Goal: Information Seeking & Learning: Check status

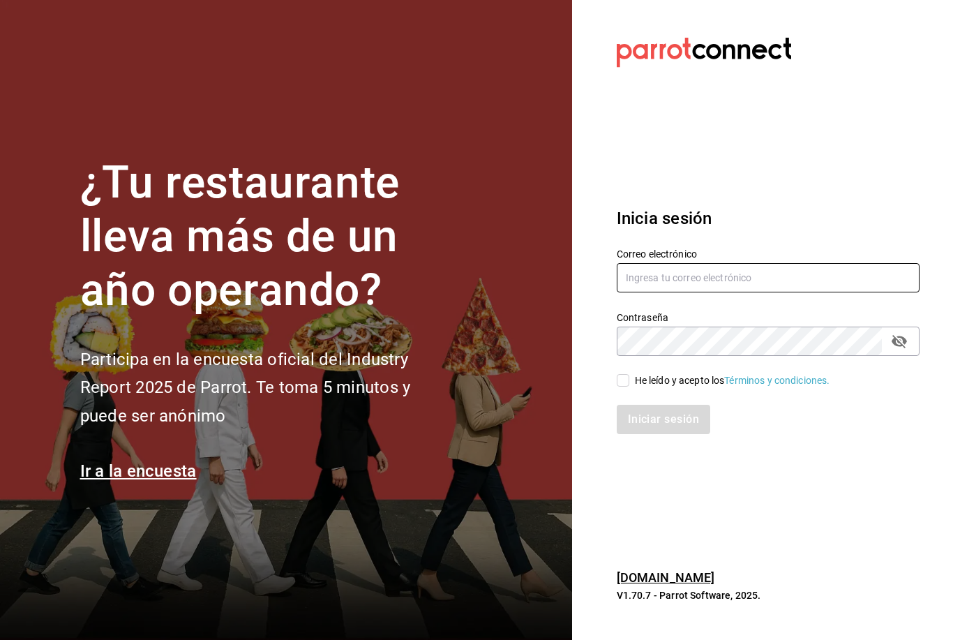
click at [711, 292] on input "text" at bounding box center [768, 277] width 303 height 29
type input "[EMAIL_ADDRESS][DOMAIN_NAME]"
click at [628, 386] on input "He leído y acepto los Términos y condiciones." at bounding box center [623, 380] width 13 height 13
checkbox input "true"
click at [656, 434] on button "Iniciar sesión" at bounding box center [664, 419] width 95 height 29
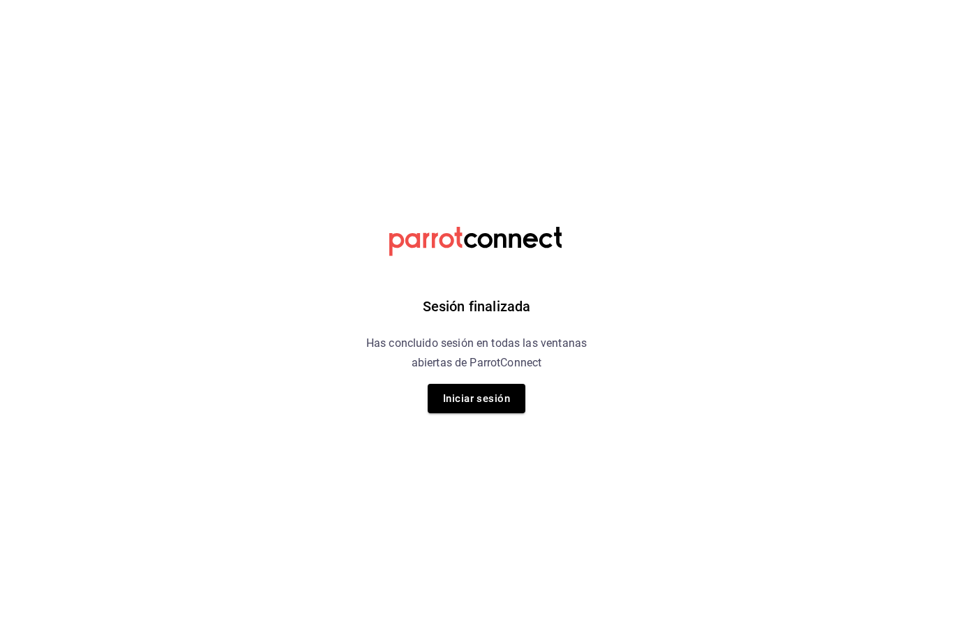
click at [491, 399] on button "Iniciar sesión" at bounding box center [477, 398] width 98 height 29
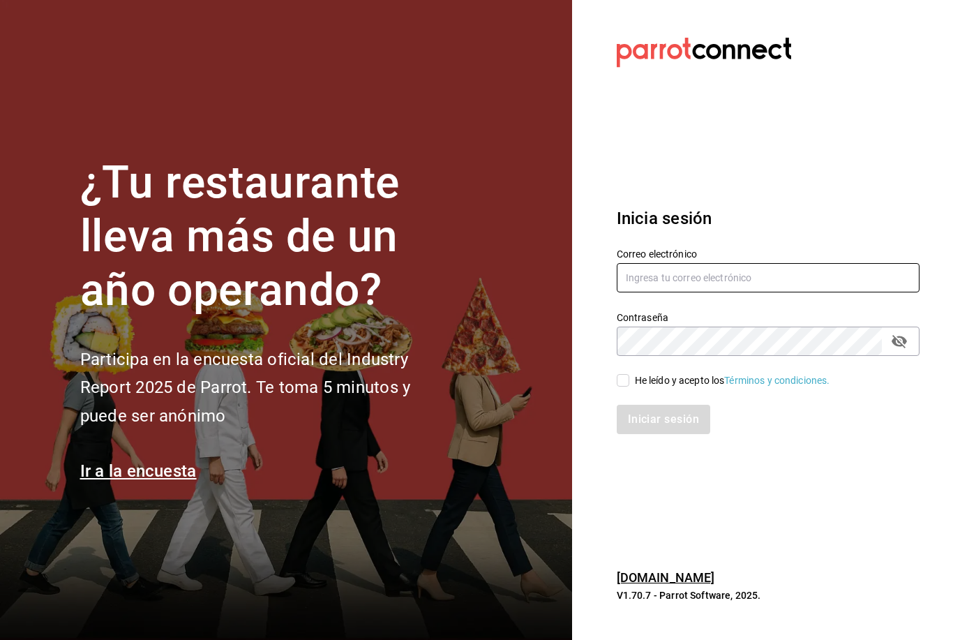
click at [689, 292] on input "text" at bounding box center [768, 277] width 303 height 29
type input "[EMAIL_ADDRESS][DOMAIN_NAME]"
click at [636, 388] on div "He leído y acepto los Términos y condiciones." at bounding box center [732, 380] width 195 height 15
click at [629, 386] on input "He leído y acepto los Términos y condiciones." at bounding box center [623, 380] width 13 height 13
checkbox input "true"
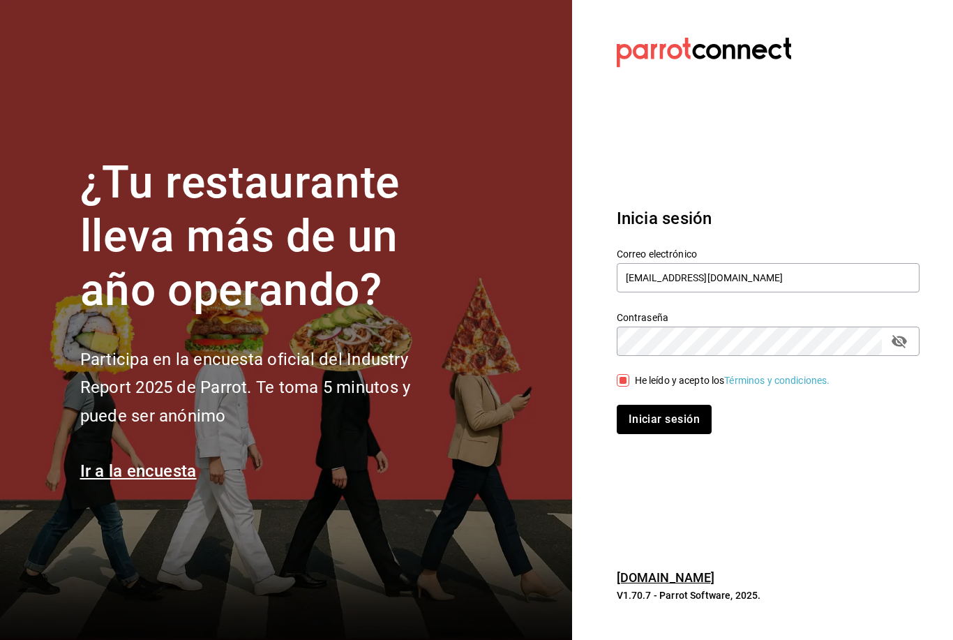
click at [656, 434] on button "Iniciar sesión" at bounding box center [664, 419] width 95 height 29
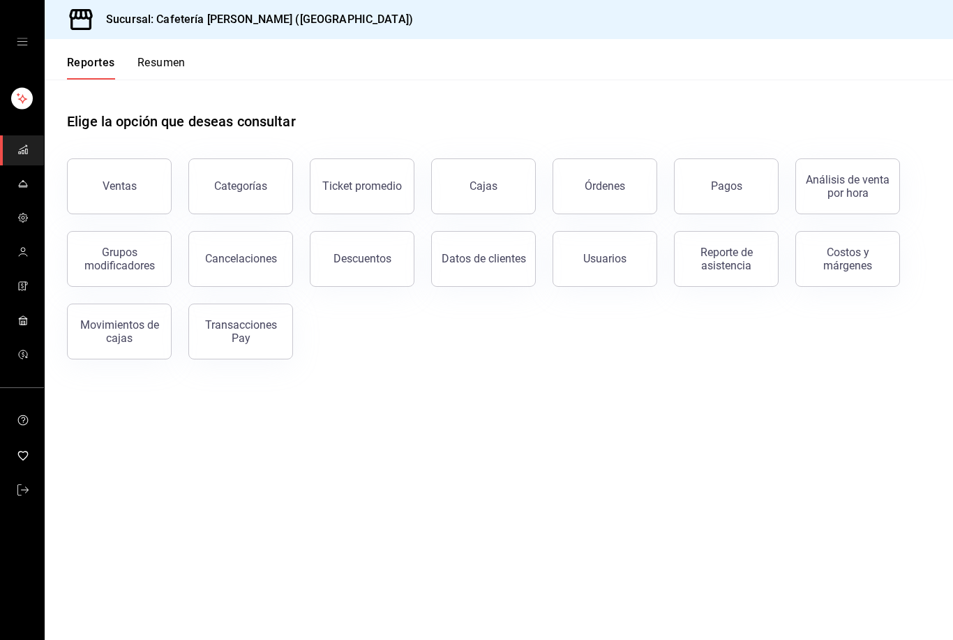
click at [509, 194] on link "Cajas" at bounding box center [483, 186] width 105 height 56
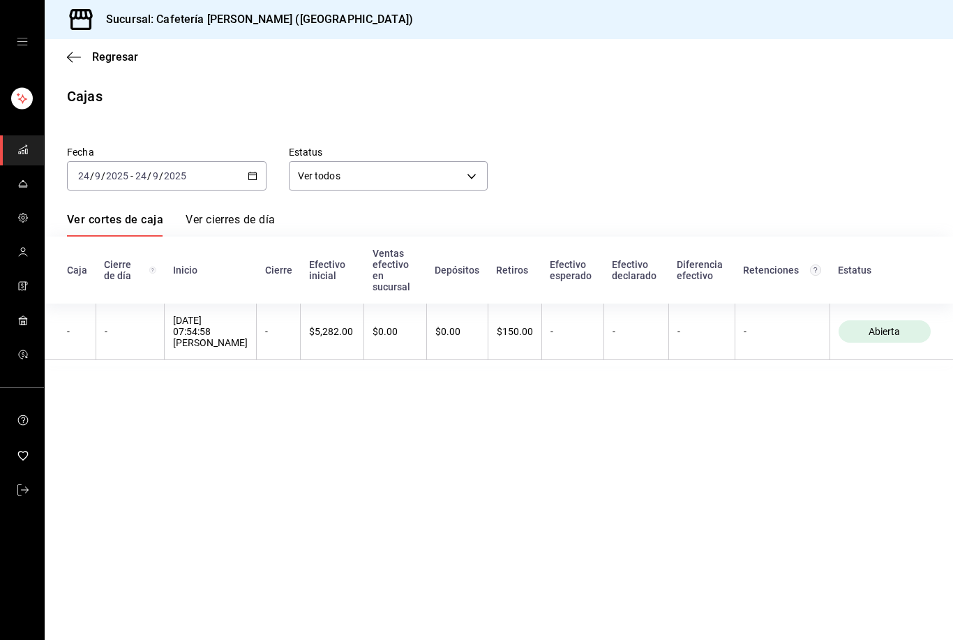
click at [278, 207] on div "Fecha 2025-09-24 24 / 9 / 2025 - 2025-09-24 24 / 9 / 2025 Estatus Ver todos ALL…" at bounding box center [499, 247] width 864 height 236
click at [248, 180] on icon "button" at bounding box center [253, 176] width 10 height 10
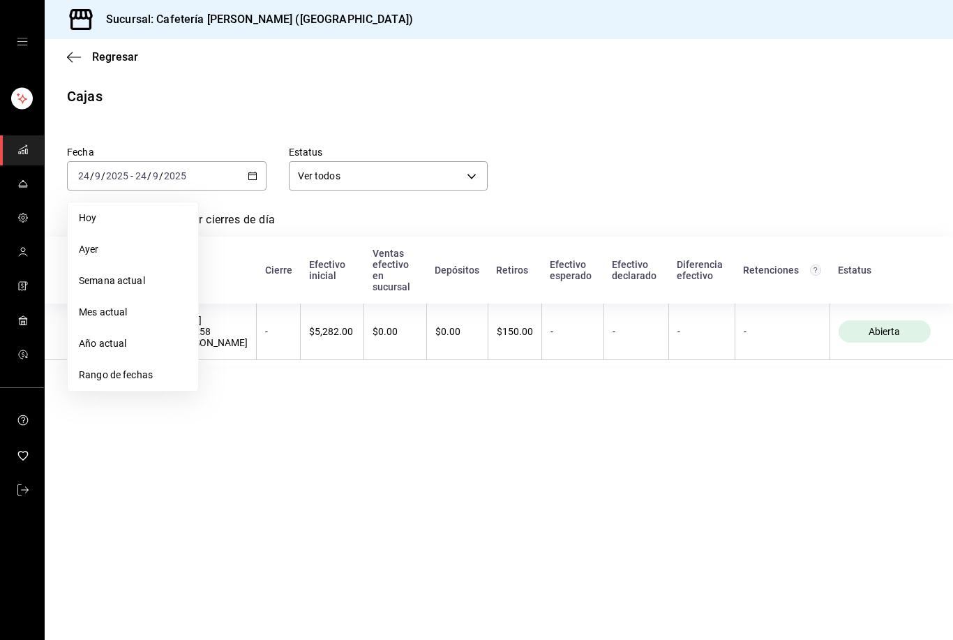
click at [134, 380] on span "Rango de fechas" at bounding box center [133, 375] width 108 height 15
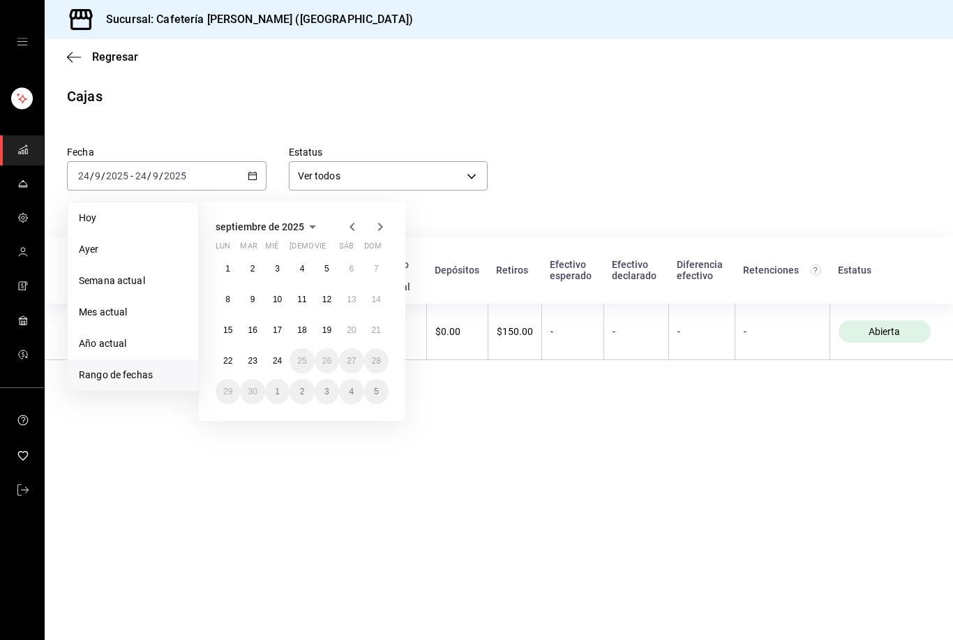
click at [254, 294] on abbr "9" at bounding box center [252, 299] width 5 height 10
click at [382, 299] on button "14" at bounding box center [376, 299] width 24 height 25
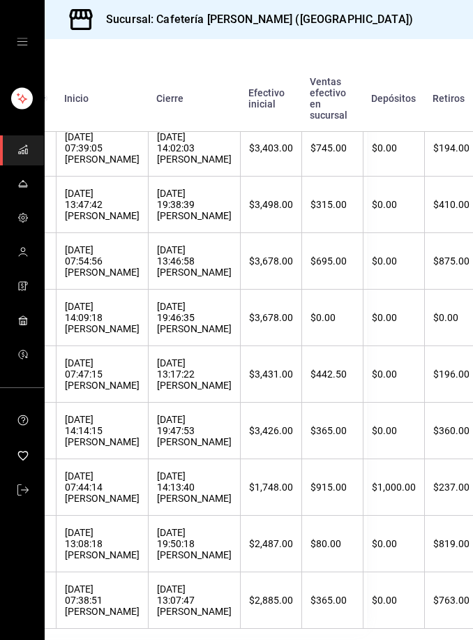
scroll to position [379, 108]
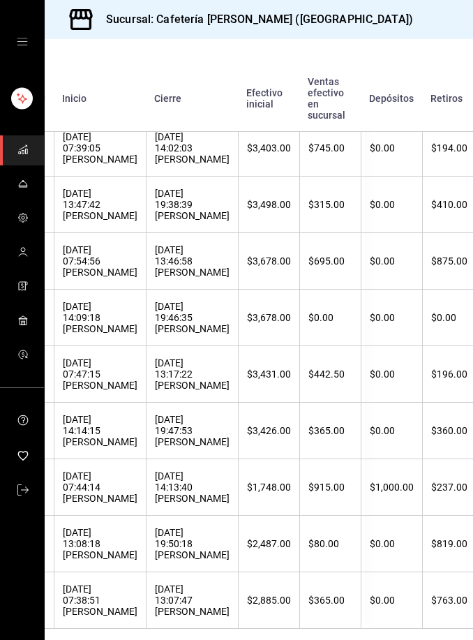
click at [181, 583] on div "09/09/2025 13:07:47 Luli Cervantes" at bounding box center [192, 599] width 75 height 33
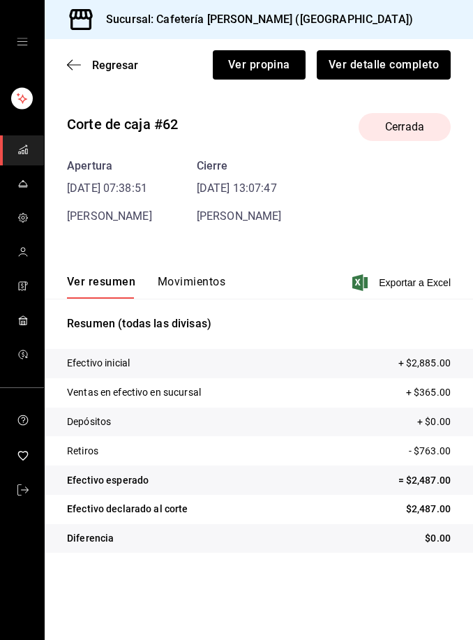
click at [409, 63] on button "Ver detalle completo" at bounding box center [384, 64] width 134 height 29
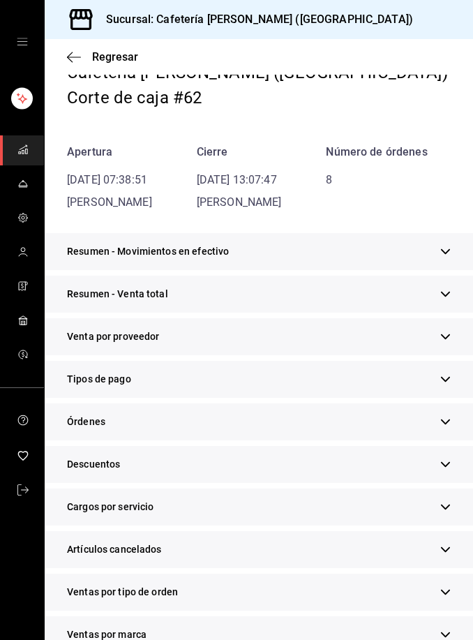
scroll to position [66, 0]
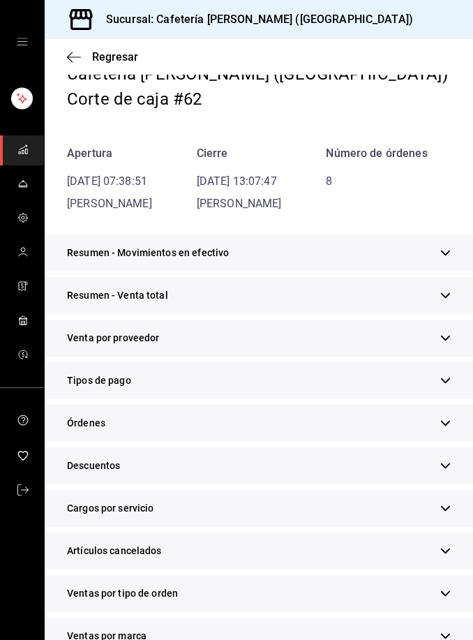
click at [331, 384] on div "Tipos de pago" at bounding box center [259, 380] width 428 height 37
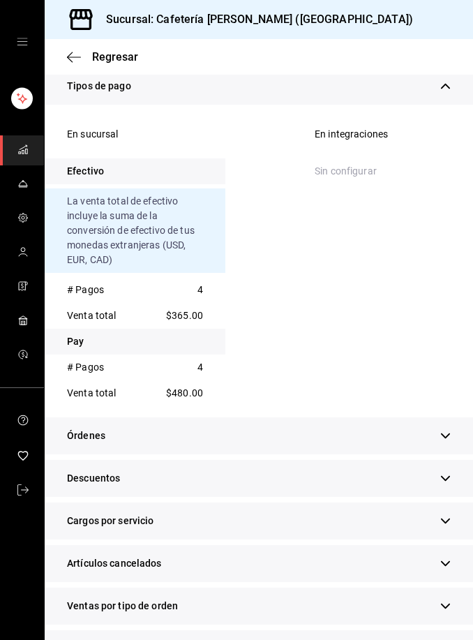
scroll to position [358, 0]
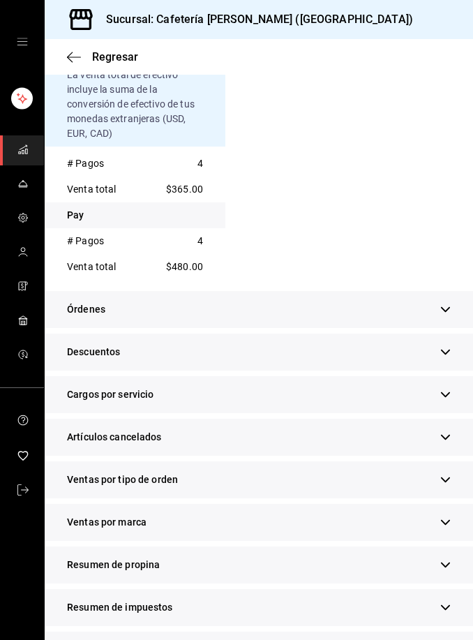
click at [450, 570] on button "button" at bounding box center [445, 564] width 10 height 15
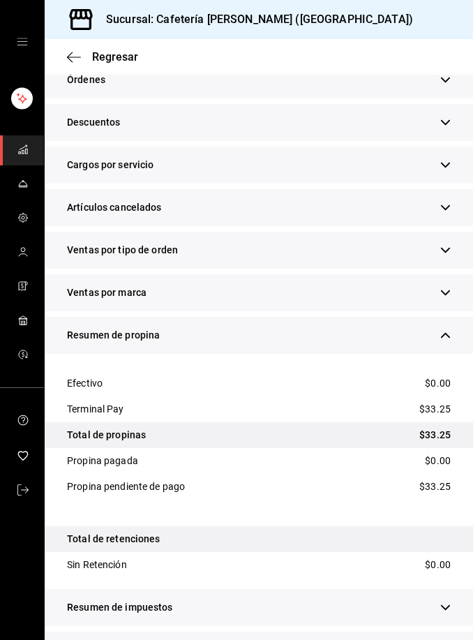
scroll to position [45, 0]
click at [458, 631] on div "Resumen de ventas" at bounding box center [259, 649] width 428 height 37
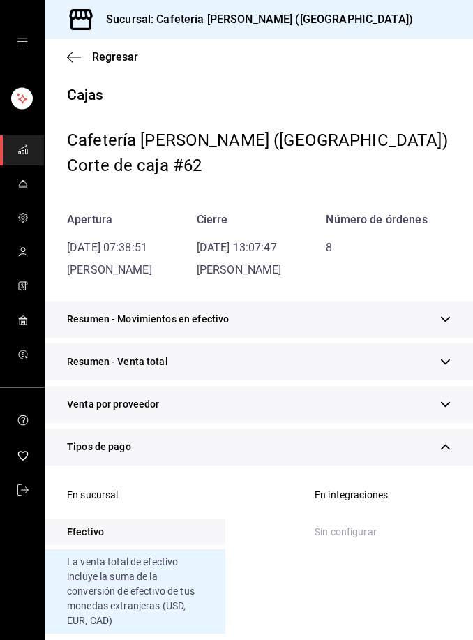
scroll to position [0, 0]
click at [122, 58] on span "Regresar" at bounding box center [115, 56] width 46 height 13
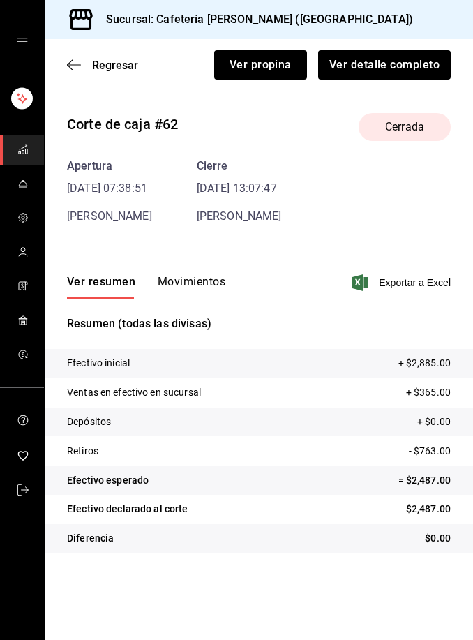
click at [126, 66] on span "Regresar" at bounding box center [115, 65] width 46 height 13
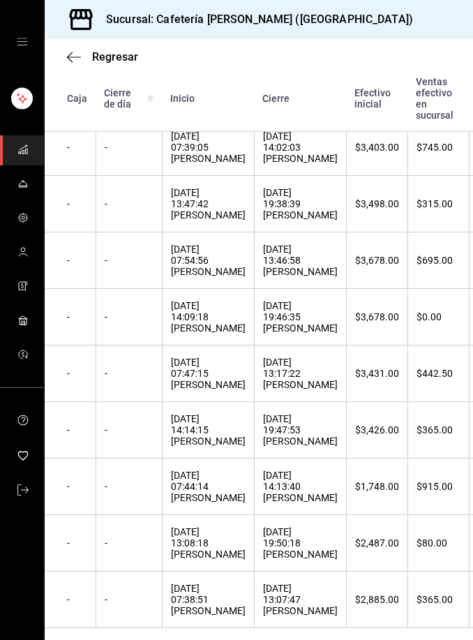
scroll to position [379, 0]
click at [288, 560] on div "09/09/2025 19:50:18 Shaktí Torres" at bounding box center [300, 543] width 75 height 33
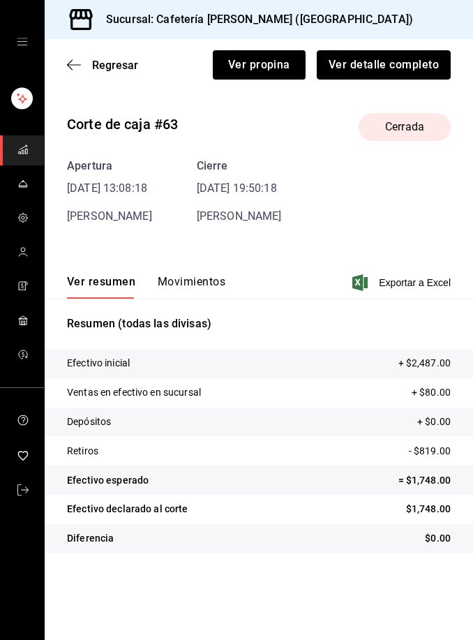
click at [401, 61] on button "Ver detalle completo" at bounding box center [384, 64] width 134 height 29
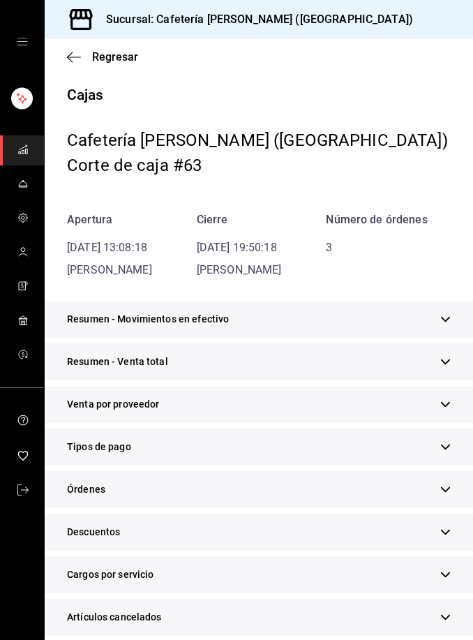
click at [235, 448] on div "Tipos de pago" at bounding box center [259, 446] width 428 height 37
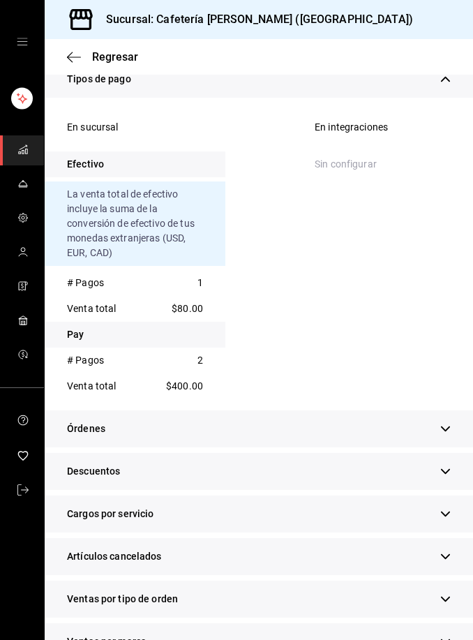
scroll to position [368, 0]
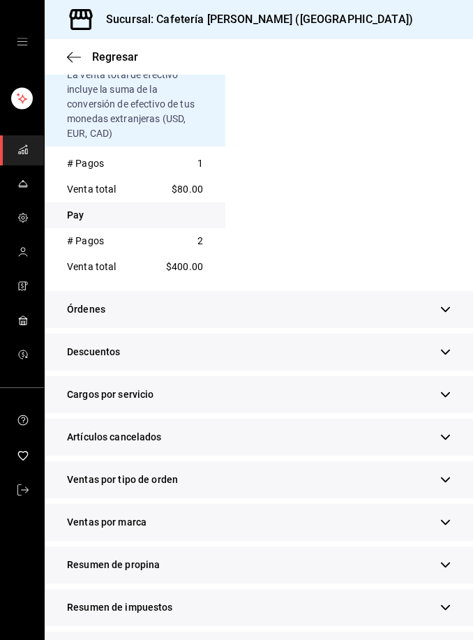
click at [454, 560] on div "Resumen de propina" at bounding box center [259, 564] width 428 height 37
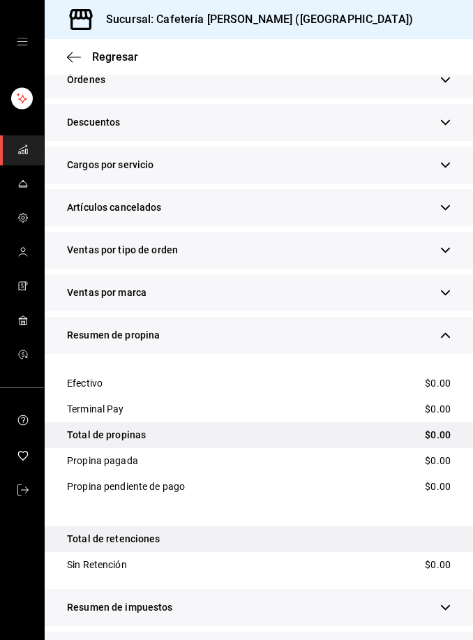
scroll to position [45, 0]
click at [450, 639] on icon "button" at bounding box center [445, 650] width 10 height 10
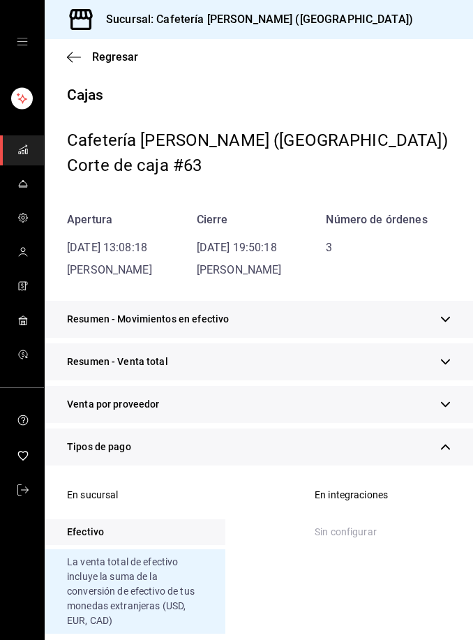
scroll to position [0, 0]
click at [119, 51] on span "Regresar" at bounding box center [115, 56] width 46 height 13
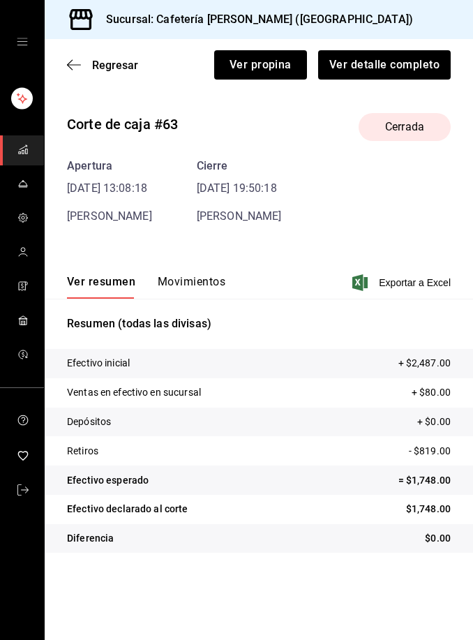
click at [123, 67] on span "Regresar" at bounding box center [115, 65] width 46 height 13
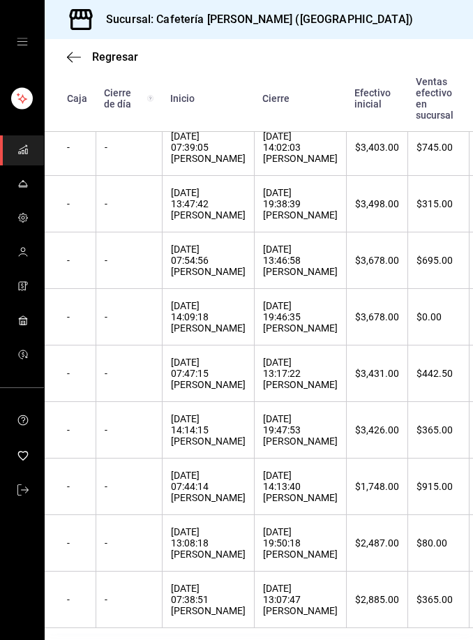
scroll to position [379, 0]
click at [294, 504] on div "10/09/2025 14:13:40 Luli Cervantes" at bounding box center [300, 486] width 75 height 33
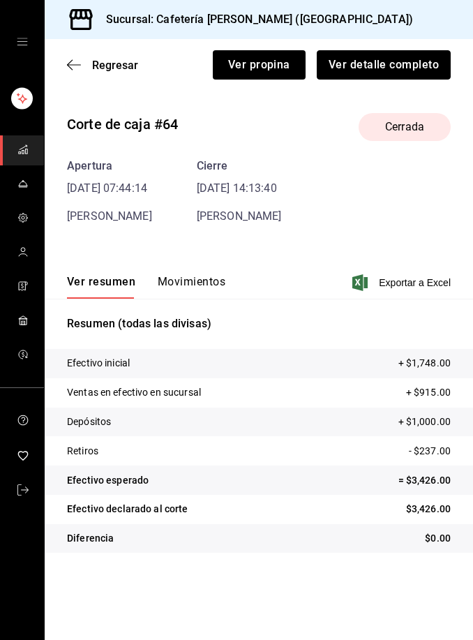
click at [393, 60] on button "Ver detalle completo" at bounding box center [384, 64] width 134 height 29
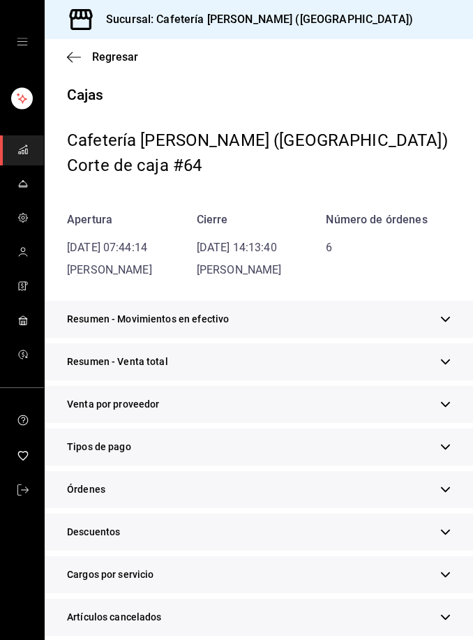
click at [256, 446] on div "Tipos de pago" at bounding box center [259, 446] width 428 height 37
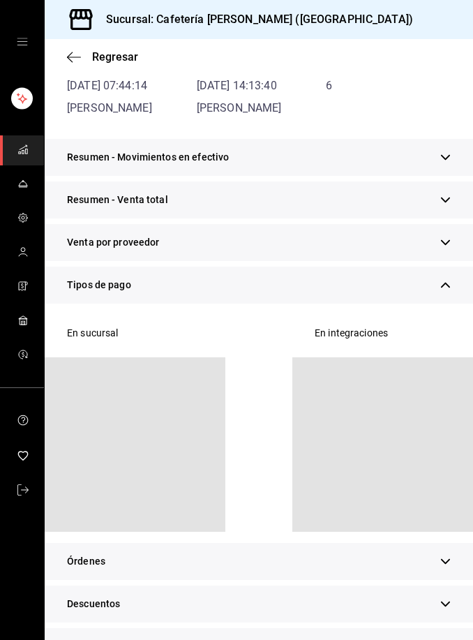
scroll to position [185, 0]
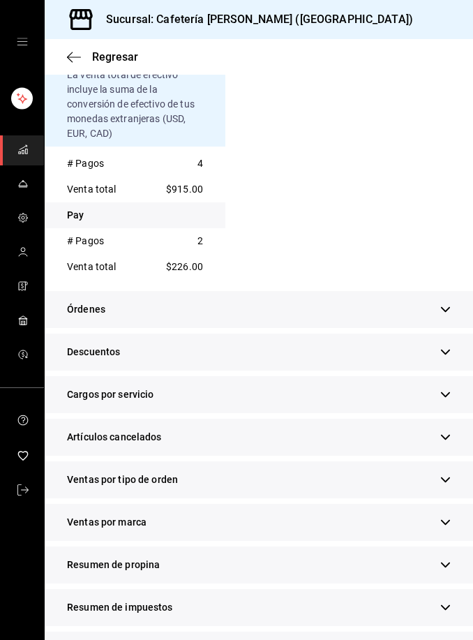
click at [449, 566] on icon "button" at bounding box center [445, 564] width 10 height 10
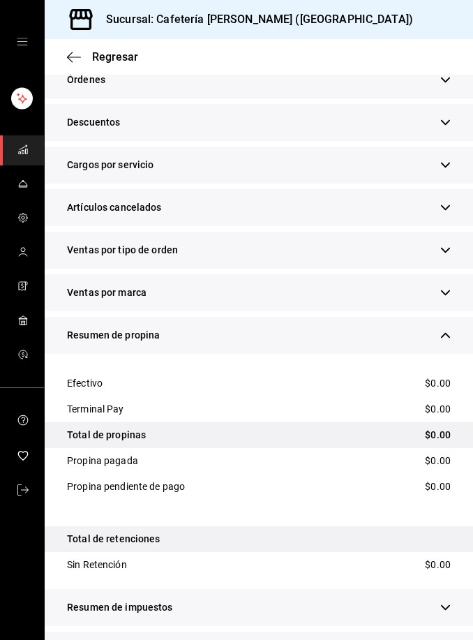
scroll to position [45, 0]
click at [449, 639] on icon "button" at bounding box center [445, 650] width 10 height 10
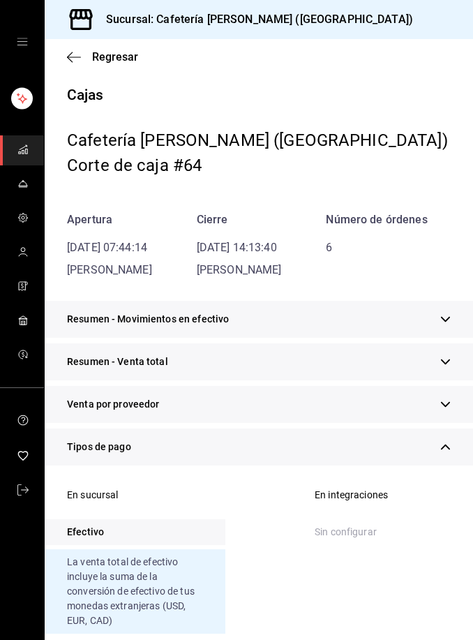
scroll to position [0, 0]
click at [123, 50] on span "Regresar" at bounding box center [115, 56] width 46 height 13
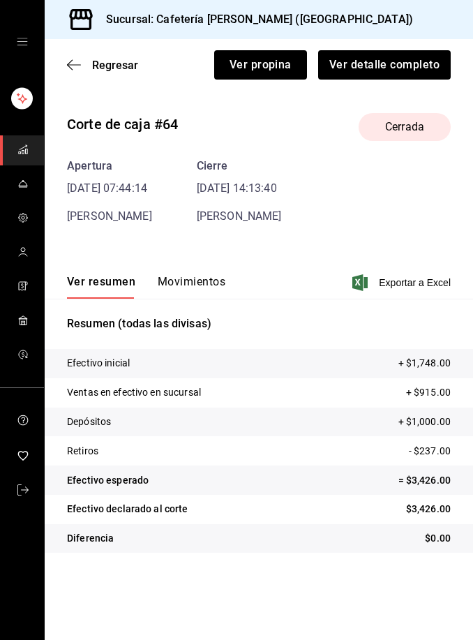
click at [117, 71] on span "Regresar" at bounding box center [115, 65] width 46 height 13
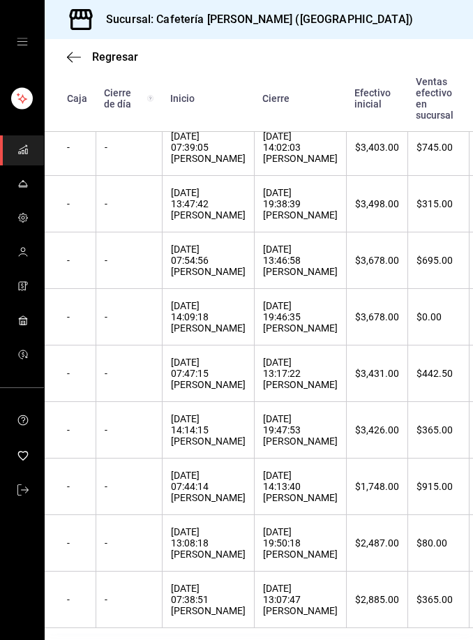
scroll to position [379, 0]
click at [224, 447] on div "10/09/2025 14:14:15 Luli Cervantes" at bounding box center [208, 430] width 75 height 33
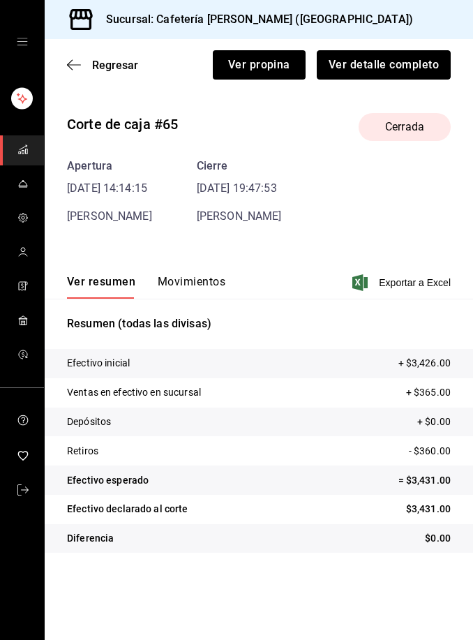
click at [401, 66] on button "Ver detalle completo" at bounding box center [384, 64] width 134 height 29
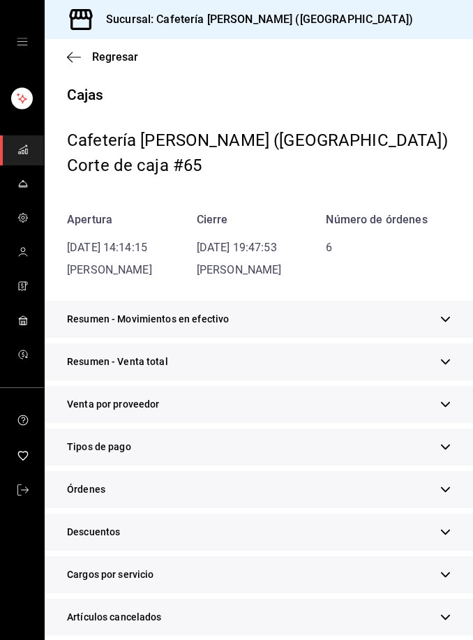
click at [244, 441] on div "Tipos de pago" at bounding box center [259, 446] width 428 height 37
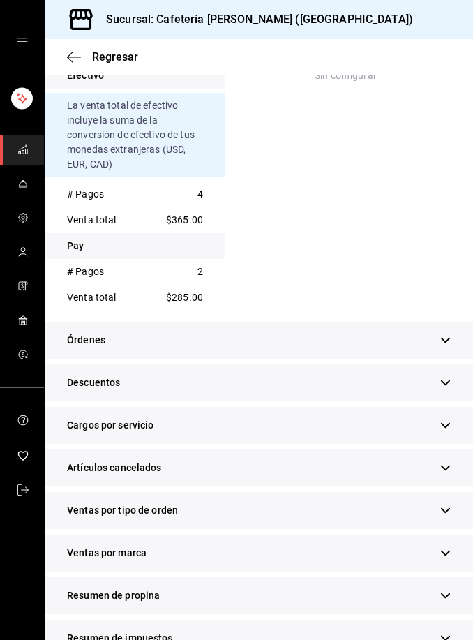
scroll to position [457, 0]
click at [462, 596] on div "Resumen de propina" at bounding box center [259, 594] width 428 height 37
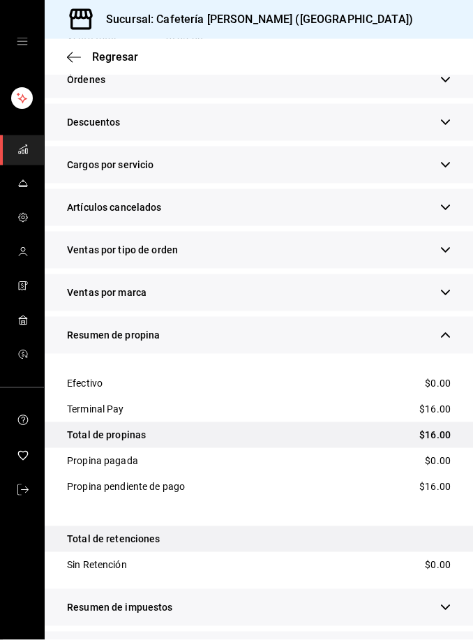
scroll to position [45, 0]
click at [456, 631] on div "Resumen de ventas" at bounding box center [259, 649] width 428 height 37
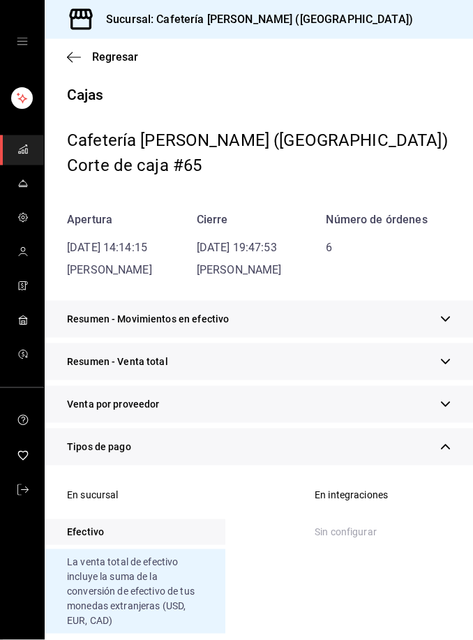
scroll to position [0, 0]
click at [124, 50] on span "Regresar" at bounding box center [115, 56] width 46 height 13
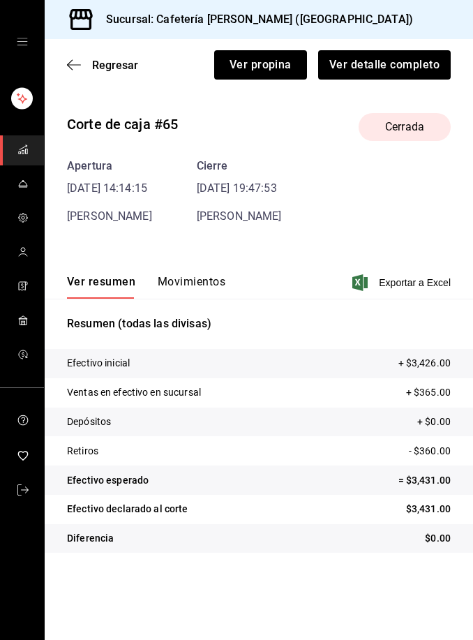
click at [121, 63] on span "Regresar" at bounding box center [115, 65] width 46 height 13
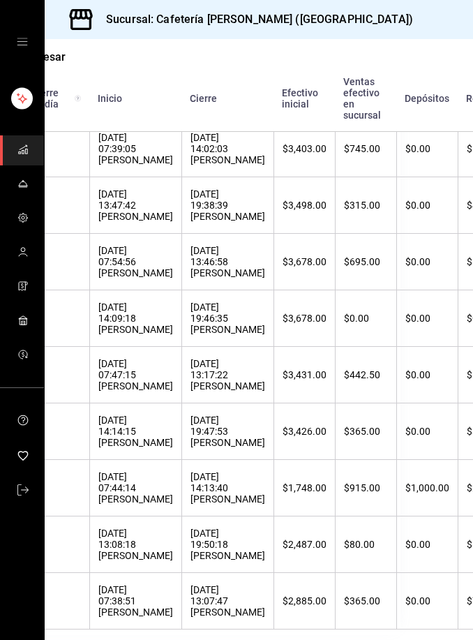
scroll to position [378, 66]
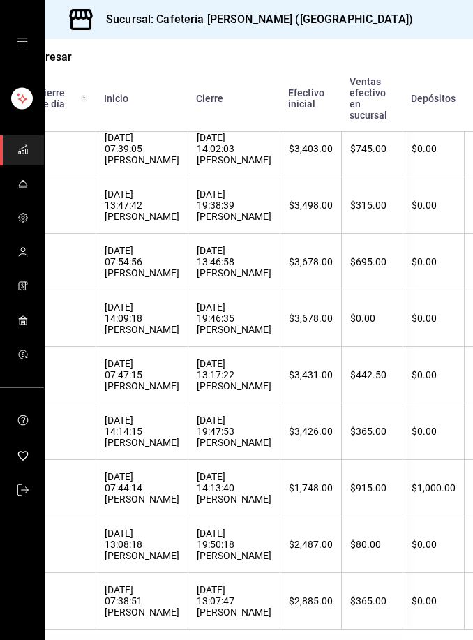
click at [220, 386] on div "11/09/2025 13:17:22 Luli Cervantes" at bounding box center [234, 374] width 75 height 33
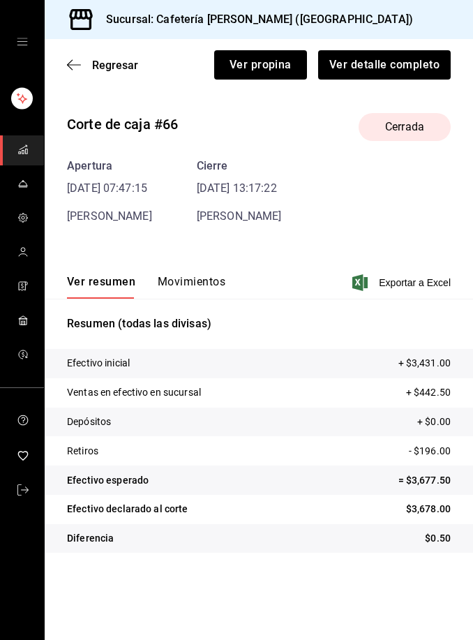
click at [366, 46] on div "Regresar Ver propina Ver detalle completo" at bounding box center [259, 65] width 428 height 52
click at [407, 65] on button "Ver detalle completo" at bounding box center [384, 64] width 134 height 29
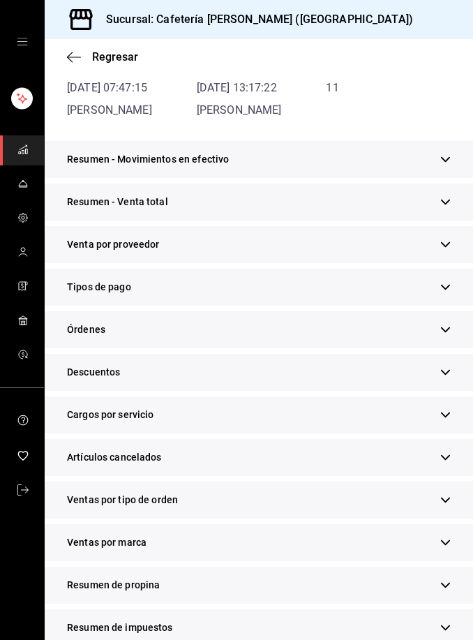
scroll to position [166, 0]
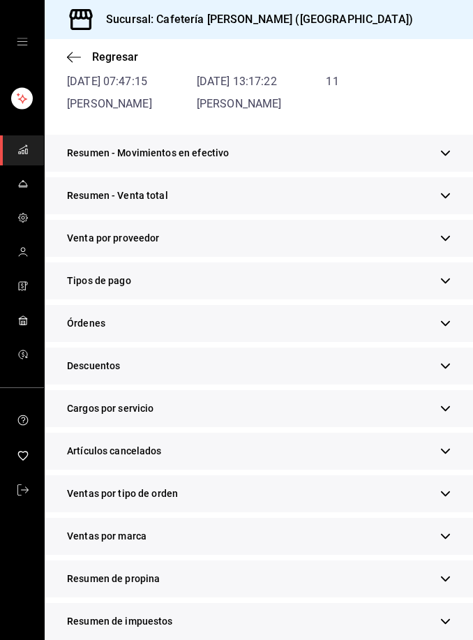
click at [449, 278] on icon "button" at bounding box center [445, 280] width 9 height 5
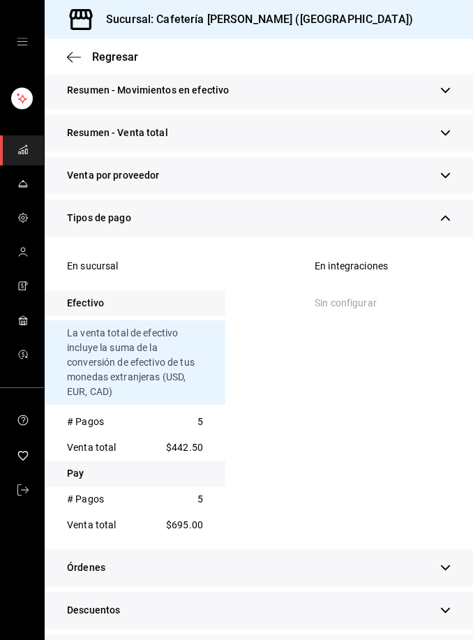
scroll to position [246, 0]
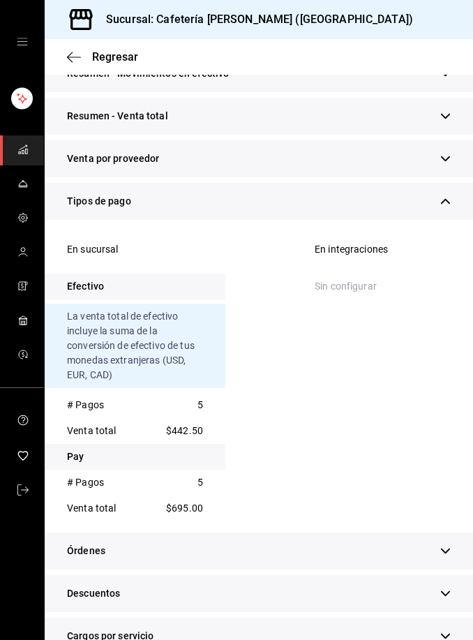
click at [445, 200] on button "button" at bounding box center [445, 201] width 10 height 15
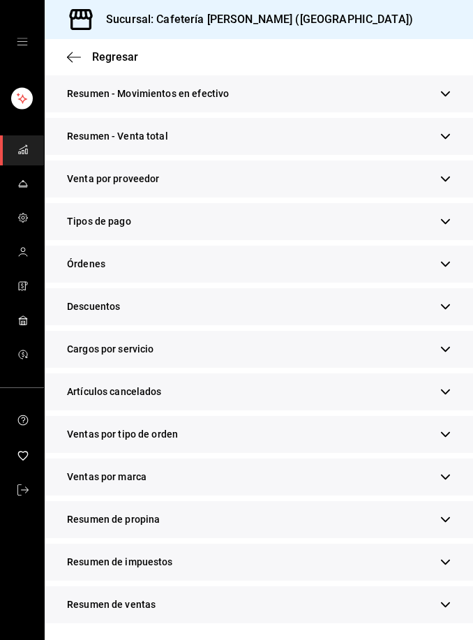
scroll to position [180, 0]
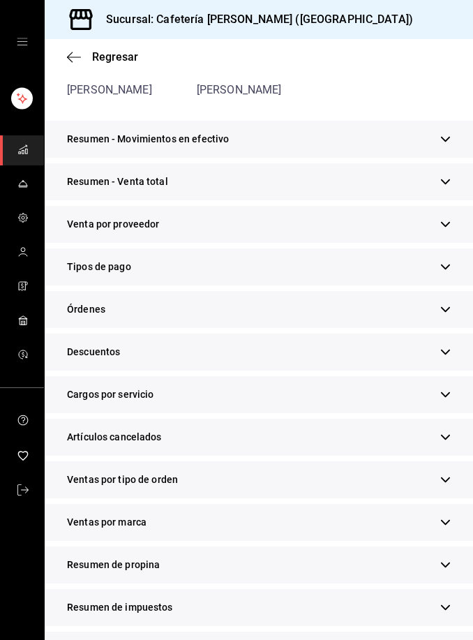
click at [445, 272] on button "button" at bounding box center [445, 266] width 10 height 15
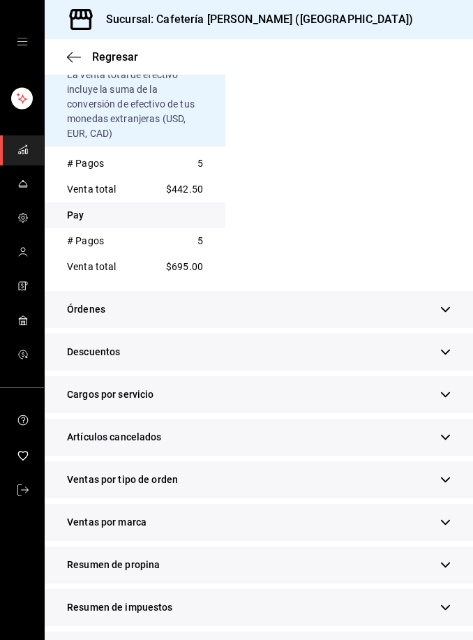
click at [174, 564] on div "Resumen de propina" at bounding box center [259, 564] width 428 height 37
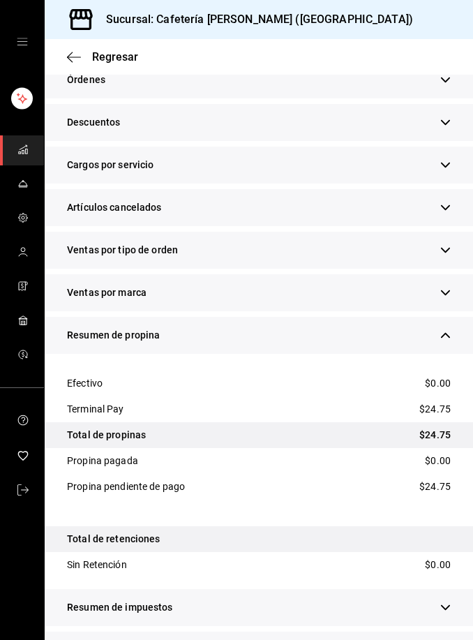
scroll to position [45, 0]
click at [450, 639] on icon "button" at bounding box center [445, 650] width 10 height 10
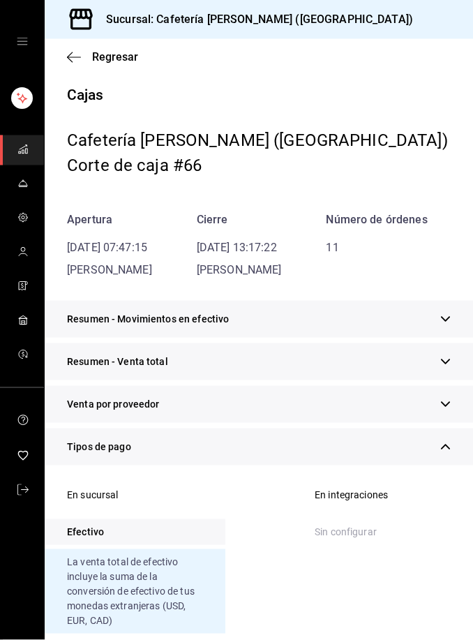
scroll to position [0, 0]
click at [121, 47] on div "Regresar" at bounding box center [259, 57] width 428 height 36
click at [112, 51] on span "Regresar" at bounding box center [115, 56] width 46 height 13
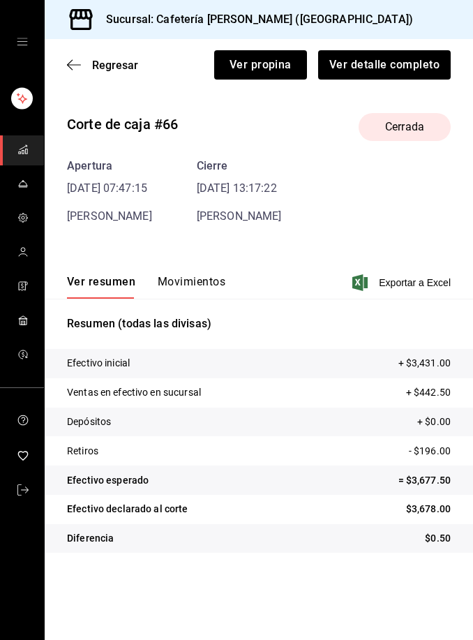
click at [114, 64] on span "Regresar" at bounding box center [115, 65] width 46 height 13
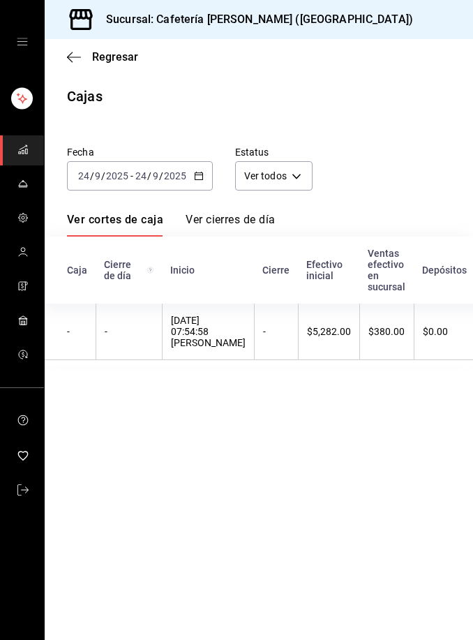
click at [112, 179] on input "2025" at bounding box center [117, 175] width 24 height 11
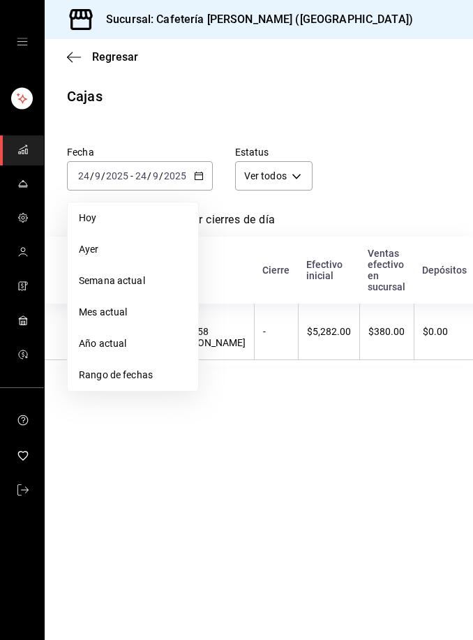
click at [144, 377] on span "Rango de fechas" at bounding box center [133, 375] width 108 height 15
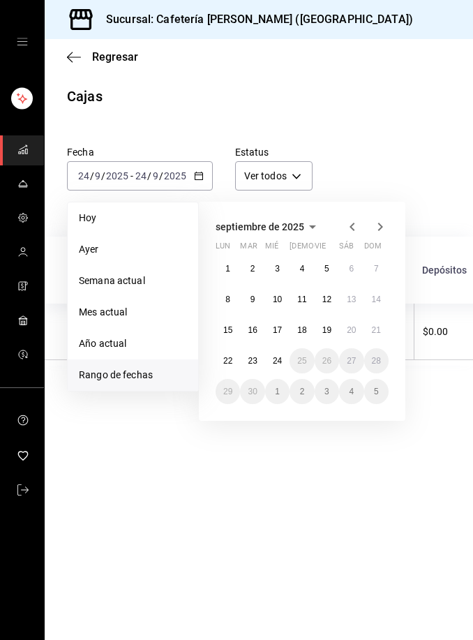
click at [239, 301] on button "8" at bounding box center [228, 299] width 24 height 25
click at [246, 292] on button "9" at bounding box center [252, 299] width 24 height 25
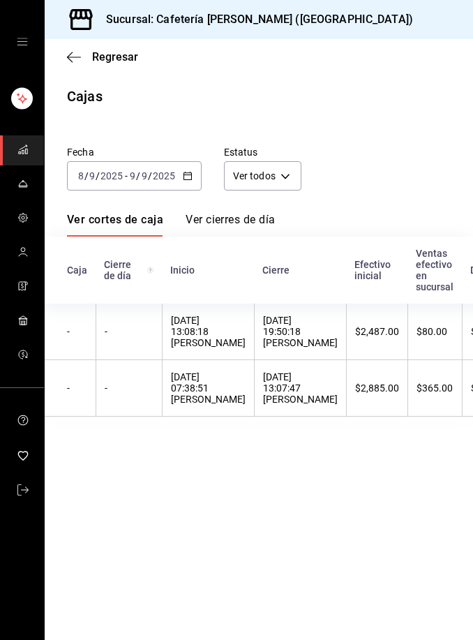
click at [143, 180] on input "9" at bounding box center [144, 175] width 7 height 11
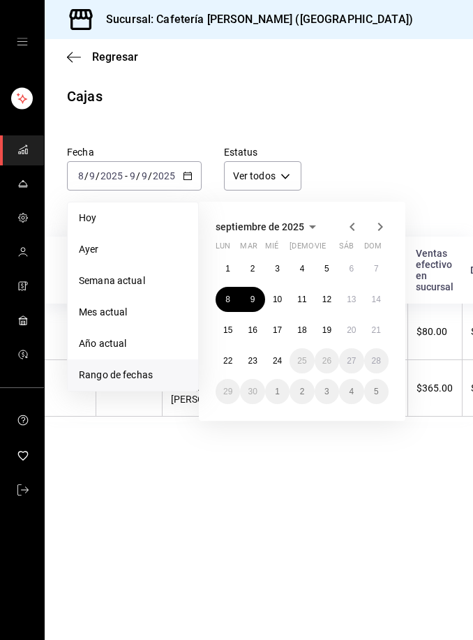
click at [388, 301] on button "14" at bounding box center [376, 299] width 24 height 25
click at [248, 297] on button "9" at bounding box center [252, 299] width 24 height 25
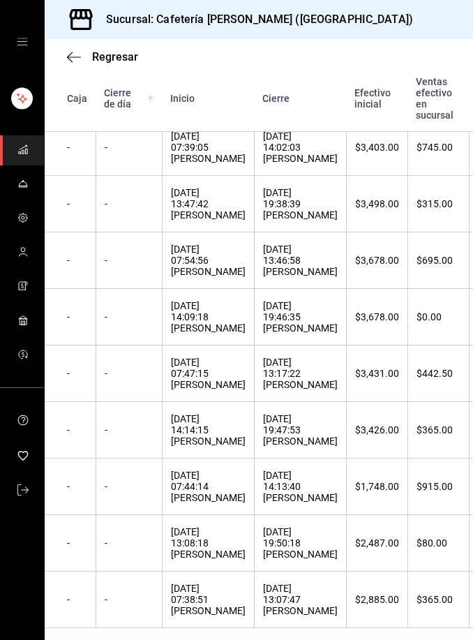
scroll to position [379, 0]
click at [202, 334] on div "11/09/2025 14:09:18 Shaktí Torres" at bounding box center [208, 317] width 75 height 33
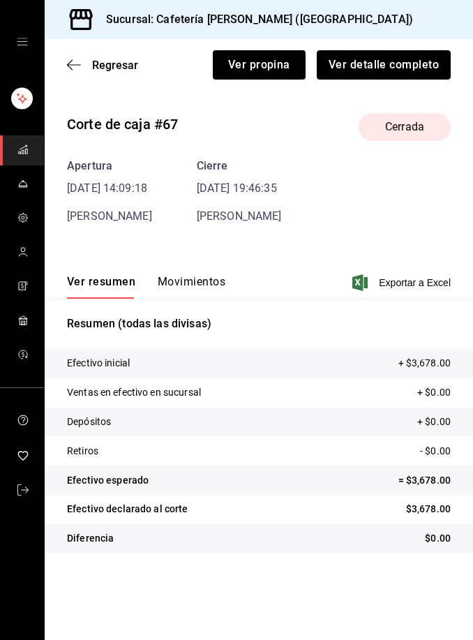
click at [419, 66] on button "Ver detalle completo" at bounding box center [384, 64] width 134 height 29
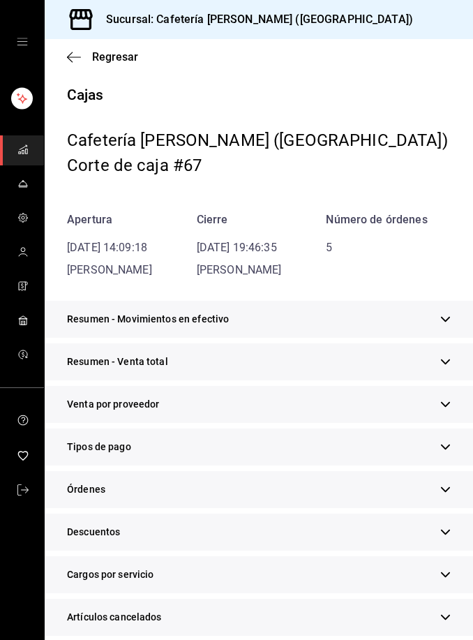
click at [227, 453] on div "Tipos de pago" at bounding box center [259, 446] width 428 height 37
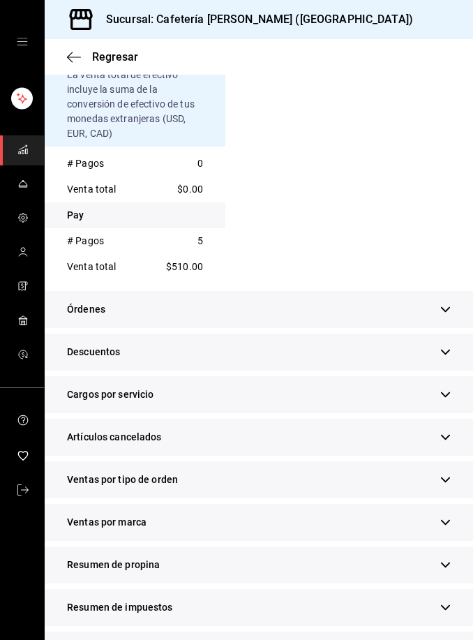
scroll to position [45, 0]
click at [449, 559] on icon "button" at bounding box center [445, 564] width 10 height 10
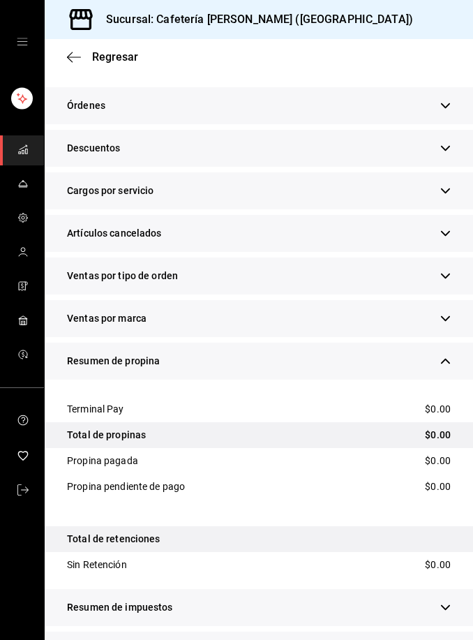
click at [449, 639] on icon "button" at bounding box center [445, 650] width 10 height 10
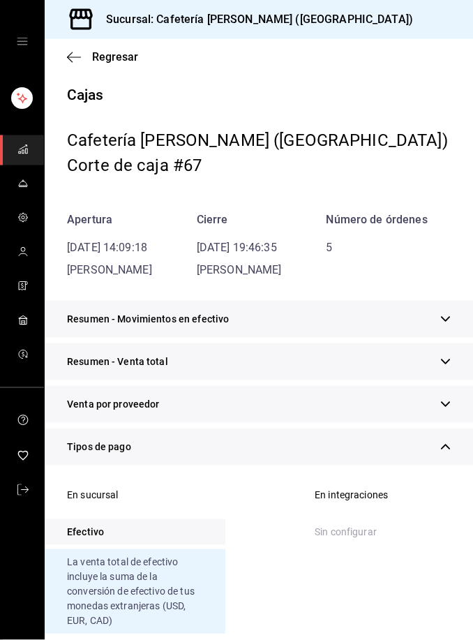
scroll to position [0, 0]
click at [114, 56] on span "Regresar" at bounding box center [115, 56] width 46 height 13
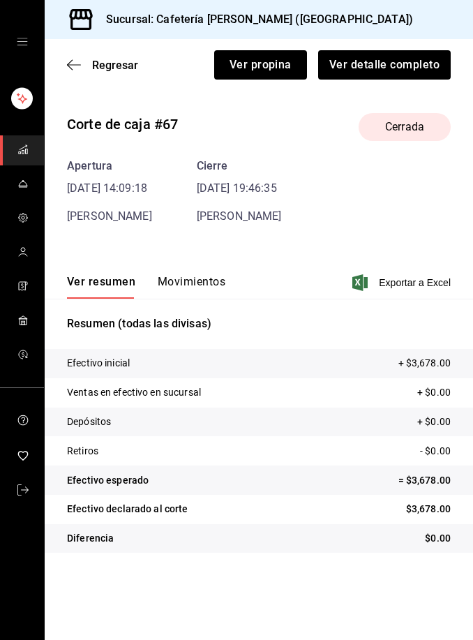
click at [112, 59] on span "Regresar" at bounding box center [115, 65] width 46 height 13
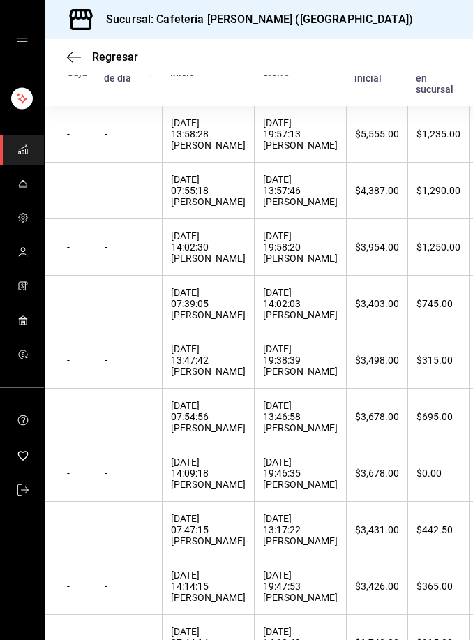
scroll to position [197, 0]
click at [183, 423] on div "12/09/2025 07:54:56 Sonia Aldaz" at bounding box center [208, 416] width 75 height 33
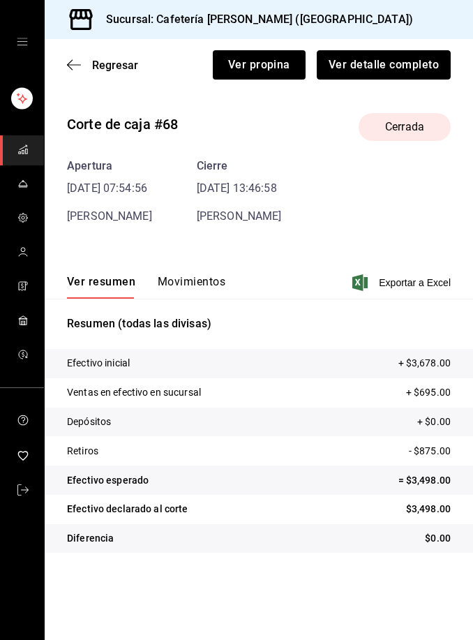
click at [401, 62] on button "Ver detalle completo" at bounding box center [384, 64] width 134 height 29
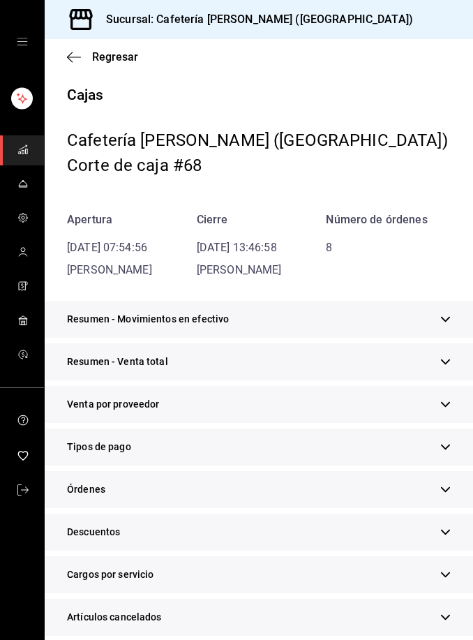
click at [175, 450] on div "Tipos de pago" at bounding box center [259, 446] width 428 height 37
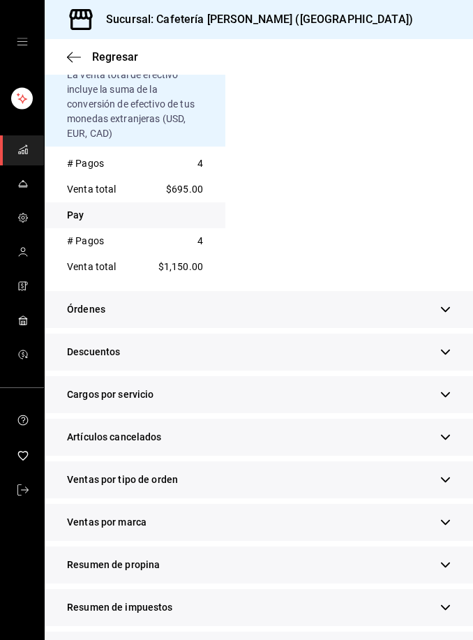
scroll to position [45, 0]
click at [449, 562] on icon "button" at bounding box center [445, 565] width 9 height 6
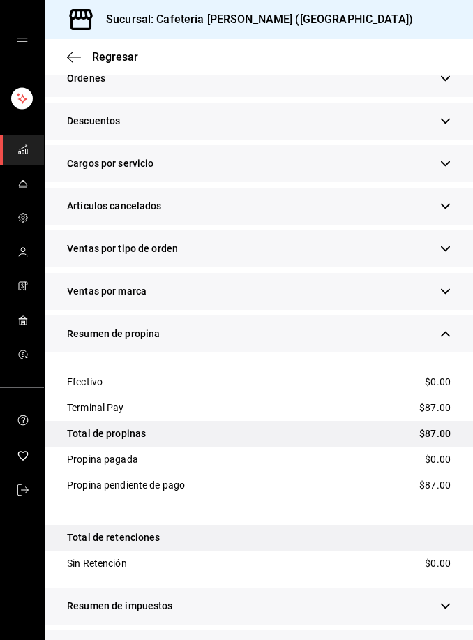
scroll to position [716, 0]
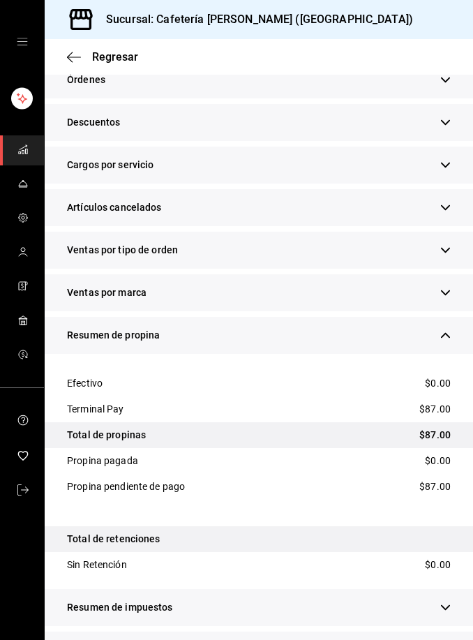
click at [450, 639] on icon "button" at bounding box center [445, 650] width 10 height 10
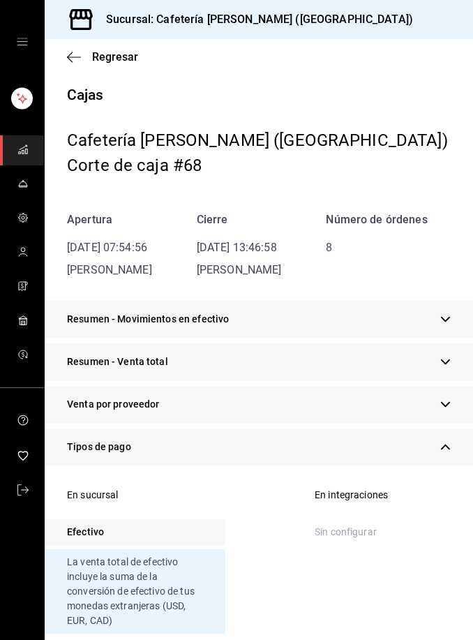
scroll to position [0, 0]
click at [114, 44] on div "Regresar" at bounding box center [259, 57] width 428 height 36
click at [115, 70] on div "Regresar" at bounding box center [259, 57] width 428 height 36
click at [117, 56] on span "Regresar" at bounding box center [115, 56] width 46 height 13
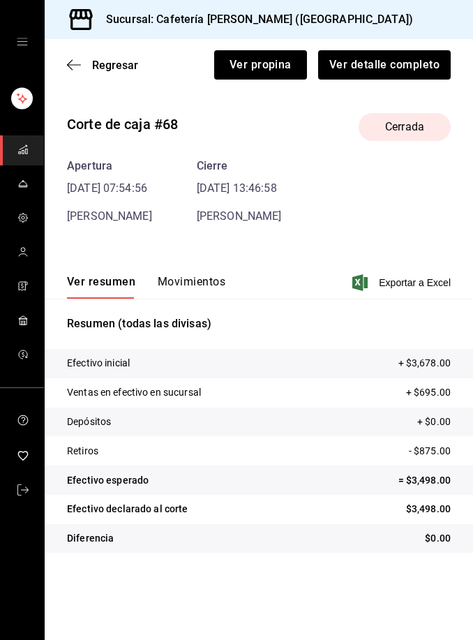
click at [117, 66] on span "Regresar" at bounding box center [115, 65] width 46 height 13
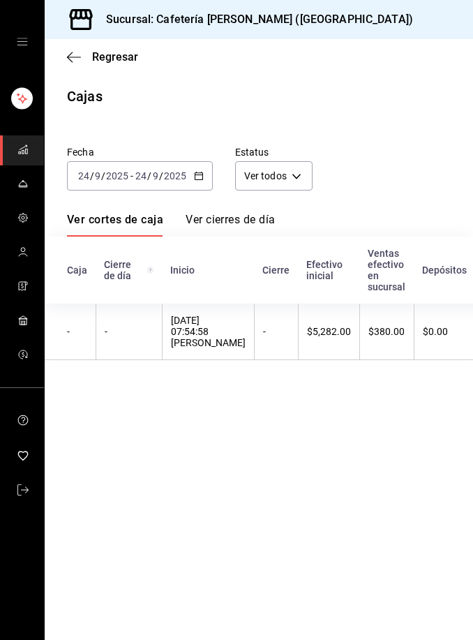
scroll to position [45, 0]
click at [199, 171] on icon "button" at bounding box center [199, 176] width 10 height 10
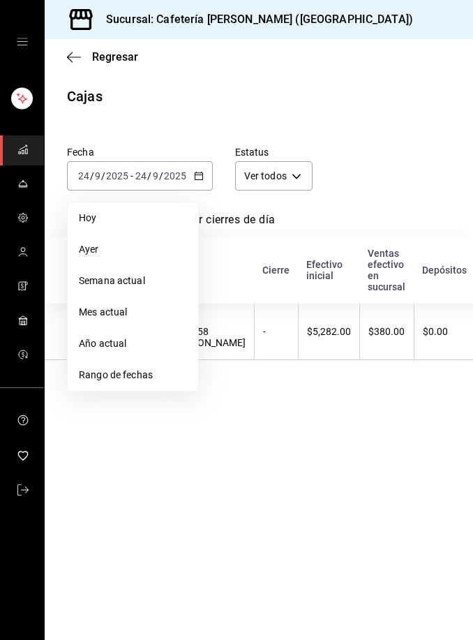
click at [152, 359] on li "Rango de fechas" at bounding box center [133, 374] width 130 height 31
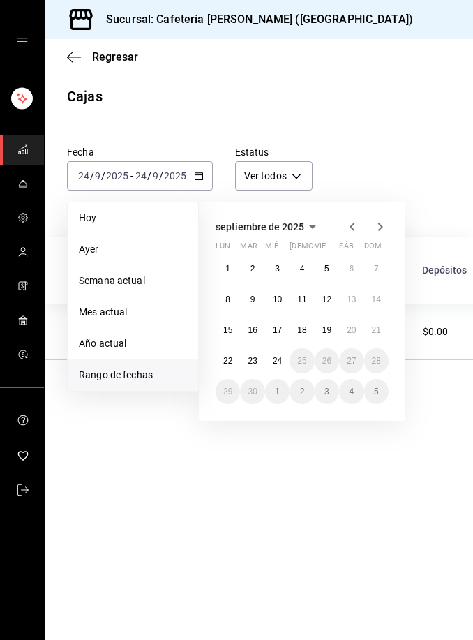
click at [331, 294] on abbr "12" at bounding box center [326, 299] width 9 height 10
click at [380, 287] on button "14" at bounding box center [376, 299] width 24 height 25
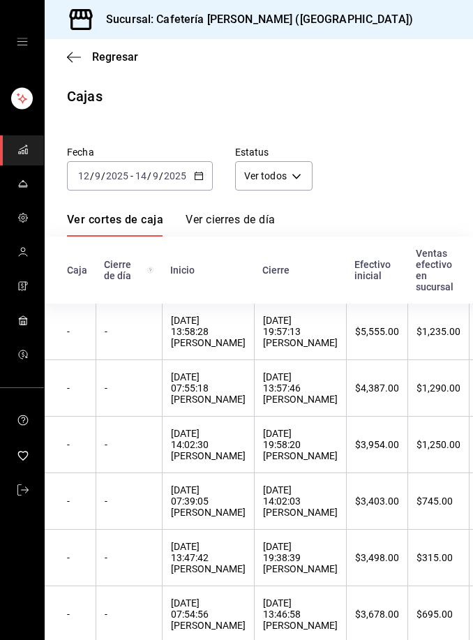
click at [218, 541] on div "12/09/2025 13:47:42 Luli Cervantes" at bounding box center [208, 557] width 75 height 33
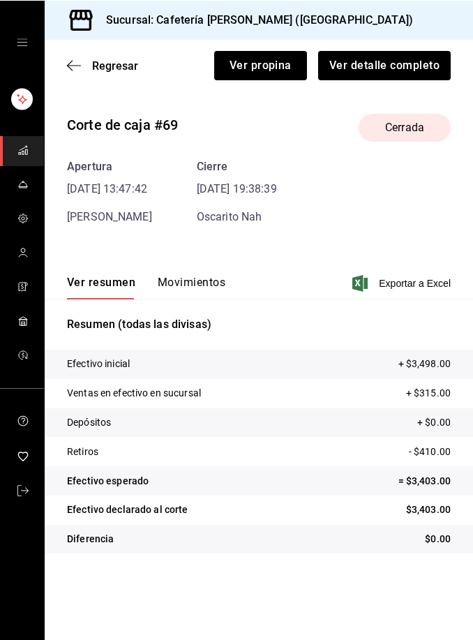
click at [403, 70] on button "Ver detalle completo" at bounding box center [384, 64] width 133 height 29
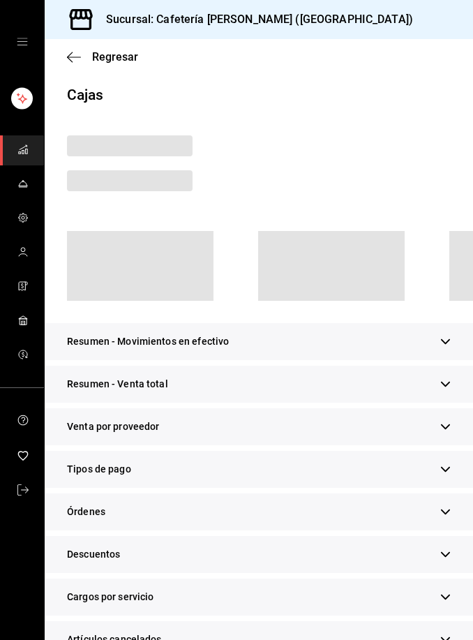
click at [403, 69] on div "Regresar" at bounding box center [259, 57] width 428 height 36
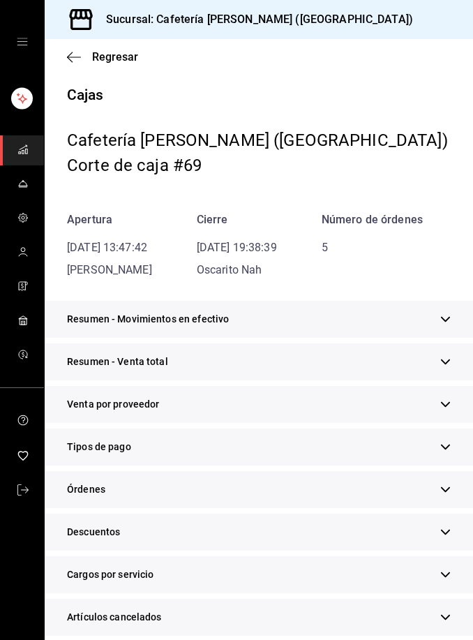
click at [207, 441] on div "Tipos de pago" at bounding box center [259, 446] width 428 height 37
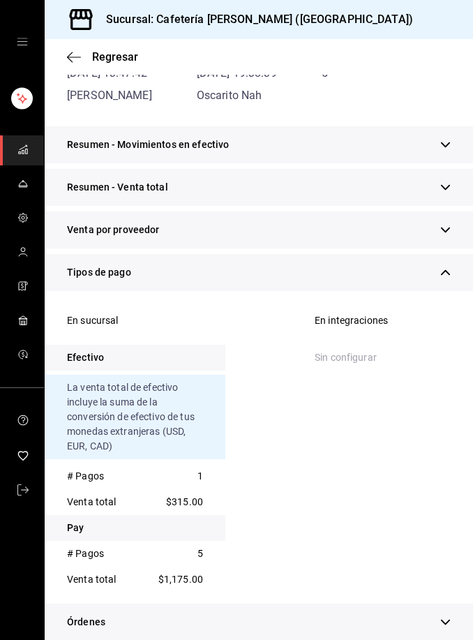
scroll to position [179, 0]
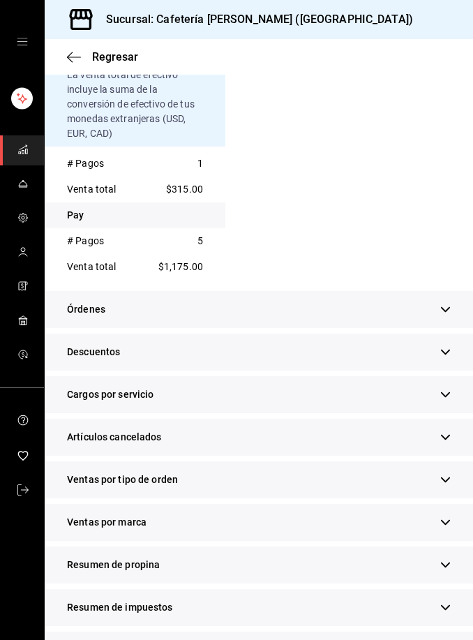
click at [254, 574] on div "Resumen de propina" at bounding box center [259, 564] width 428 height 37
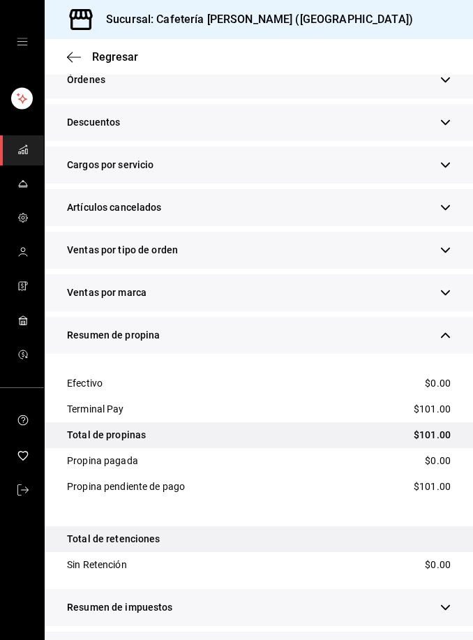
scroll to position [45, 0]
click at [449, 639] on button "button" at bounding box center [445, 649] width 10 height 15
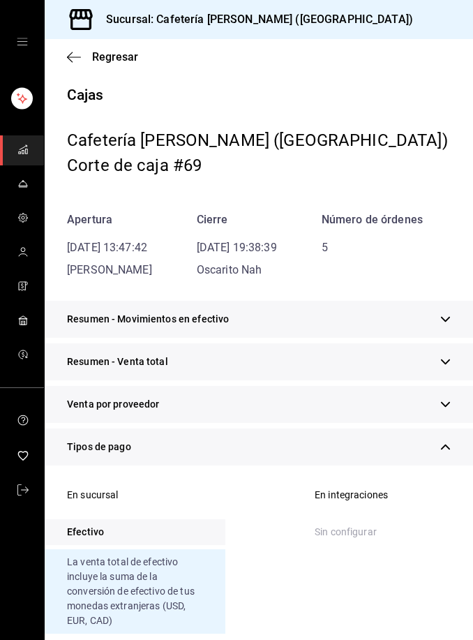
scroll to position [0, 0]
click at [121, 56] on span "Regresar" at bounding box center [115, 56] width 46 height 13
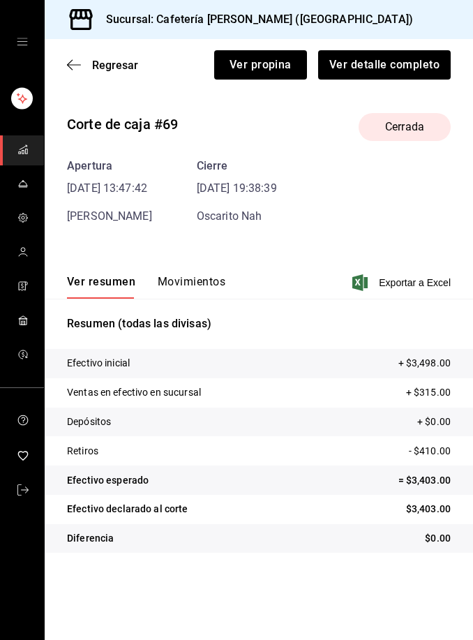
click at [121, 68] on span "Regresar" at bounding box center [115, 65] width 46 height 13
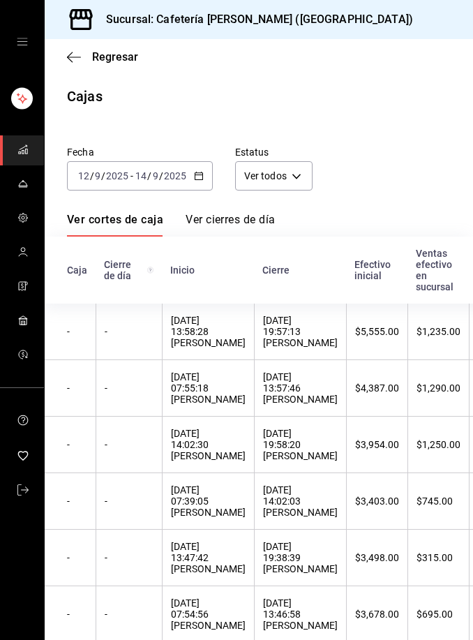
click at [220, 516] on div "13/09/2025 07:39:05 Oscarito Nah" at bounding box center [208, 500] width 75 height 33
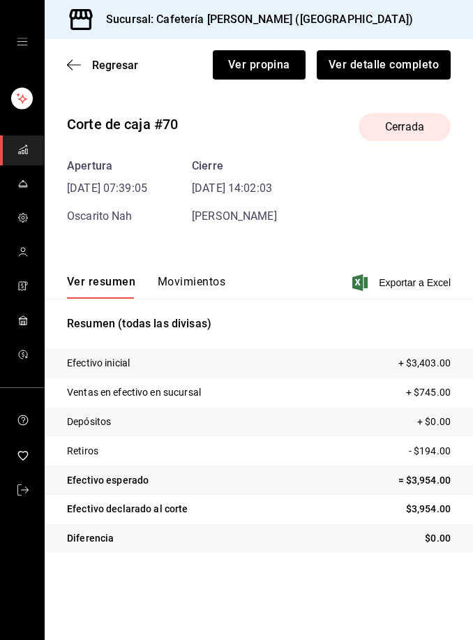
click at [386, 62] on button "Ver detalle completo" at bounding box center [384, 64] width 134 height 29
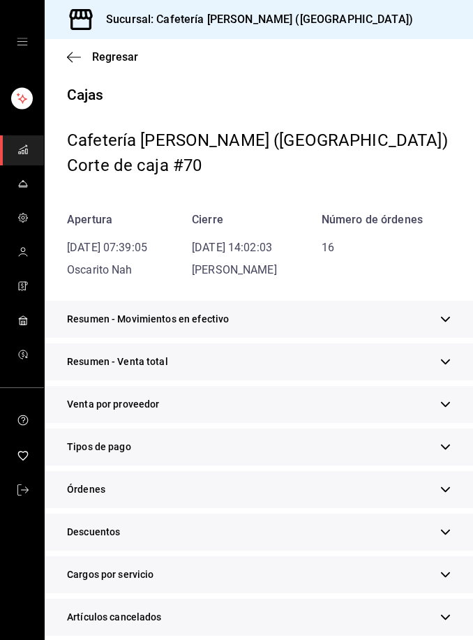
click at [194, 462] on div "Tipos de pago" at bounding box center [259, 446] width 428 height 37
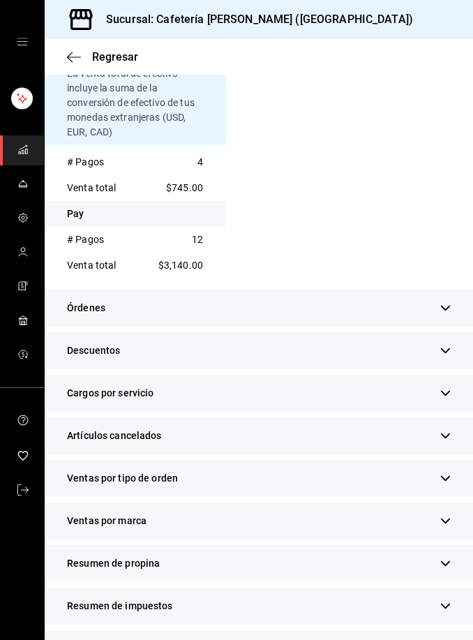
scroll to position [487, 0]
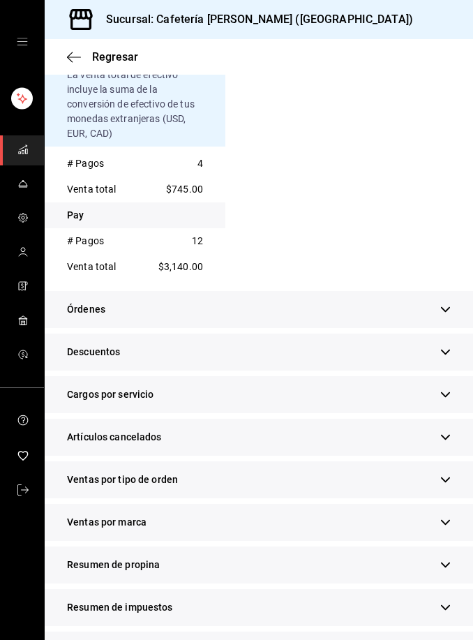
click at [450, 570] on button "button" at bounding box center [445, 564] width 10 height 15
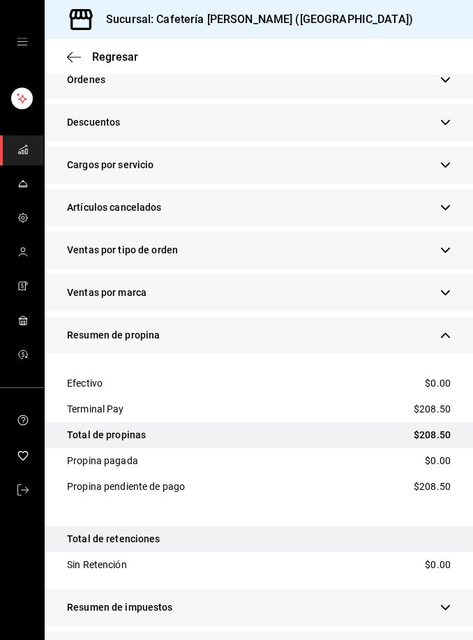
scroll to position [45, 0]
click at [447, 639] on icon "button" at bounding box center [445, 650] width 10 height 10
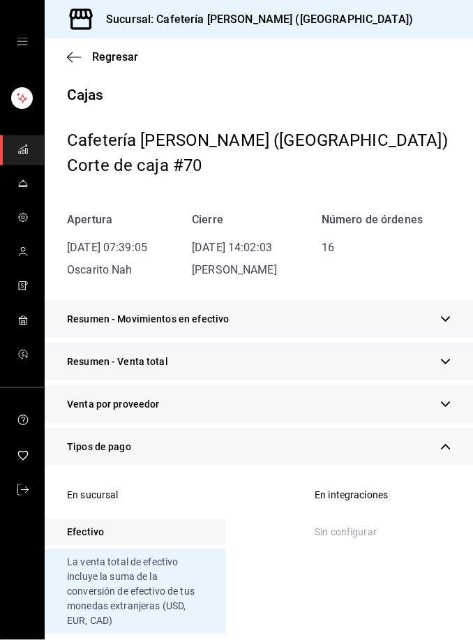
scroll to position [0, 0]
click at [112, 57] on span "Regresar" at bounding box center [115, 56] width 46 height 13
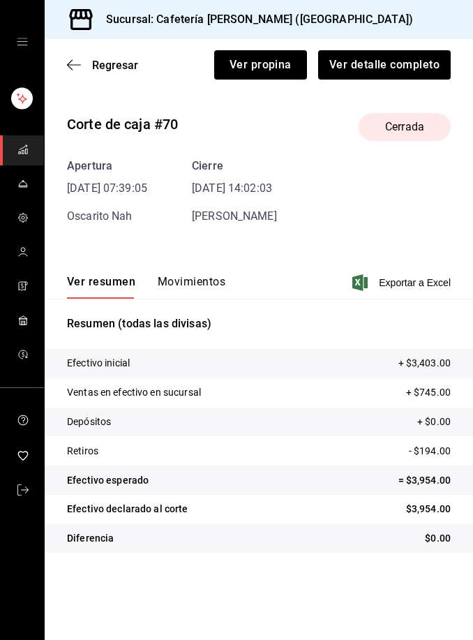
click at [118, 66] on span "Regresar" at bounding box center [115, 65] width 46 height 13
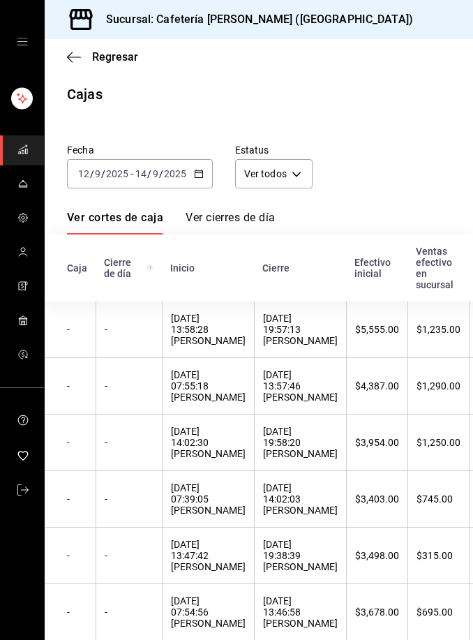
scroll to position [1, 0]
click at [289, 458] on div "13/09/2025 19:58:20 Carlos Rivero" at bounding box center [300, 442] width 75 height 33
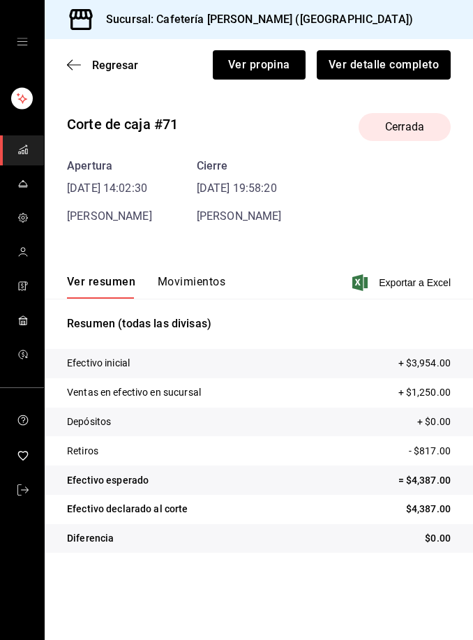
click at [420, 63] on button "Ver detalle completo" at bounding box center [384, 64] width 134 height 29
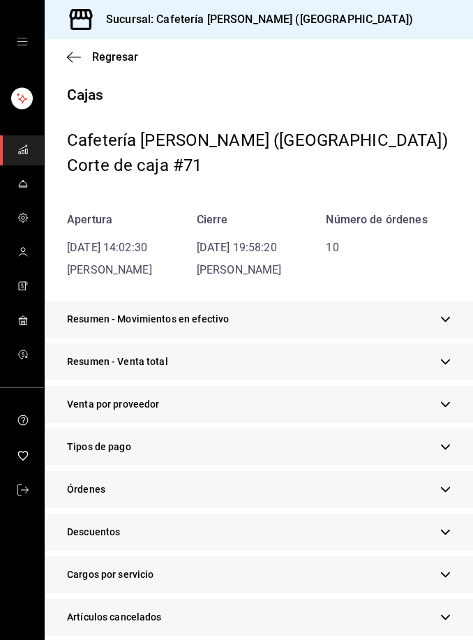
click at [289, 446] on div "Tipos de pago" at bounding box center [259, 446] width 428 height 37
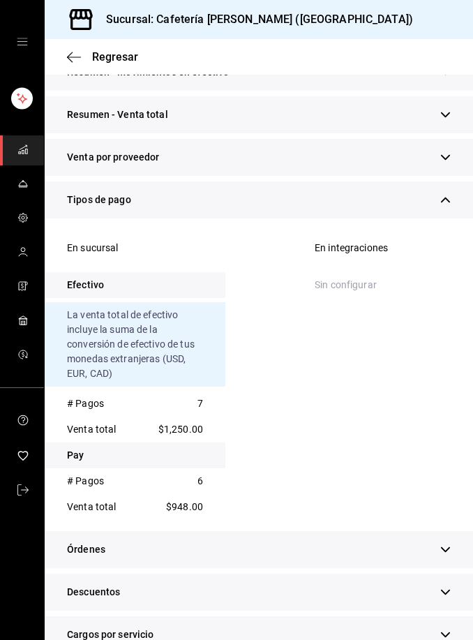
scroll to position [288, 0]
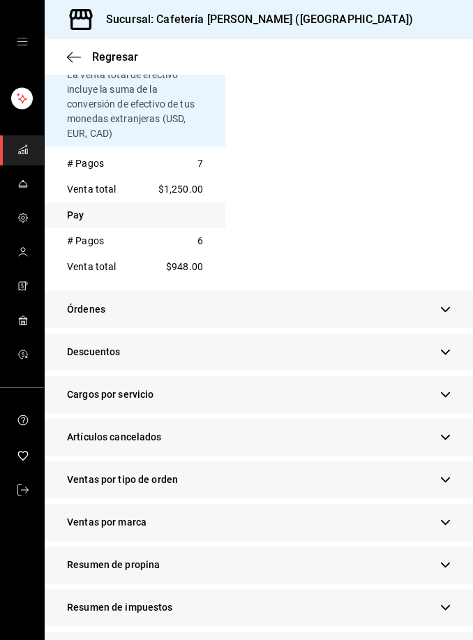
click at [449, 564] on icon "button" at bounding box center [445, 565] width 9 height 6
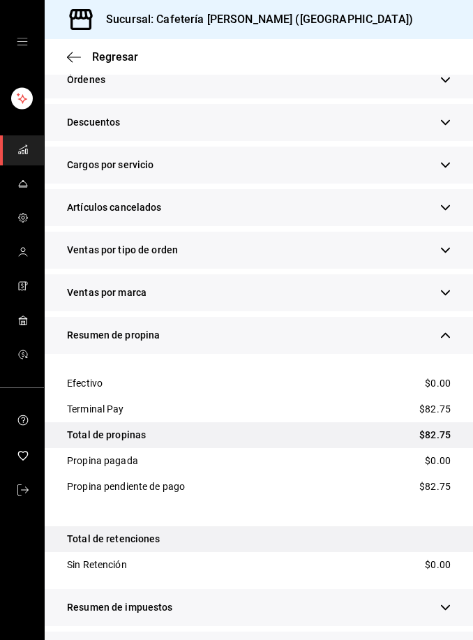
scroll to position [45, 0]
click at [450, 639] on icon "button" at bounding box center [445, 650] width 10 height 10
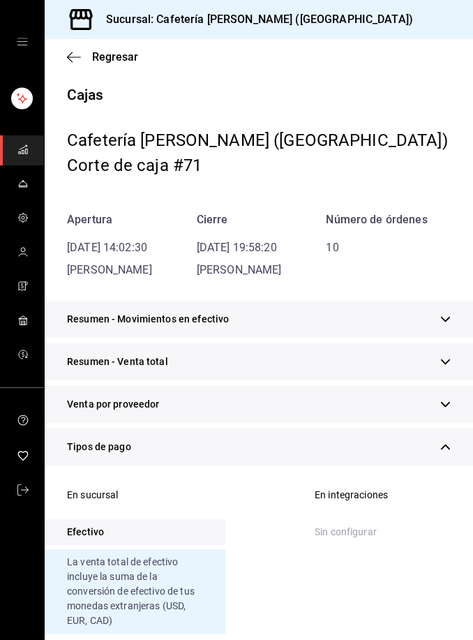
scroll to position [0, 0]
click at [116, 61] on span "Regresar" at bounding box center [115, 56] width 46 height 13
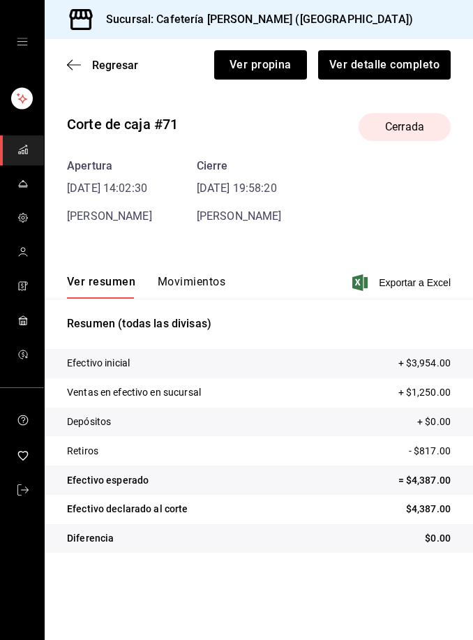
click at [123, 63] on span "Regresar" at bounding box center [115, 65] width 46 height 13
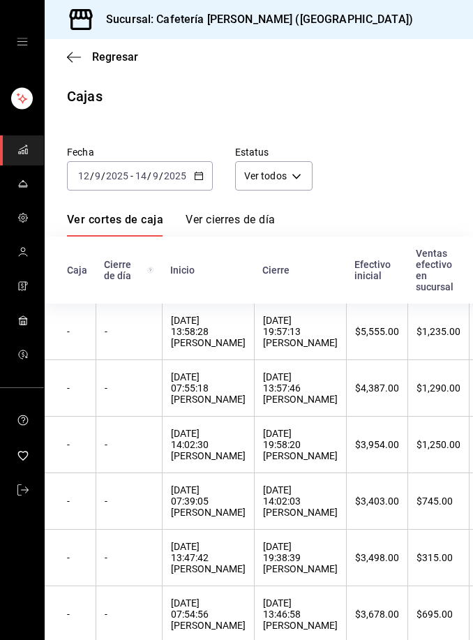
click at [232, 404] on th "14/09/2025 07:55:18 Luli Cervantes" at bounding box center [208, 388] width 92 height 57
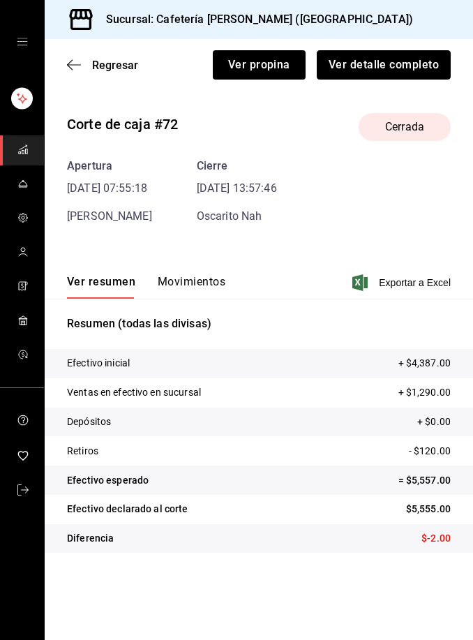
click at [408, 68] on button "Ver detalle completo" at bounding box center [384, 64] width 134 height 29
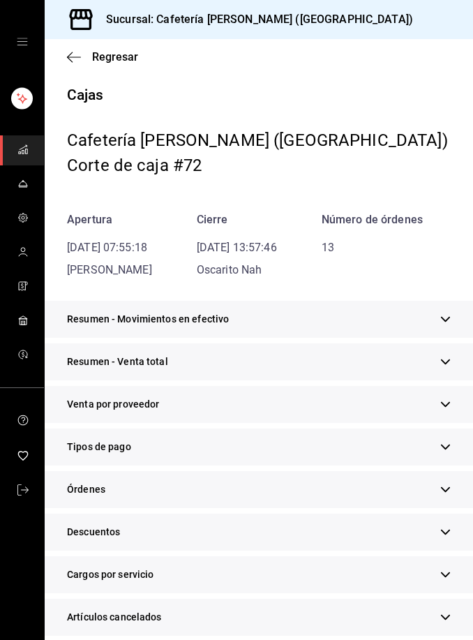
click at [203, 446] on div "Tipos de pago" at bounding box center [259, 446] width 428 height 37
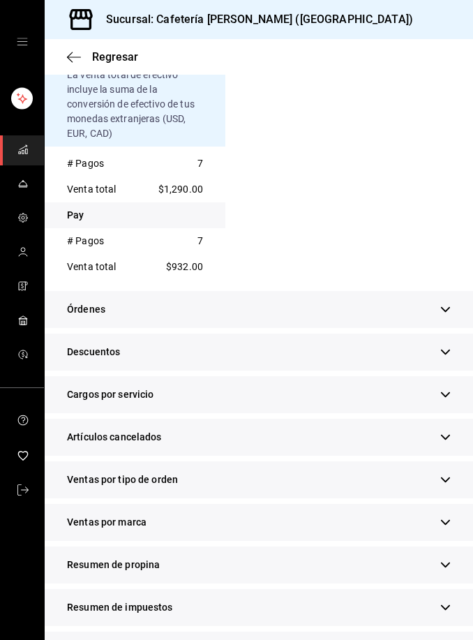
scroll to position [45, 0]
click at [447, 557] on button "button" at bounding box center [445, 564] width 10 height 15
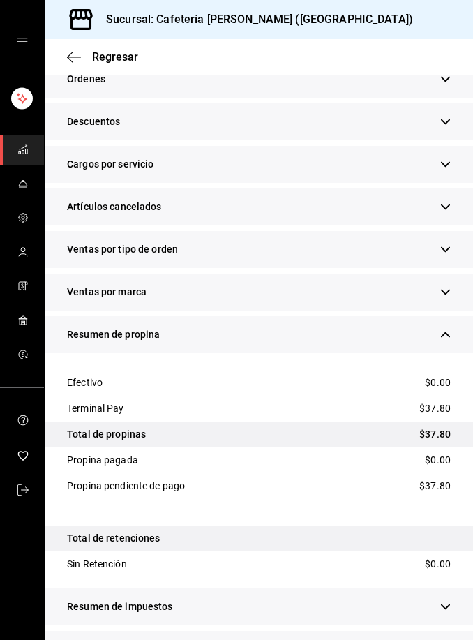
scroll to position [716, 0]
click at [448, 639] on icon "button" at bounding box center [445, 650] width 10 height 10
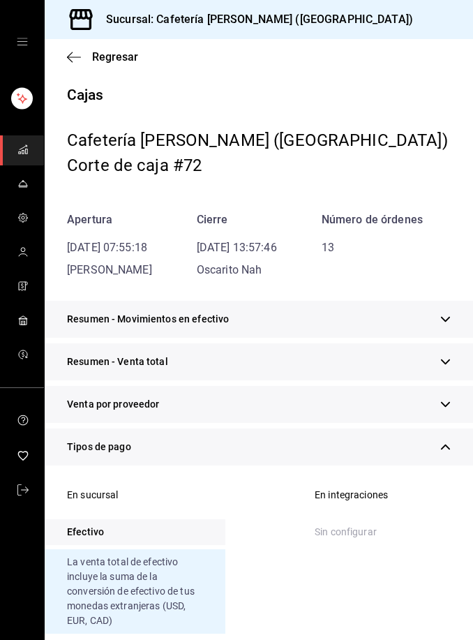
scroll to position [0, 0]
click at [113, 58] on span "Regresar" at bounding box center [115, 56] width 46 height 13
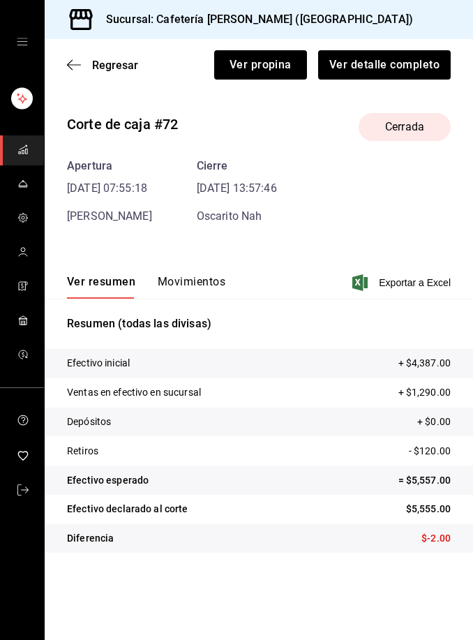
click at [118, 66] on span "Regresar" at bounding box center [115, 65] width 46 height 13
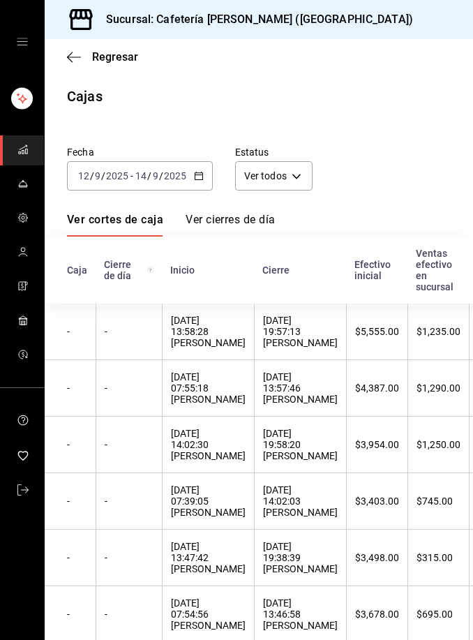
click at [277, 328] on div "14/09/2025 19:57:13 Carlos Rivero" at bounding box center [300, 331] width 75 height 33
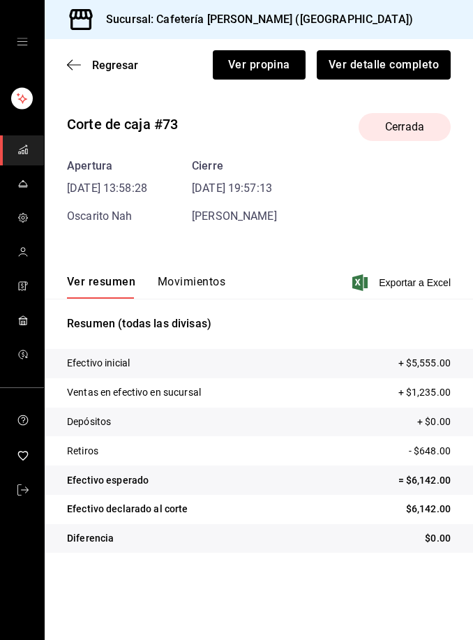
click at [401, 70] on button "Ver detalle completo" at bounding box center [384, 64] width 134 height 29
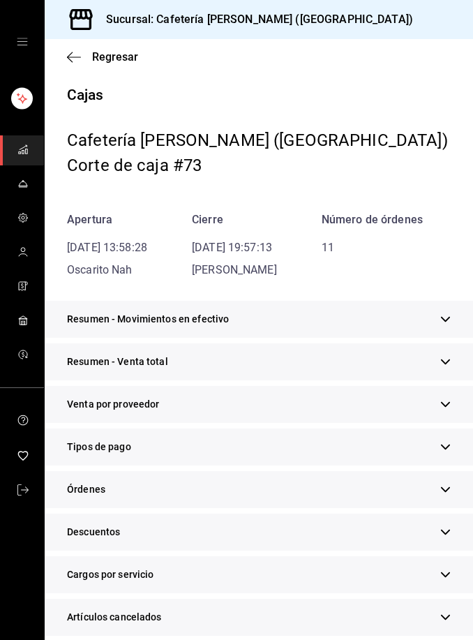
click at [257, 444] on div "Tipos de pago" at bounding box center [259, 446] width 428 height 37
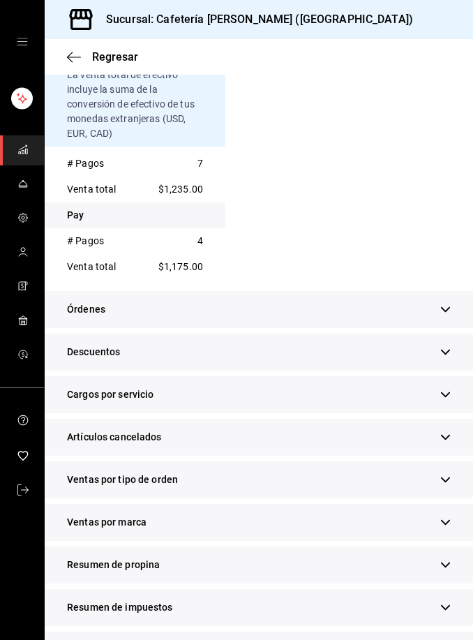
scroll to position [45, 0]
click at [458, 631] on div "Resumen de ventas" at bounding box center [259, 649] width 428 height 37
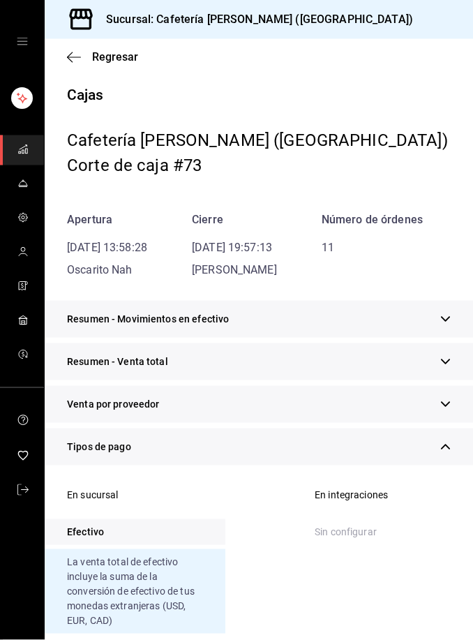
scroll to position [0, 0]
click at [122, 63] on span "Regresar" at bounding box center [115, 56] width 46 height 13
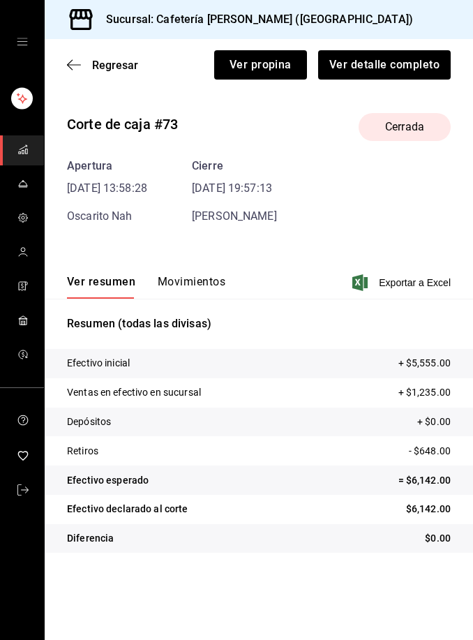
click at [124, 69] on span "Regresar" at bounding box center [115, 65] width 46 height 13
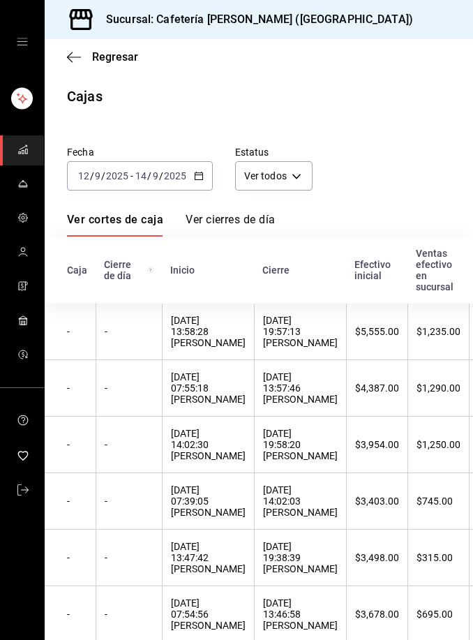
click at [197, 176] on icon "button" at bounding box center [199, 176] width 10 height 10
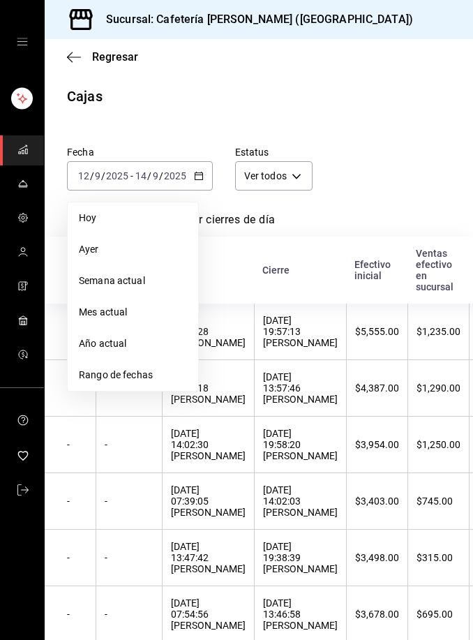
click at [143, 379] on span "Rango de fechas" at bounding box center [133, 375] width 108 height 15
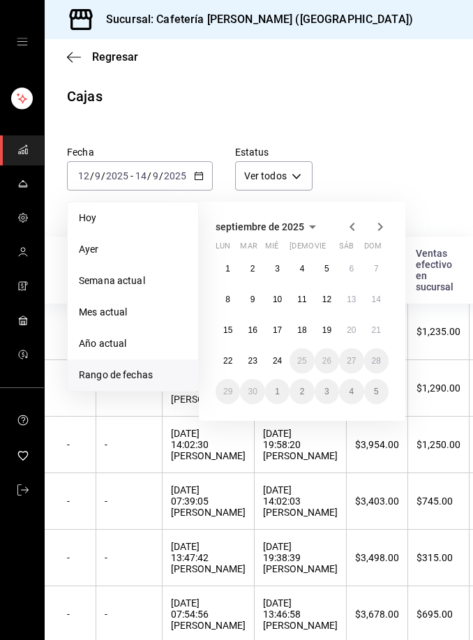
click at [259, 329] on button "16" at bounding box center [252, 329] width 24 height 25
click at [381, 333] on abbr "21" at bounding box center [376, 330] width 9 height 10
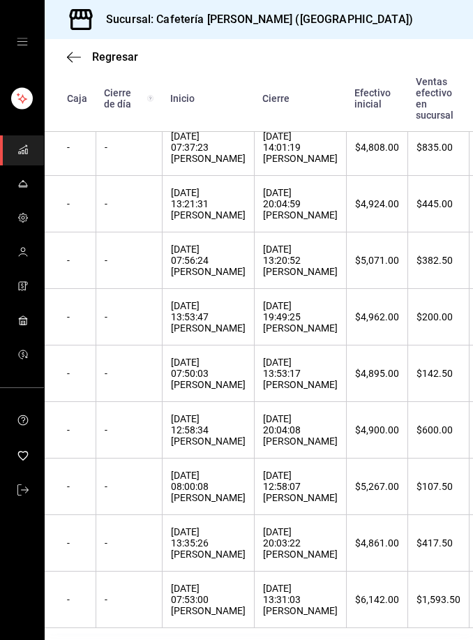
scroll to position [379, 0]
click at [214, 617] on div "16/09/2025 07:53:00 Luli Cervantes" at bounding box center [208, 599] width 75 height 33
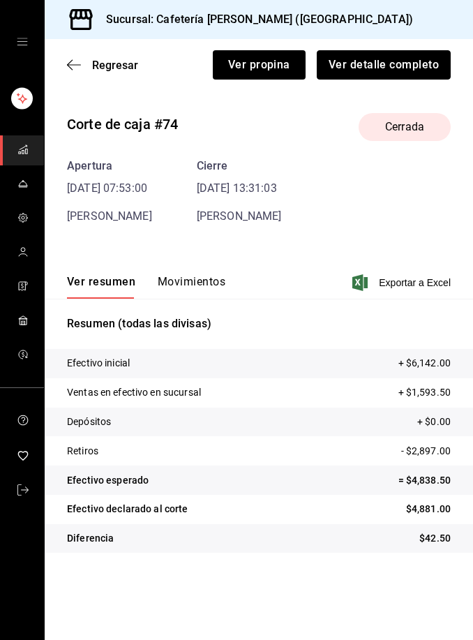
click at [406, 66] on button "Ver detalle completo" at bounding box center [384, 64] width 134 height 29
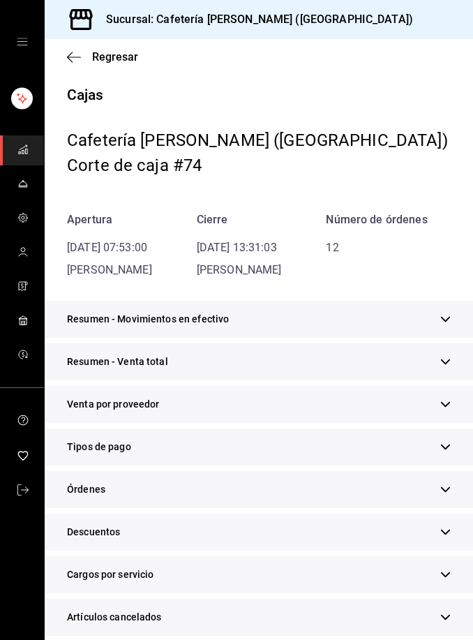
click at [237, 452] on div "Tipos de pago" at bounding box center [259, 446] width 428 height 37
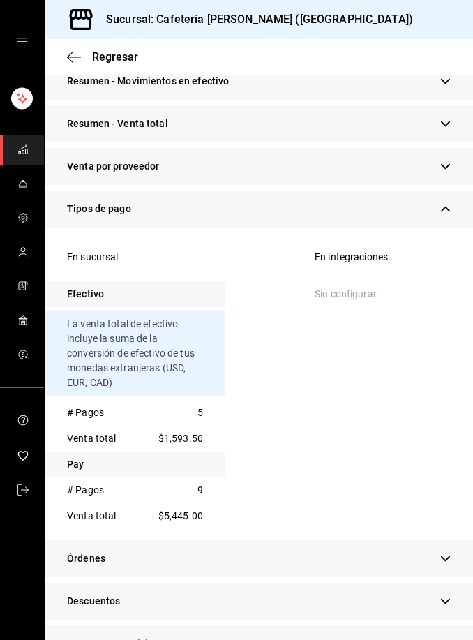
scroll to position [239, 0]
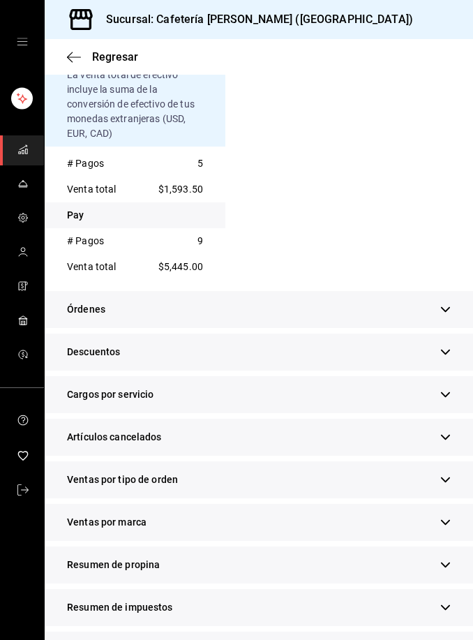
click at [449, 562] on icon "button" at bounding box center [445, 565] width 9 height 6
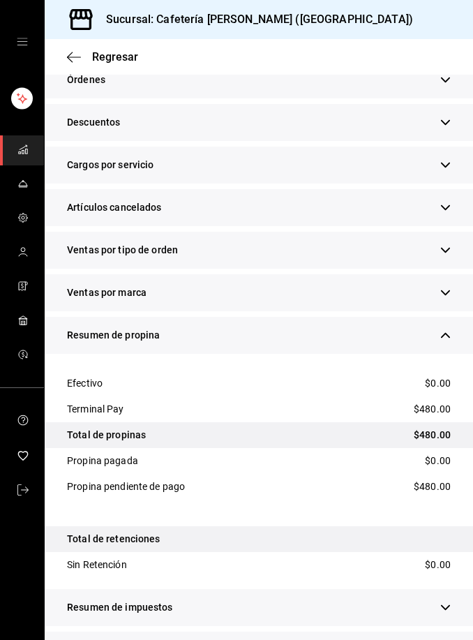
scroll to position [45, 0]
click at [459, 631] on div "Resumen de ventas" at bounding box center [259, 649] width 428 height 37
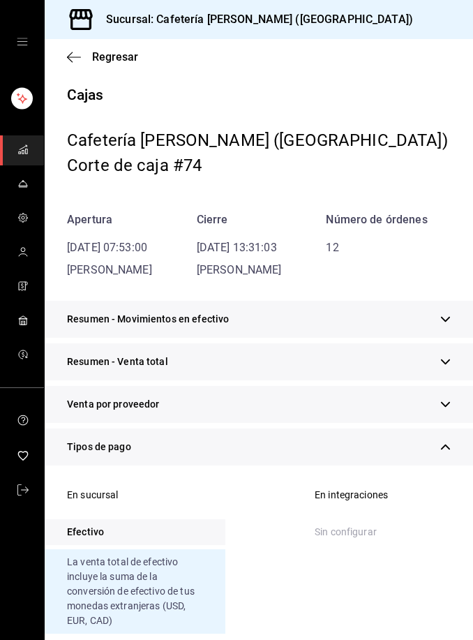
scroll to position [0, 0]
click at [126, 61] on span "Regresar" at bounding box center [115, 56] width 46 height 13
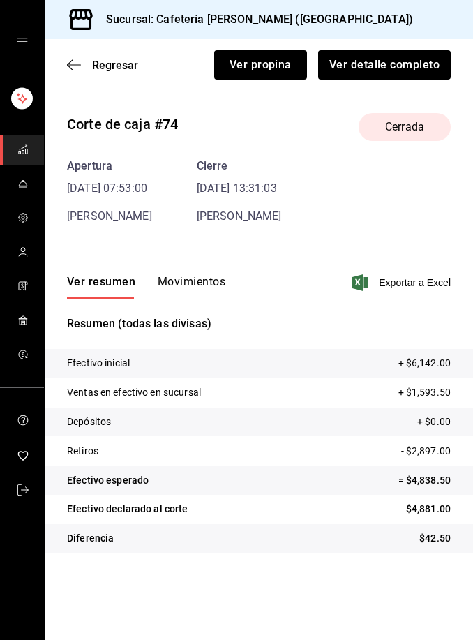
click at [123, 68] on span "Regresar" at bounding box center [115, 65] width 46 height 13
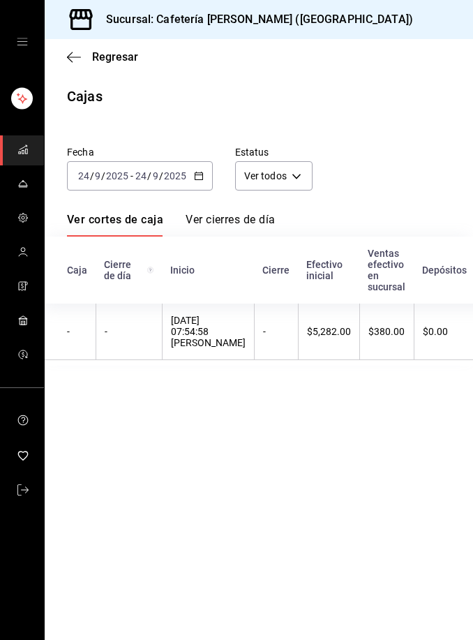
click at [201, 172] on \(Stroke\) "button" at bounding box center [201, 172] width 1 height 1
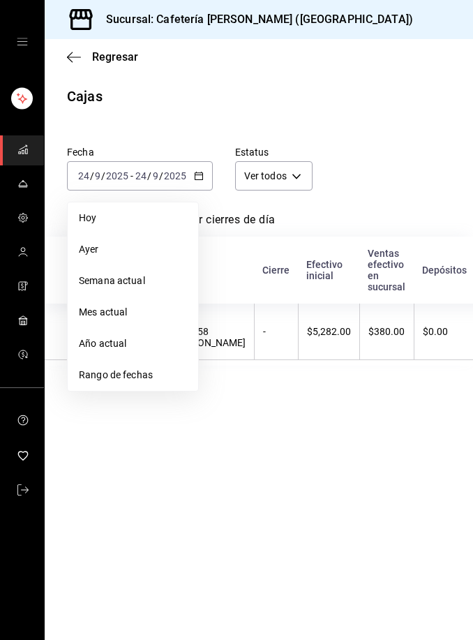
click at [149, 375] on span "Rango de fechas" at bounding box center [133, 375] width 108 height 15
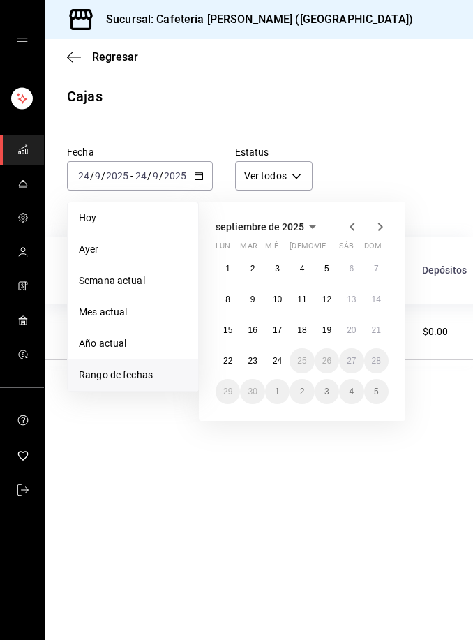
click at [254, 331] on abbr "16" at bounding box center [252, 330] width 9 height 10
click at [385, 333] on button "21" at bounding box center [376, 329] width 24 height 25
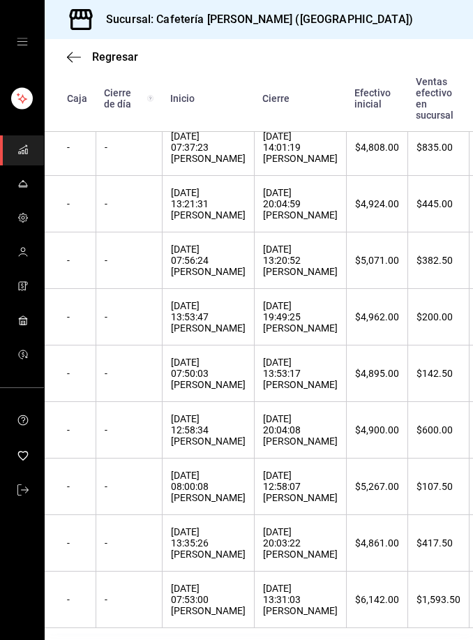
scroll to position [379, 0]
click at [209, 560] on div "16/09/2025 13:35:26 Tony Arce" at bounding box center [208, 543] width 75 height 33
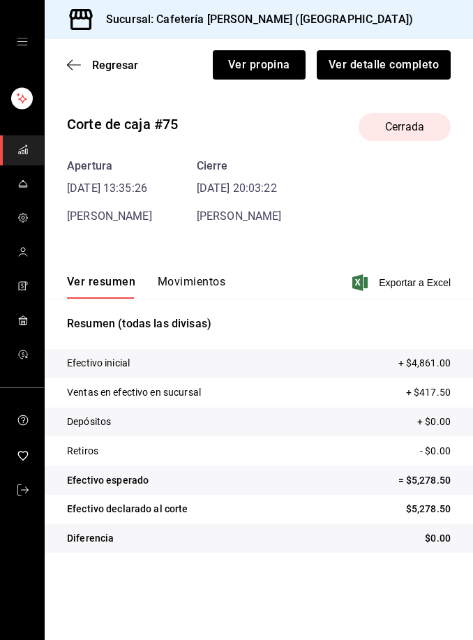
click at [398, 67] on button "Ver detalle completo" at bounding box center [384, 64] width 134 height 29
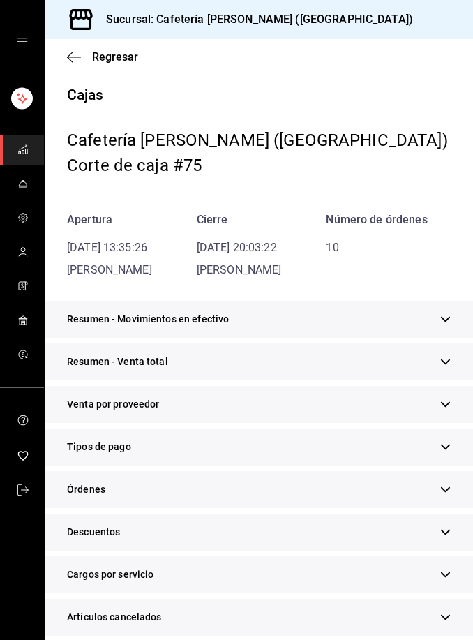
click at [190, 476] on div "Órdenes" at bounding box center [259, 489] width 428 height 37
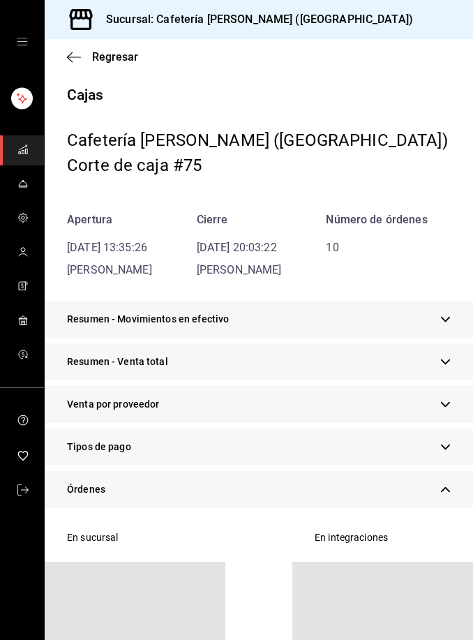
click at [190, 475] on div "Órdenes" at bounding box center [259, 489] width 428 height 37
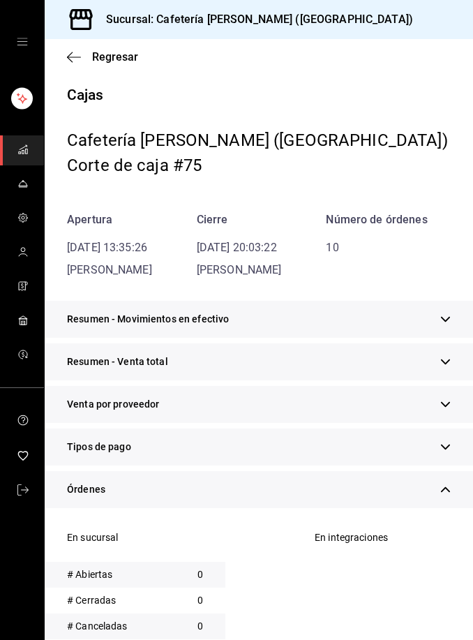
click at [266, 442] on div "Tipos de pago" at bounding box center [259, 446] width 428 height 37
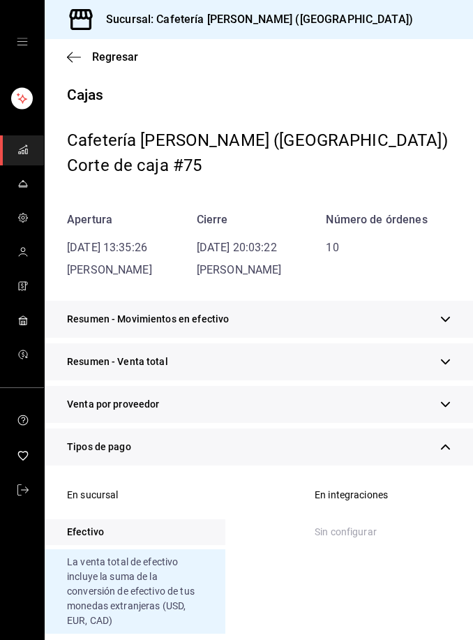
click at [266, 444] on div "Tipos de pago" at bounding box center [259, 446] width 428 height 37
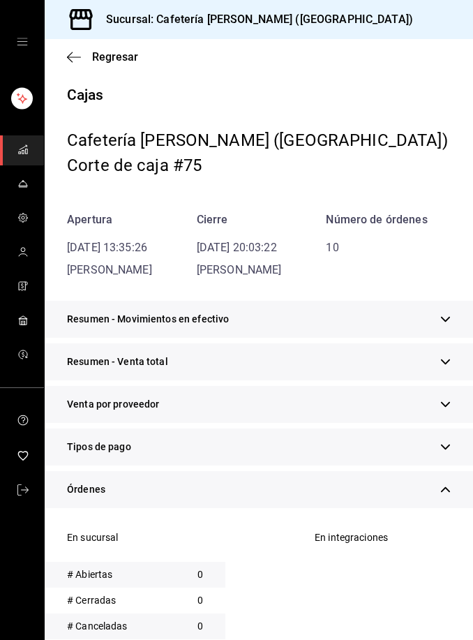
click at [277, 443] on div "Tipos de pago" at bounding box center [259, 446] width 428 height 37
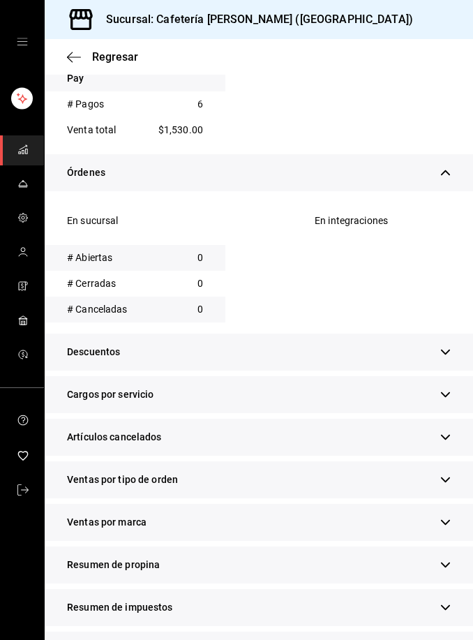
scroll to position [45, 0]
click at [445, 559] on icon "button" at bounding box center [445, 564] width 10 height 10
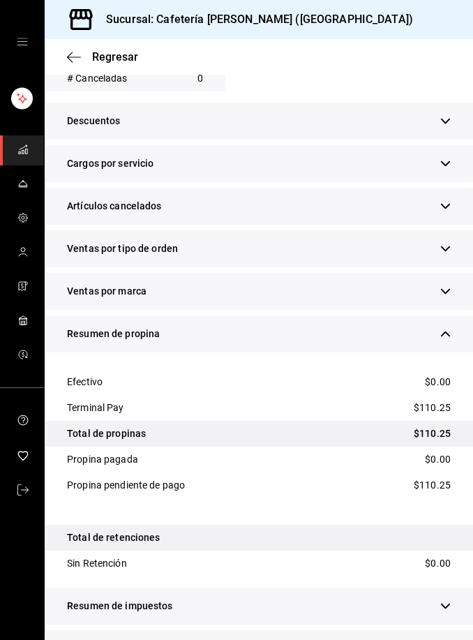
scroll to position [853, 0]
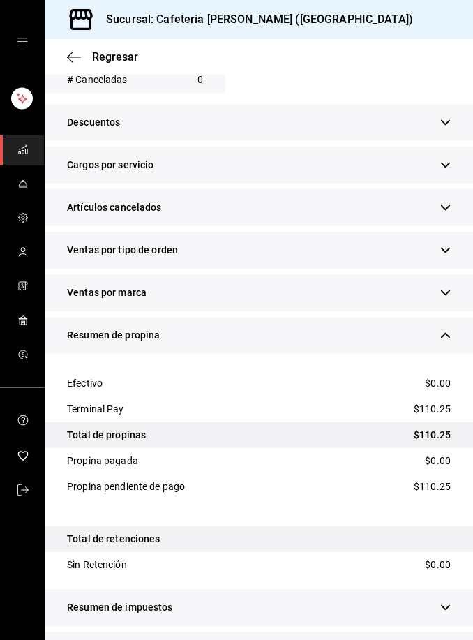
click at [450, 639] on icon "button" at bounding box center [445, 650] width 10 height 10
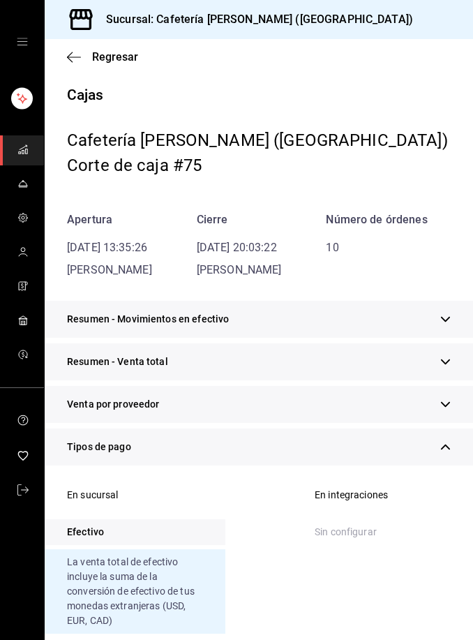
scroll to position [0, 0]
click at [112, 59] on span "Regresar" at bounding box center [115, 56] width 46 height 13
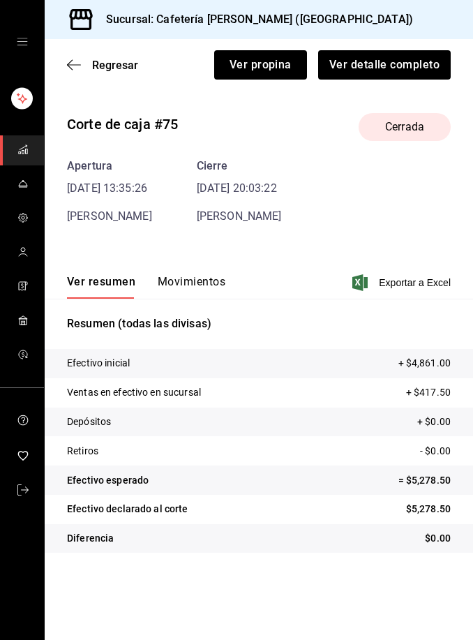
click at [113, 65] on span "Regresar" at bounding box center [115, 65] width 46 height 13
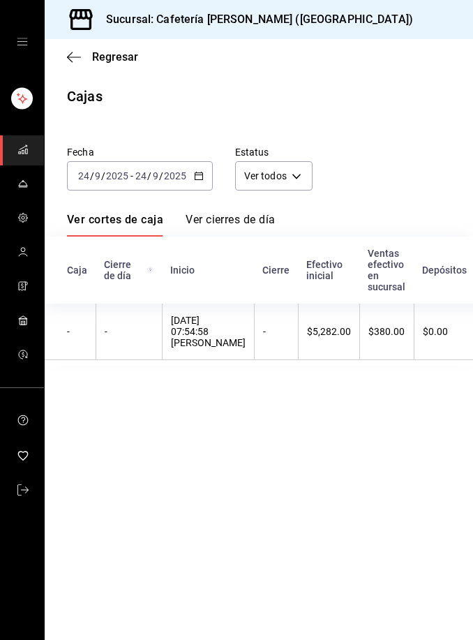
click at [199, 178] on icon "button" at bounding box center [199, 176] width 10 height 10
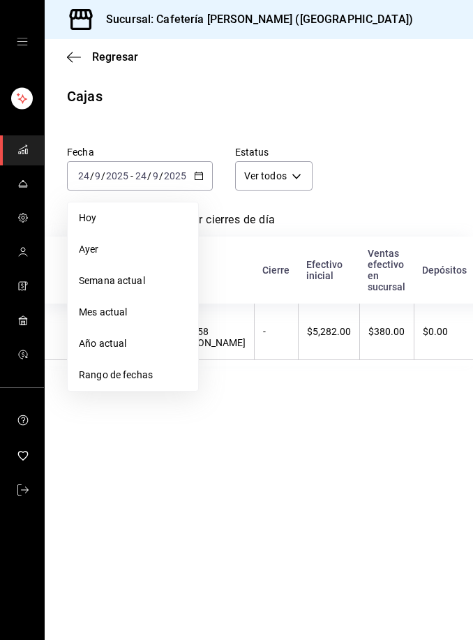
click at [160, 375] on span "Rango de fechas" at bounding box center [133, 375] width 108 height 15
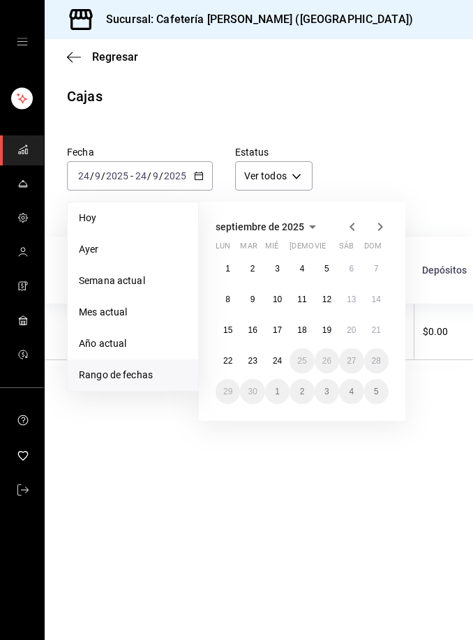
click at [256, 329] on abbr "16" at bounding box center [252, 330] width 9 height 10
click at [386, 336] on button "21" at bounding box center [376, 329] width 24 height 25
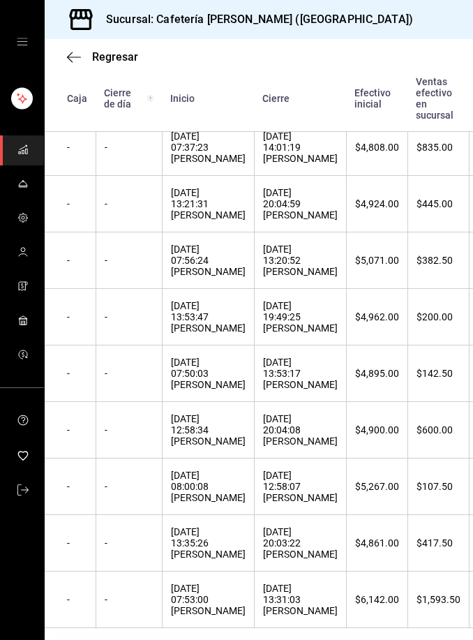
scroll to position [379, 0]
click at [217, 447] on div "17/09/2025 12:58:34 Luli Cervantes" at bounding box center [208, 430] width 75 height 33
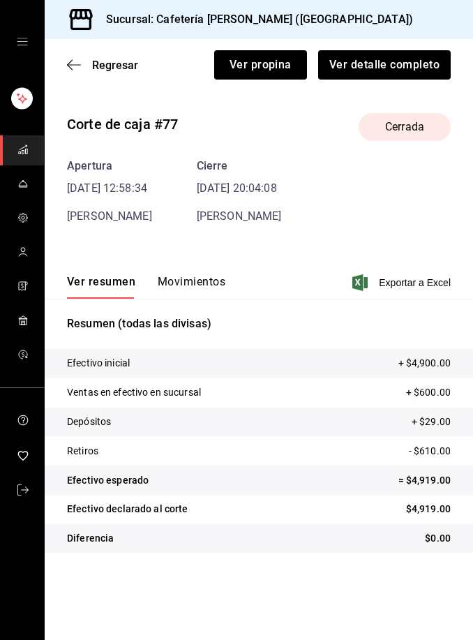
click at [86, 71] on span "Regresar" at bounding box center [102, 65] width 71 height 13
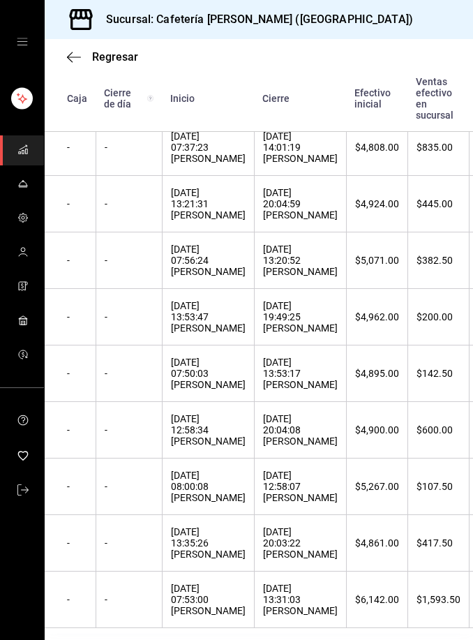
scroll to position [379, 0]
click at [215, 504] on div "17/09/2025 08:00:08 Sonia Aldaz" at bounding box center [208, 486] width 75 height 33
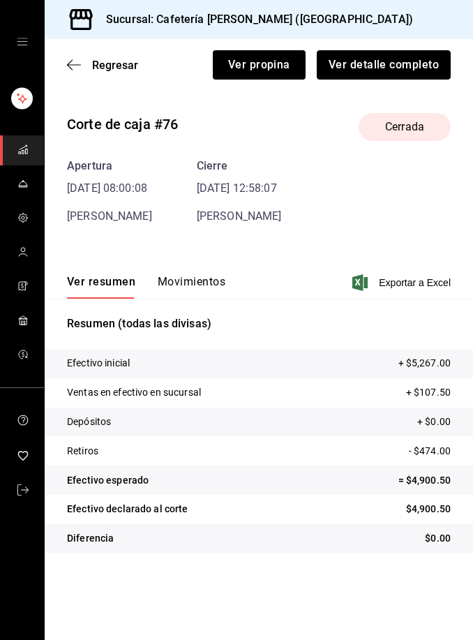
click at [391, 59] on button "Ver detalle completo" at bounding box center [384, 64] width 134 height 29
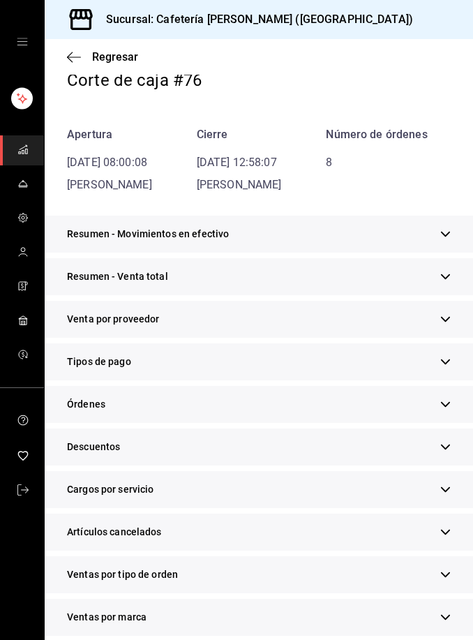
scroll to position [175, 0]
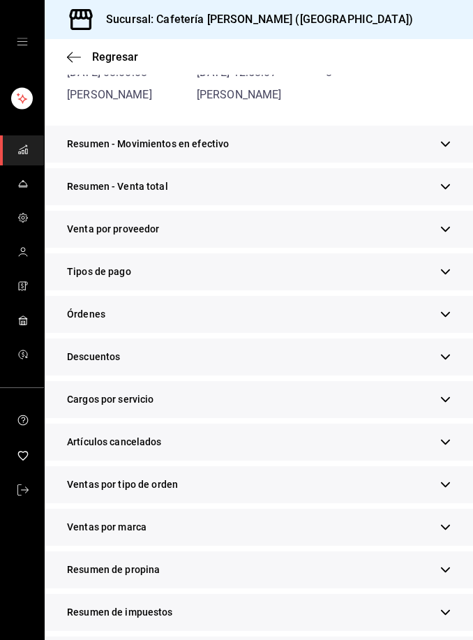
click at [113, 266] on span "Tipos de pago" at bounding box center [99, 271] width 64 height 15
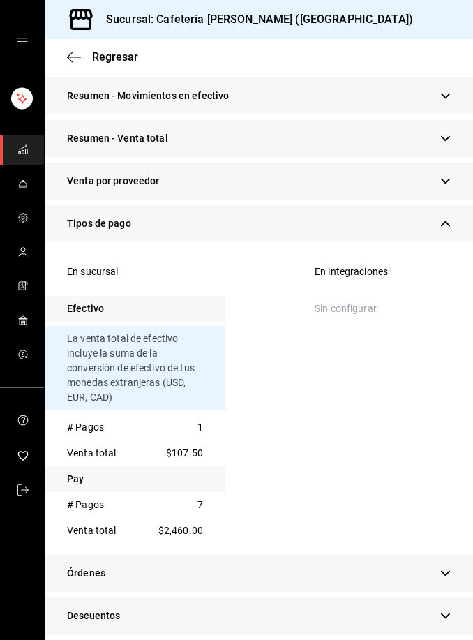
scroll to position [266, 0]
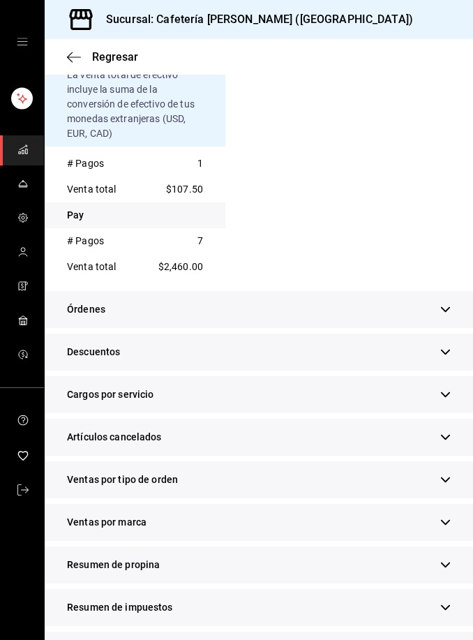
click at [458, 565] on div "Resumen de propina" at bounding box center [259, 564] width 428 height 37
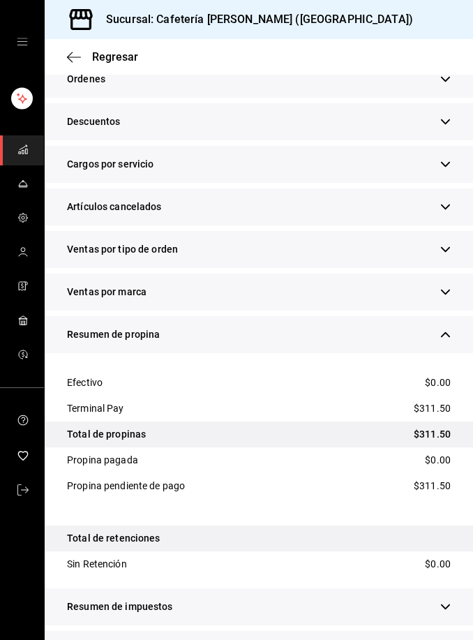
scroll to position [45, 0]
click at [450, 639] on button "button" at bounding box center [445, 649] width 10 height 15
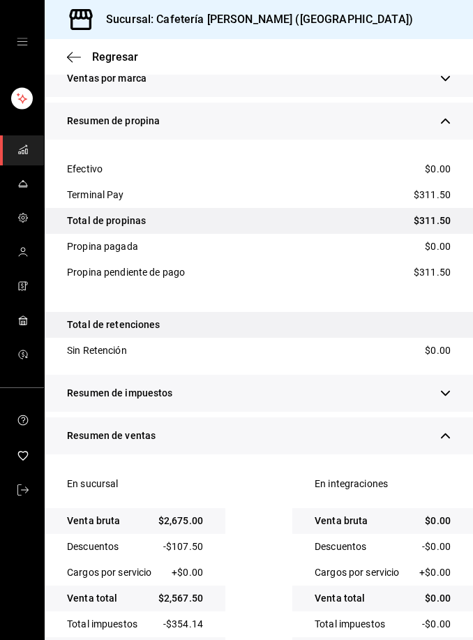
scroll to position [0, 0]
click at [119, 52] on span "Regresar" at bounding box center [115, 56] width 46 height 13
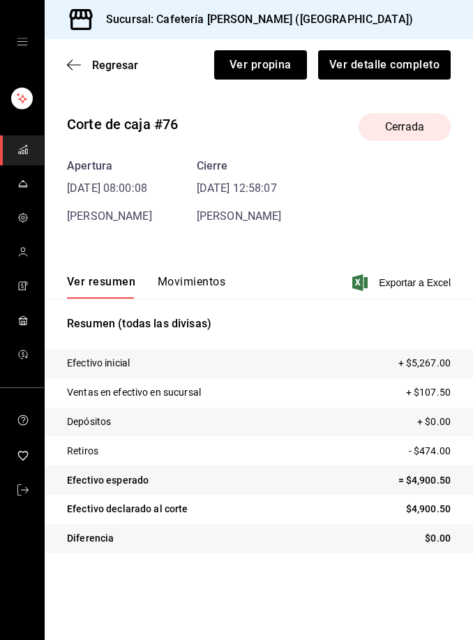
click at [118, 59] on span "Regresar" at bounding box center [115, 65] width 46 height 13
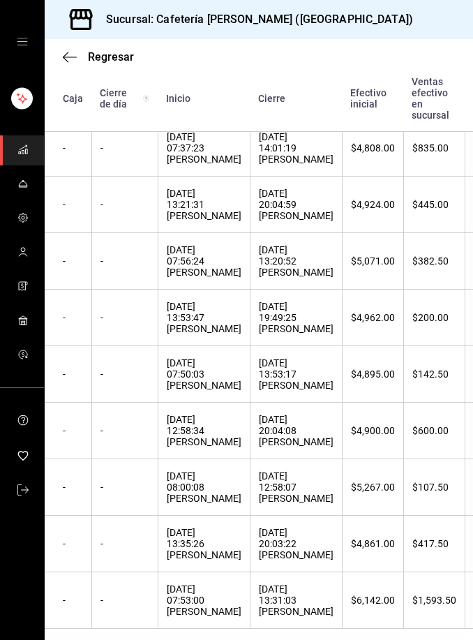
scroll to position [45, 0]
click at [299, 414] on div "17/09/2025 20:04:08 Itzel Gómez" at bounding box center [296, 430] width 75 height 33
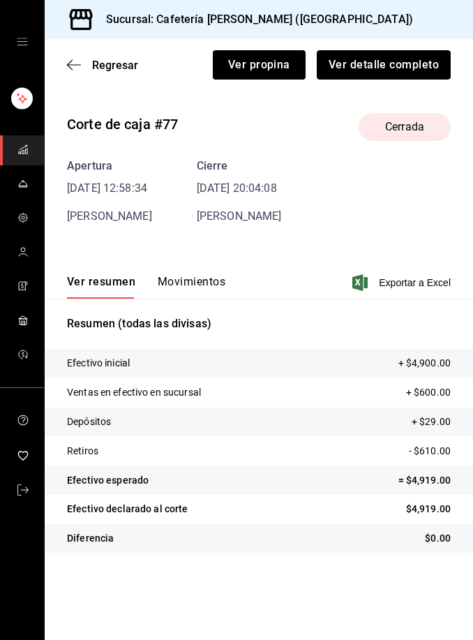
click at [416, 63] on button "Ver detalle completo" at bounding box center [384, 64] width 134 height 29
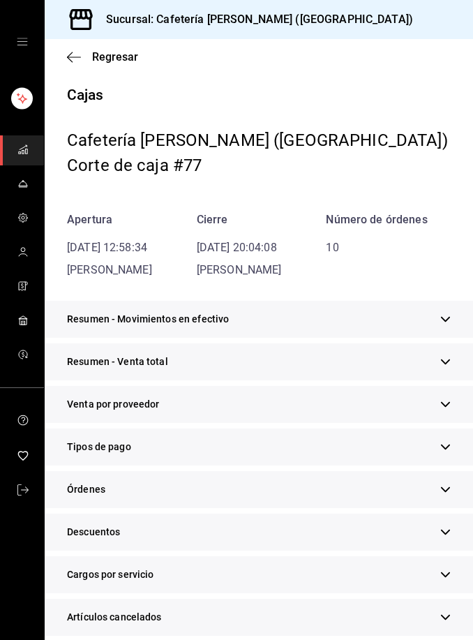
click at [227, 446] on div "Tipos de pago" at bounding box center [259, 446] width 428 height 37
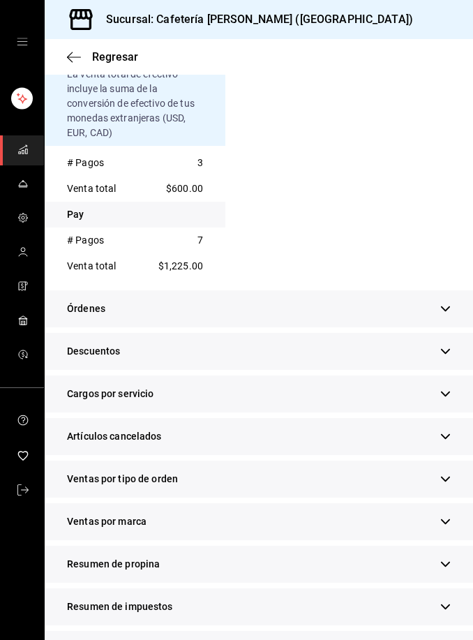
scroll to position [487, 0]
click at [447, 569] on icon "button" at bounding box center [445, 564] width 10 height 10
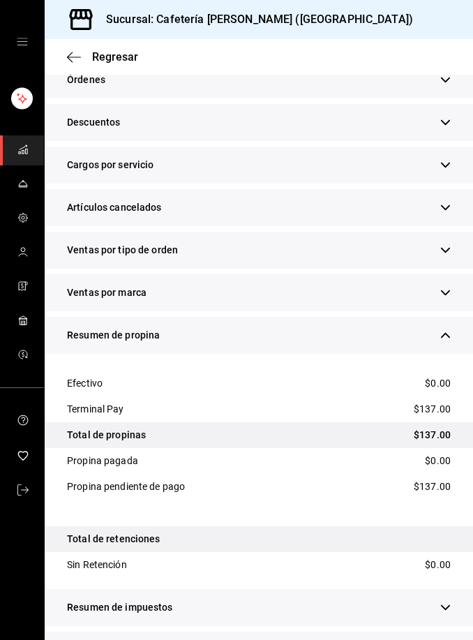
scroll to position [45, 0]
click at [449, 639] on icon "button" at bounding box center [445, 650] width 10 height 10
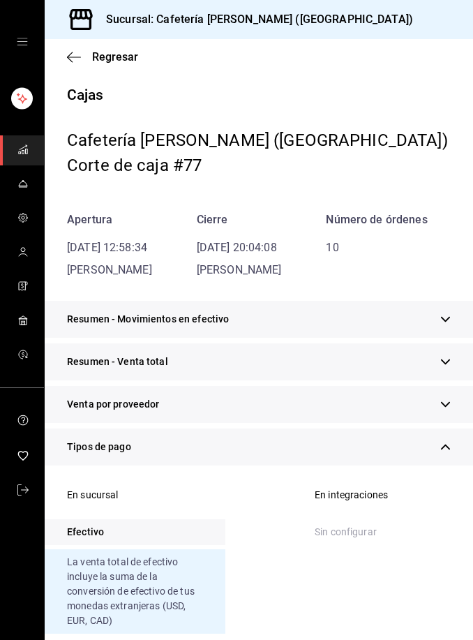
scroll to position [0, 0]
click at [120, 52] on span "Regresar" at bounding box center [115, 56] width 46 height 13
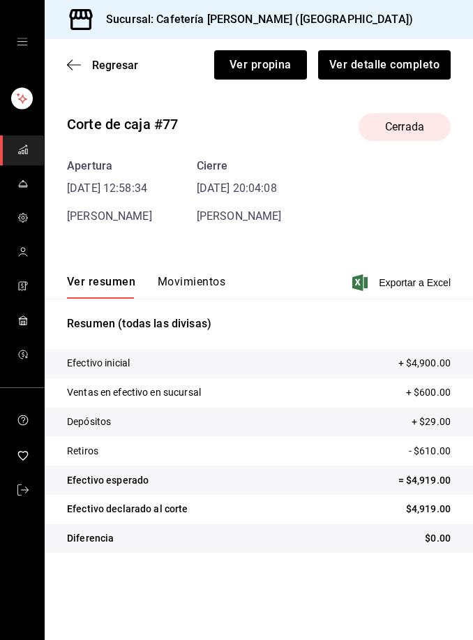
click at [117, 59] on span "Regresar" at bounding box center [115, 65] width 46 height 13
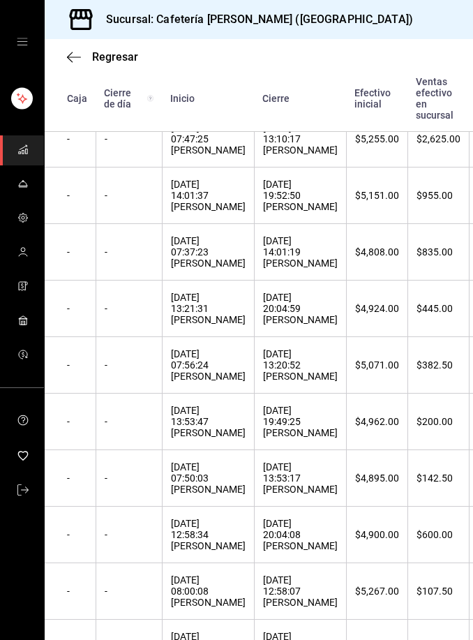
scroll to position [284, 2]
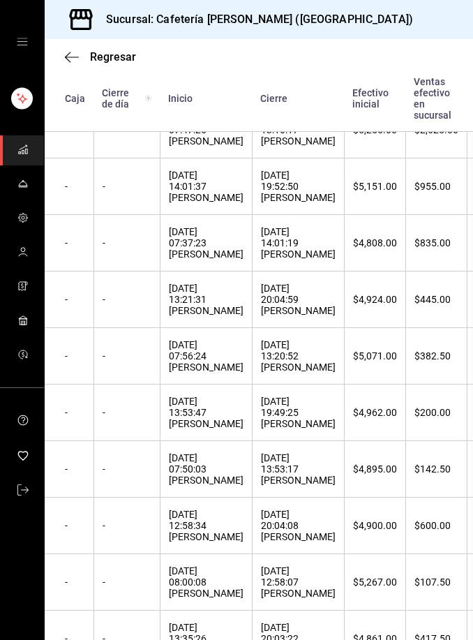
click at [280, 486] on div "18/09/2025 13:53:17 Luli Cervantes" at bounding box center [298, 468] width 75 height 33
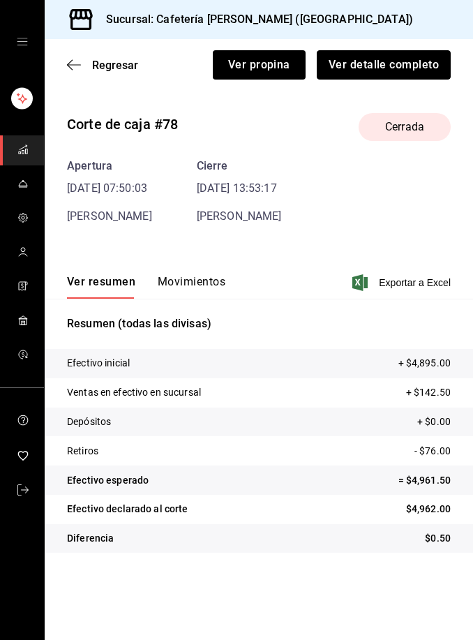
click at [398, 64] on button "Ver detalle completo" at bounding box center [384, 64] width 134 height 29
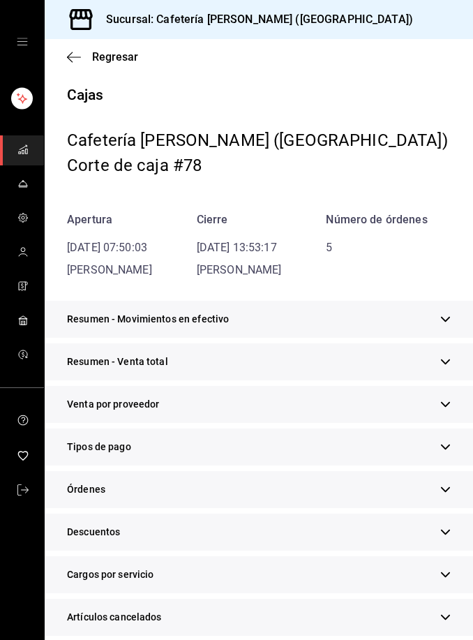
click at [230, 449] on div "Tipos de pago" at bounding box center [259, 446] width 428 height 37
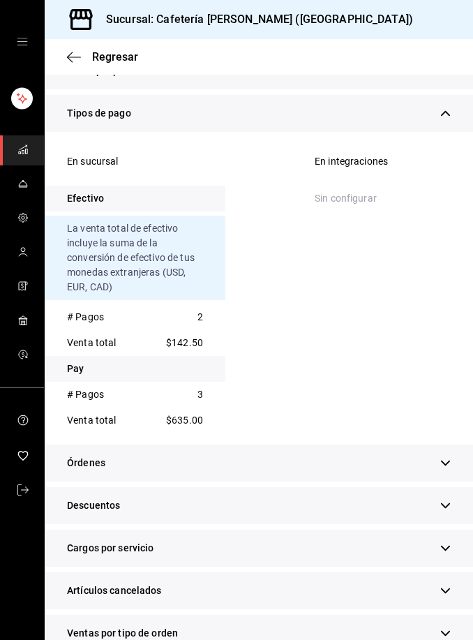
scroll to position [319, 0]
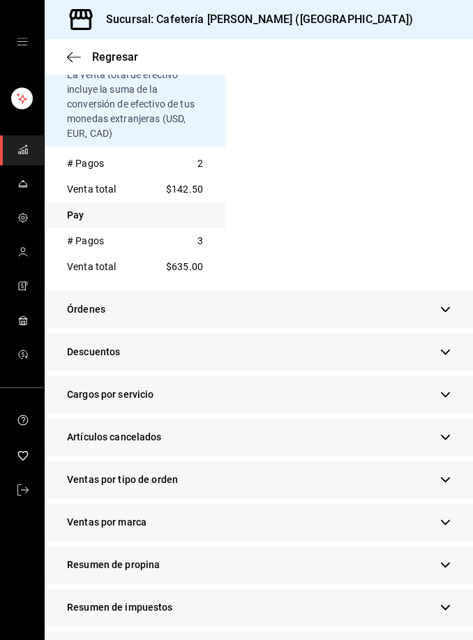
click at [449, 564] on icon "button" at bounding box center [445, 565] width 9 height 6
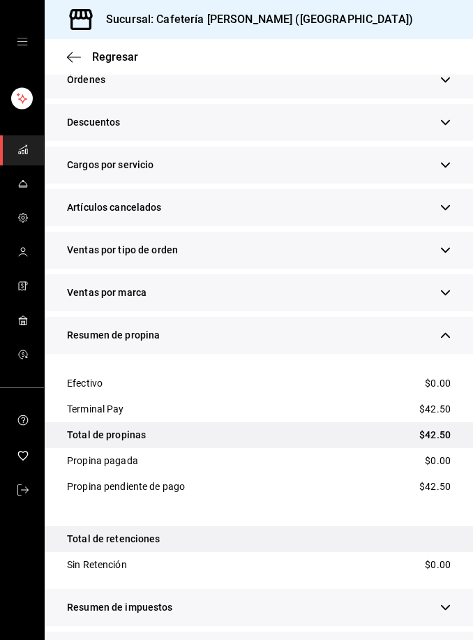
scroll to position [45, 0]
click at [449, 639] on icon "button" at bounding box center [445, 650] width 10 height 10
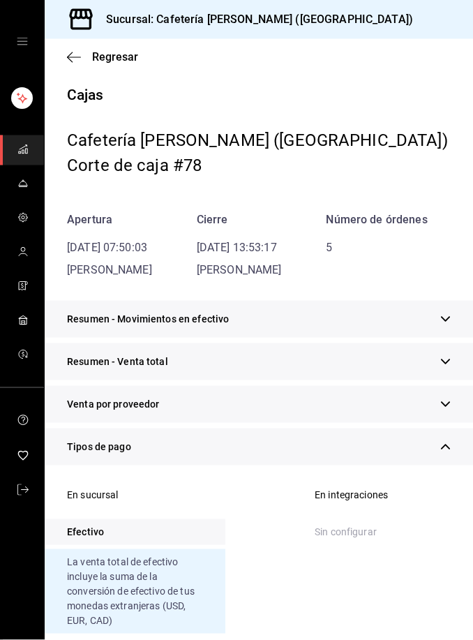
scroll to position [0, 0]
click at [110, 63] on span "Regresar" at bounding box center [115, 56] width 46 height 13
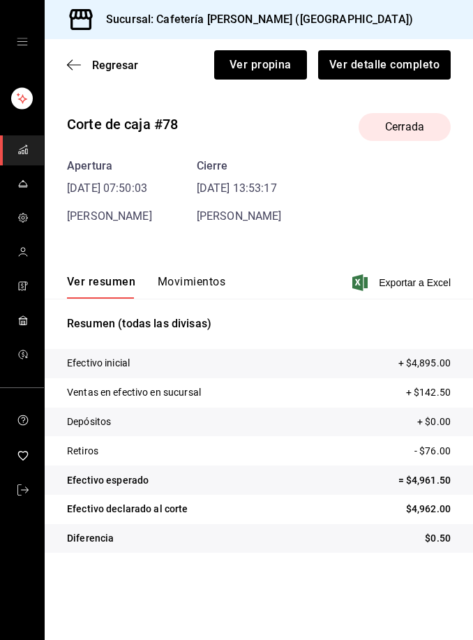
click at [119, 65] on span "Regresar" at bounding box center [115, 65] width 46 height 13
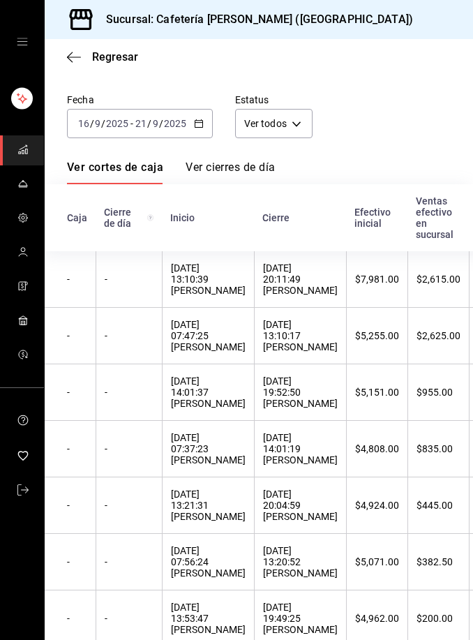
scroll to position [97, 0]
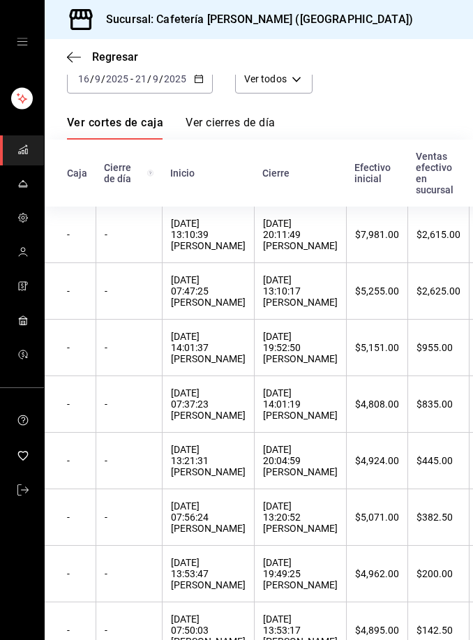
click at [220, 475] on div "19/09/2025 13:21:31 Luli Cervantes" at bounding box center [208, 460] width 75 height 33
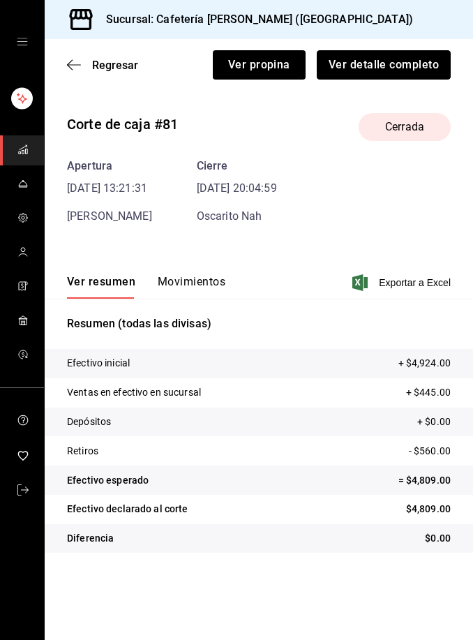
click at [390, 68] on button "Ver detalle completo" at bounding box center [384, 64] width 134 height 29
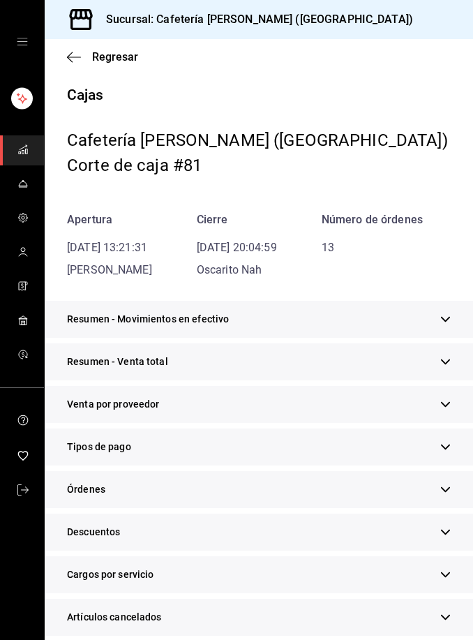
click at [209, 447] on div "Tipos de pago" at bounding box center [259, 446] width 428 height 37
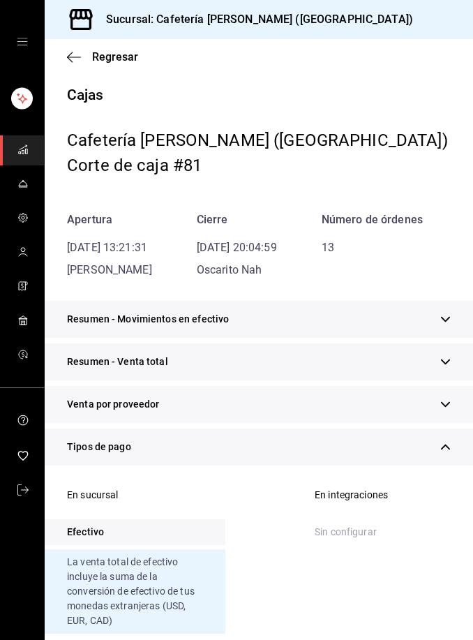
scroll to position [8, 0]
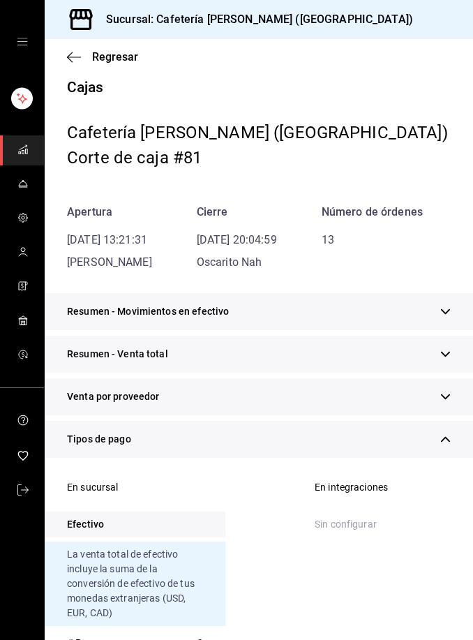
click at [93, 57] on span "Regresar" at bounding box center [115, 56] width 46 height 13
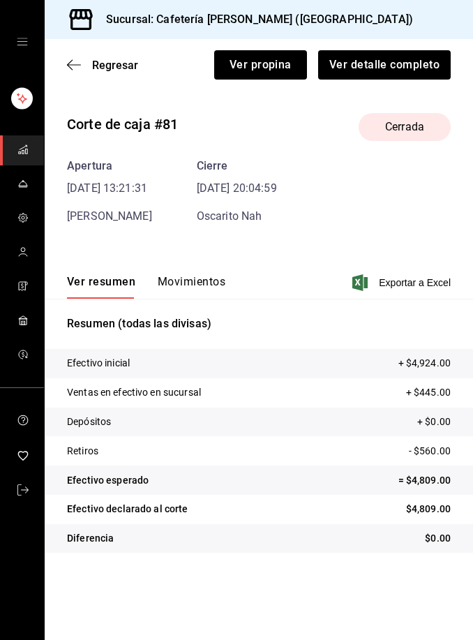
click at [127, 53] on div "Regresar Ver propina Ver detalle completo" at bounding box center [259, 65] width 428 height 52
click at [123, 68] on span "Regresar" at bounding box center [115, 65] width 46 height 13
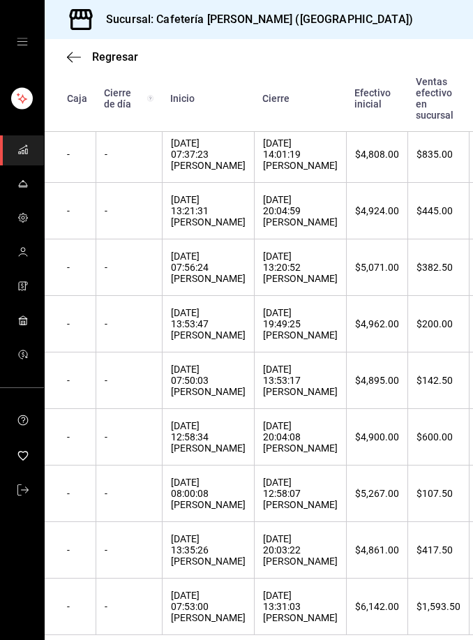
scroll to position [375, 0]
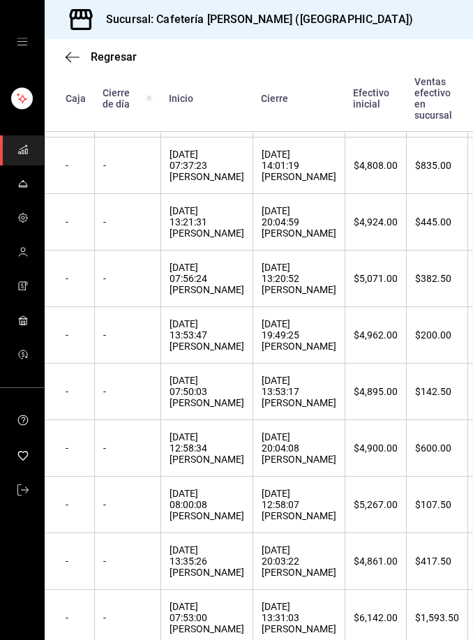
click at [290, 352] on div "18/09/2025 19:49:25 Itzel Gómez" at bounding box center [299, 334] width 75 height 33
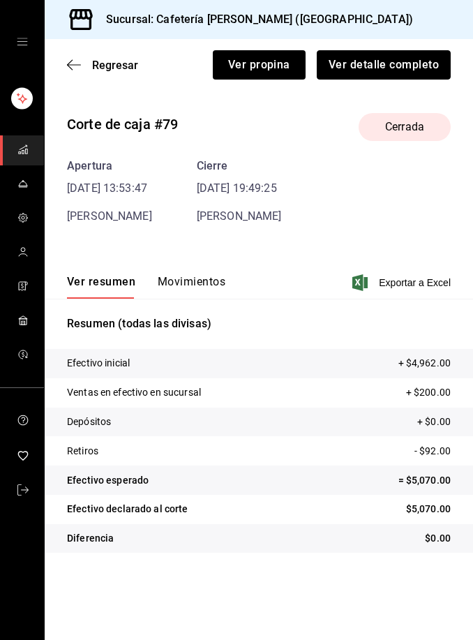
click at [399, 66] on button "Ver detalle completo" at bounding box center [384, 64] width 134 height 29
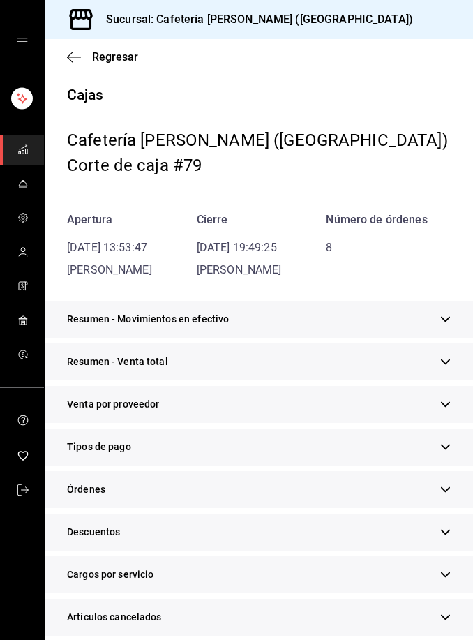
click at [167, 453] on div "Tipos de pago" at bounding box center [259, 446] width 428 height 37
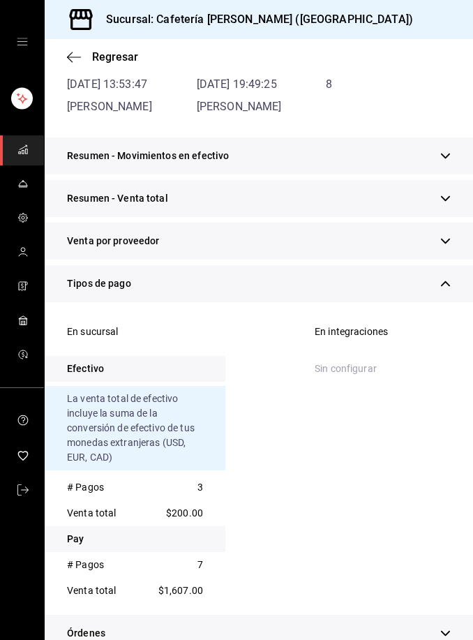
scroll to position [170, 0]
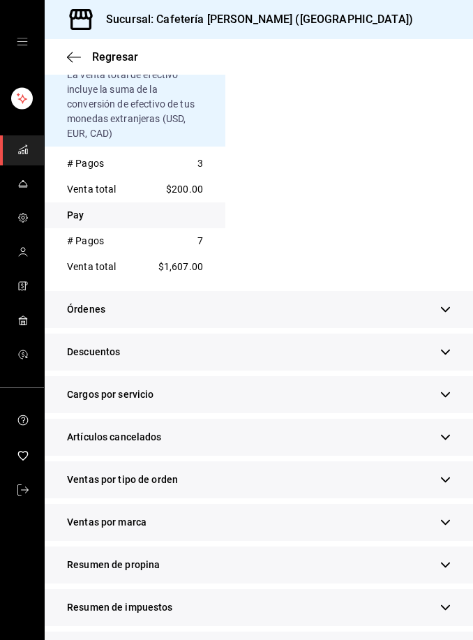
click at [450, 567] on icon "button" at bounding box center [445, 564] width 10 height 10
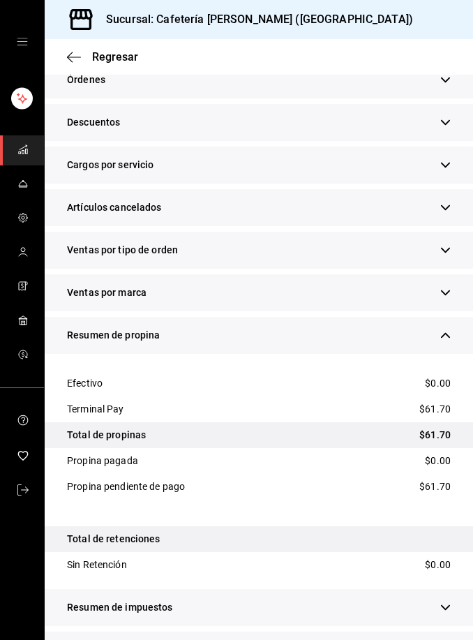
scroll to position [45, 0]
click at [450, 639] on icon "button" at bounding box center [445, 650] width 10 height 10
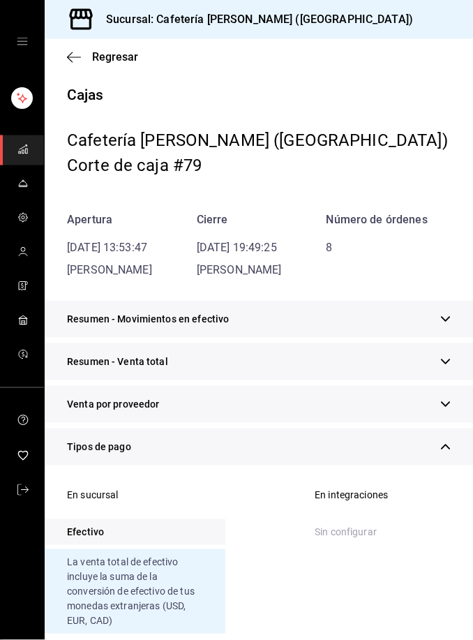
scroll to position [0, 0]
click at [125, 52] on span "Regresar" at bounding box center [115, 56] width 46 height 13
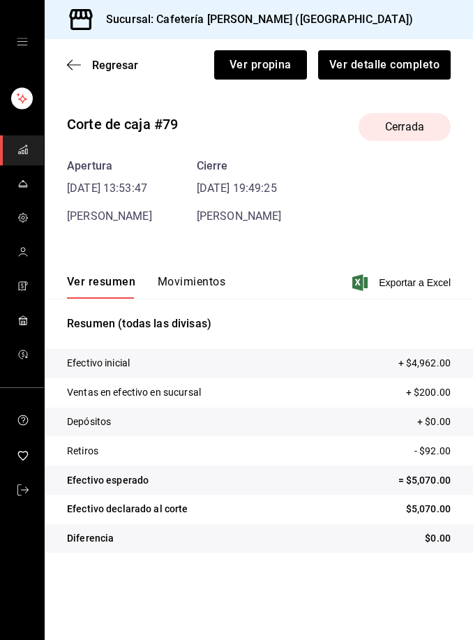
click at [116, 65] on span "Regresar" at bounding box center [115, 65] width 46 height 13
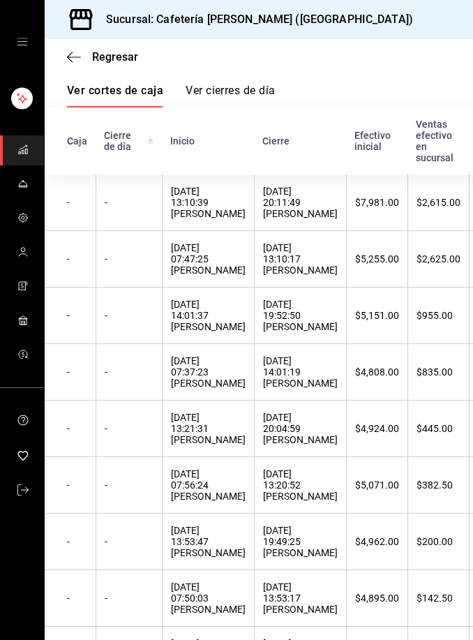
scroll to position [130, 0]
click at [227, 501] on div "19/09/2025 07:56:24 Sonia Aldaz" at bounding box center [208, 483] width 75 height 33
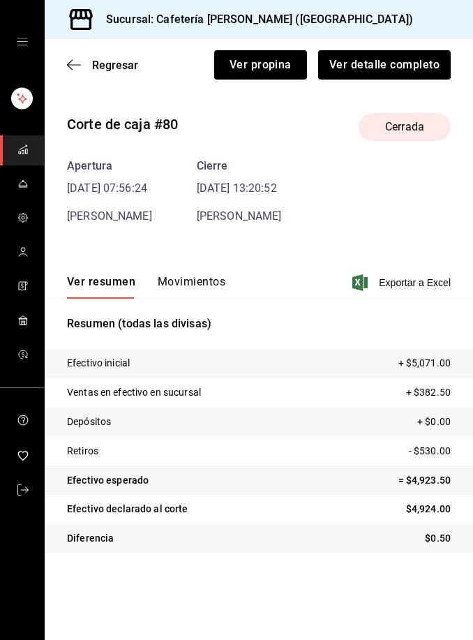
click at [400, 70] on button "Ver detalle completo" at bounding box center [384, 64] width 133 height 29
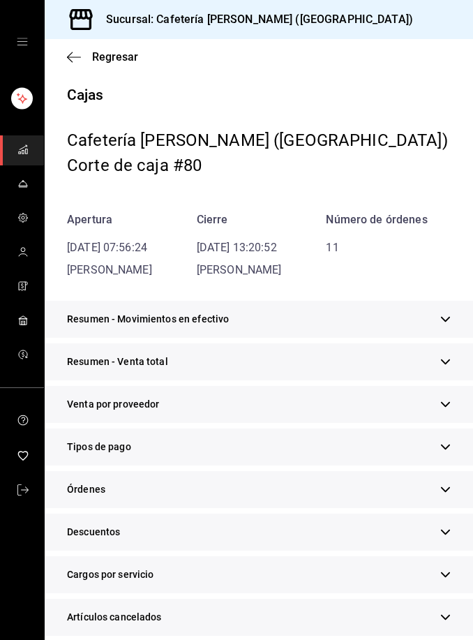
click at [198, 450] on div "Tipos de pago" at bounding box center [259, 446] width 428 height 37
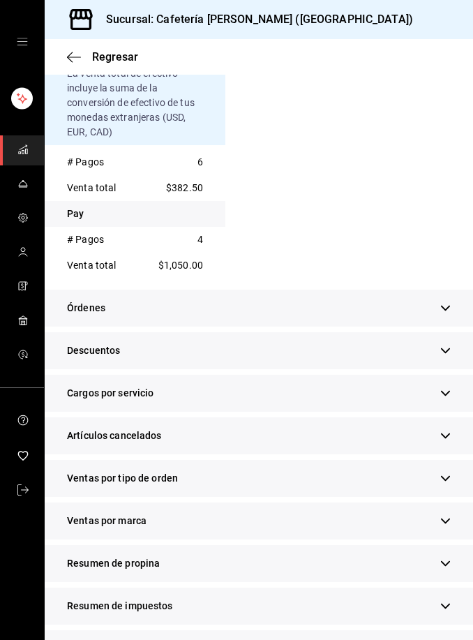
scroll to position [487, 0]
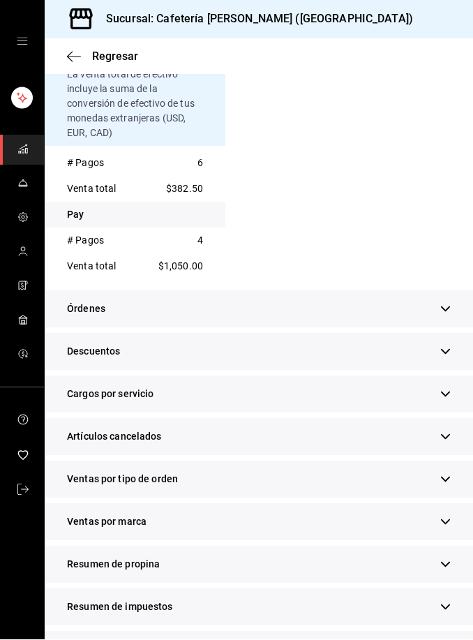
click at [458, 546] on div "Resumen de propina" at bounding box center [259, 564] width 428 height 37
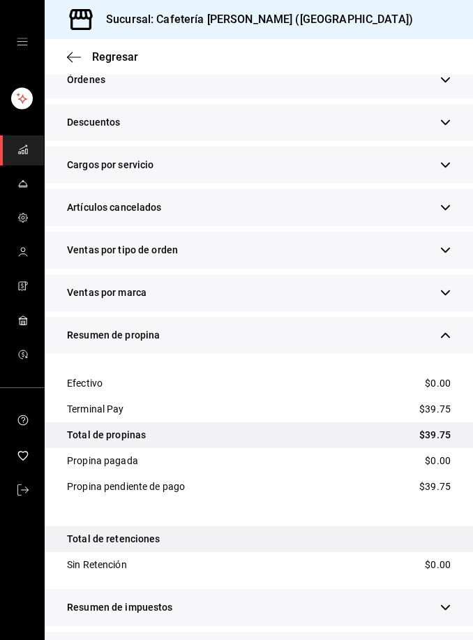
scroll to position [45, 0]
click at [462, 631] on div "Resumen de ventas" at bounding box center [259, 649] width 428 height 37
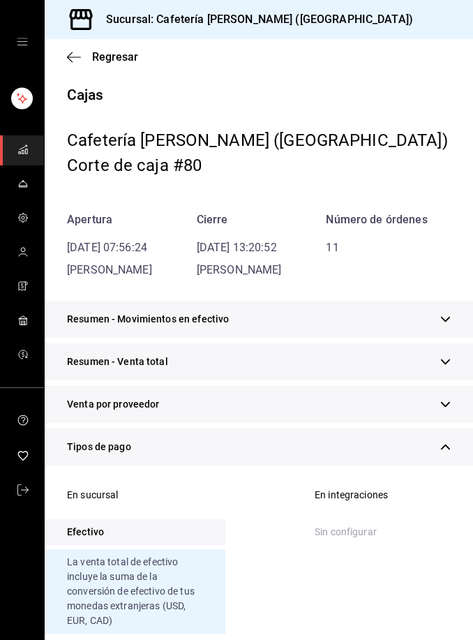
scroll to position [0, 0]
click at [116, 60] on span "Regresar" at bounding box center [115, 56] width 46 height 13
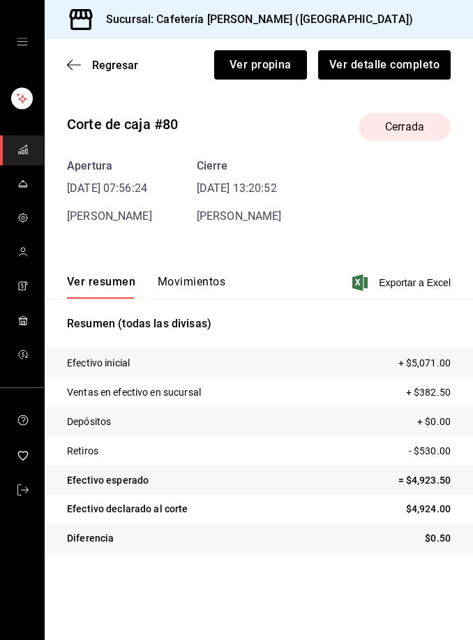
click at [112, 67] on span "Regresar" at bounding box center [115, 65] width 46 height 13
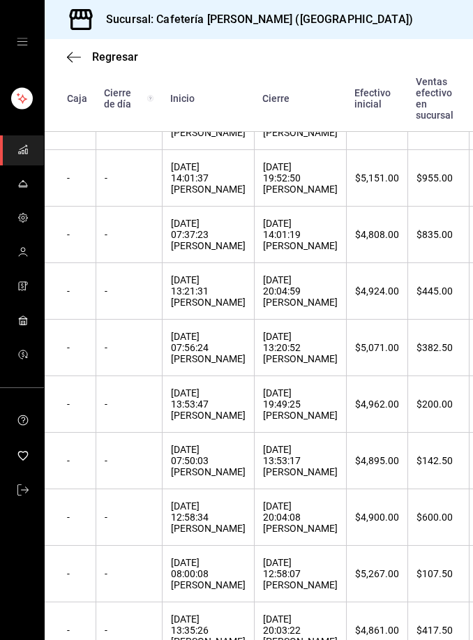
scroll to position [275, 1]
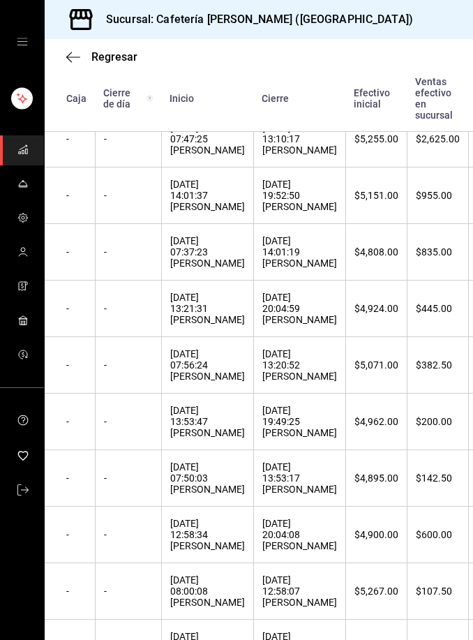
click at [287, 325] on div "19/09/2025 20:04:59 Oscarito Nah" at bounding box center [299, 308] width 75 height 33
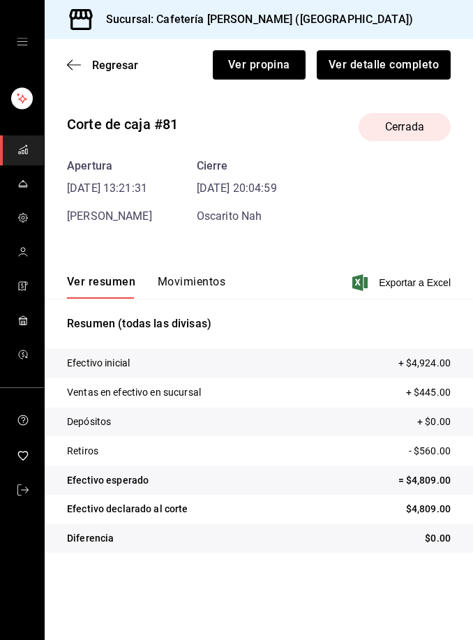
click at [402, 59] on button "Ver detalle completo" at bounding box center [384, 64] width 134 height 29
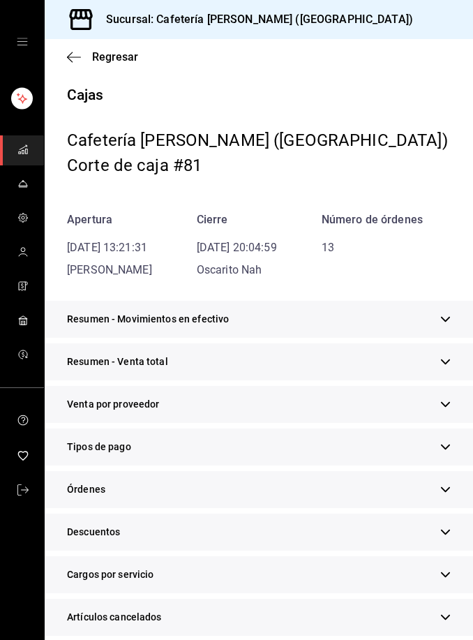
click at [209, 447] on div "Tipos de pago" at bounding box center [259, 446] width 428 height 37
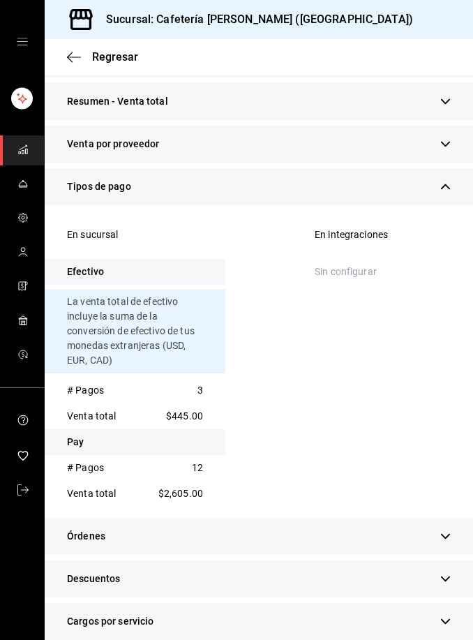
scroll to position [259, 0]
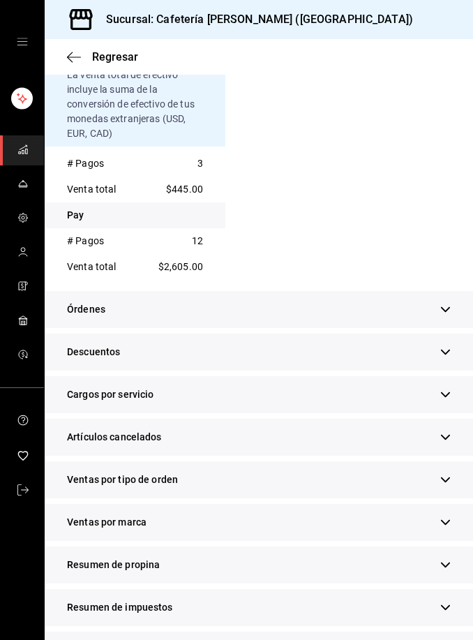
click at [449, 558] on button "button" at bounding box center [445, 564] width 10 height 15
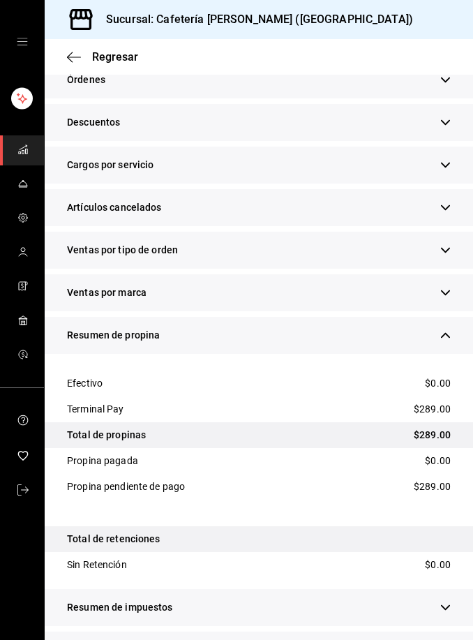
scroll to position [45, 0]
click at [450, 639] on icon "button" at bounding box center [445, 650] width 10 height 10
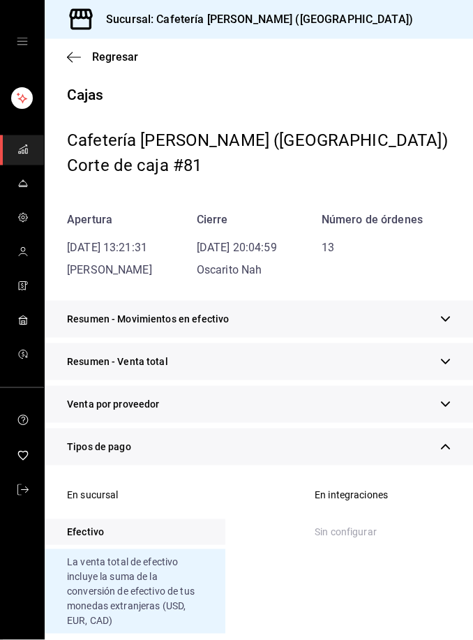
scroll to position [0, 0]
click at [118, 59] on span "Regresar" at bounding box center [115, 56] width 46 height 13
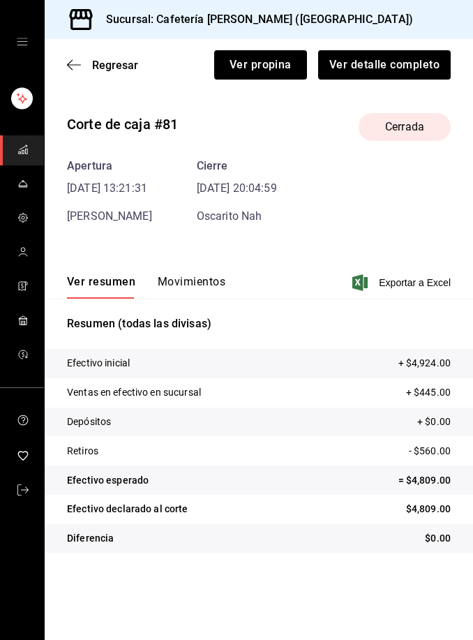
click at [121, 62] on span "Regresar" at bounding box center [115, 65] width 46 height 13
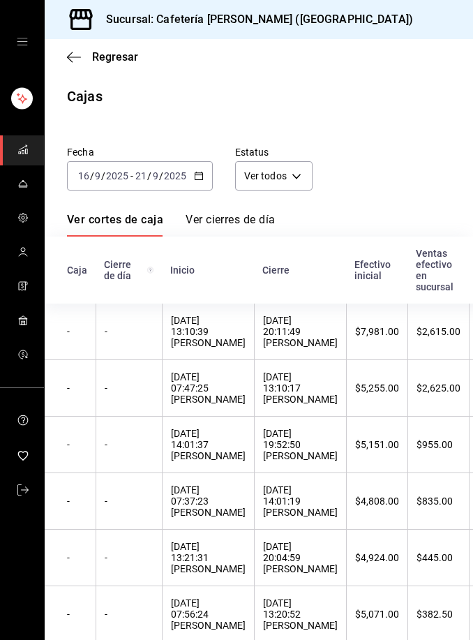
click at [209, 492] on th "20/09/2025 07:37:23 Carlos Rivero" at bounding box center [208, 501] width 92 height 57
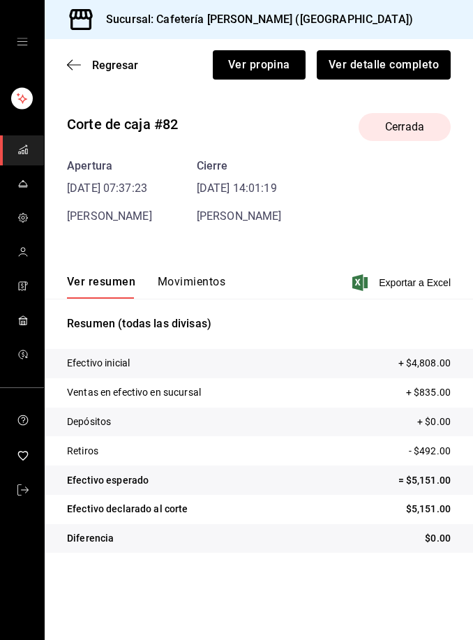
click at [402, 61] on button "Ver detalle completo" at bounding box center [384, 64] width 134 height 29
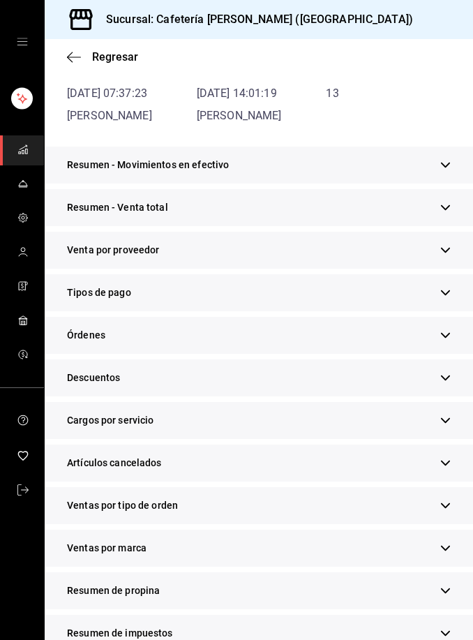
scroll to position [156, 0]
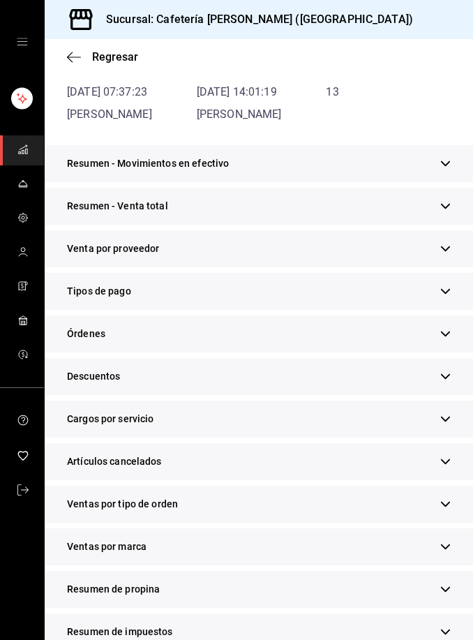
click at [460, 287] on div "Tipos de pago" at bounding box center [259, 291] width 428 height 37
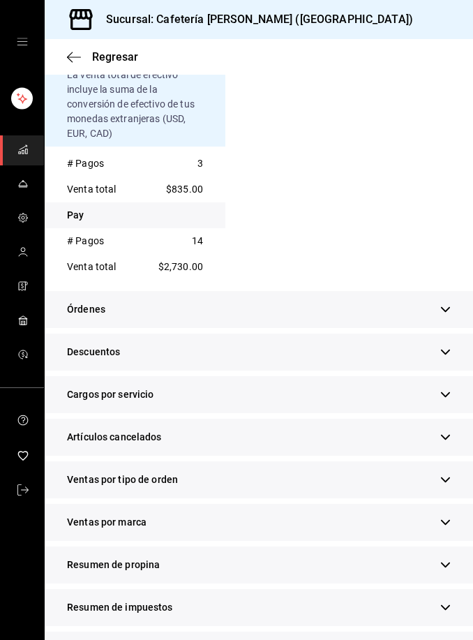
scroll to position [45, 0]
click at [458, 546] on div "Resumen de propina" at bounding box center [259, 564] width 428 height 37
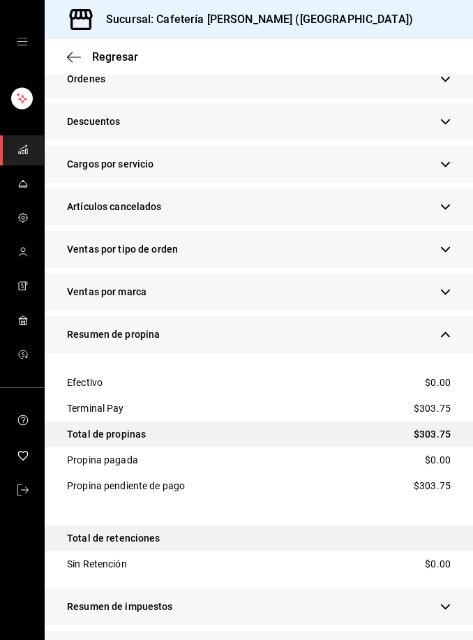
scroll to position [716, 0]
click at [449, 639] on icon "button" at bounding box center [445, 650] width 10 height 10
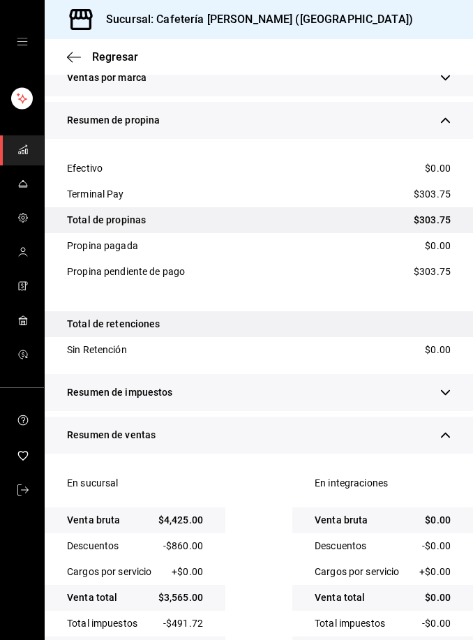
scroll to position [931, 0]
click at [451, 430] on icon "button" at bounding box center [445, 435] width 10 height 10
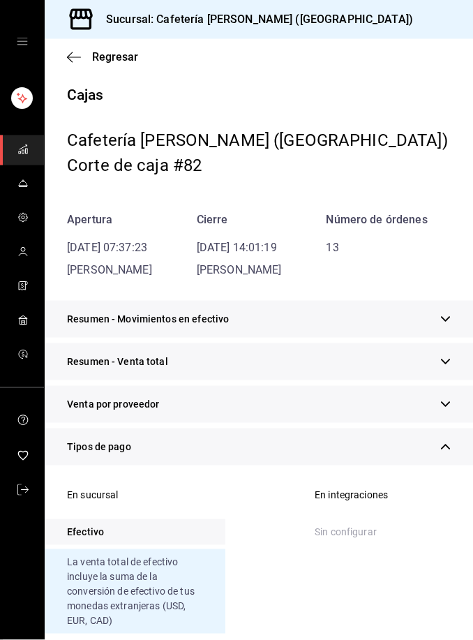
scroll to position [0, 0]
click at [119, 57] on span "Regresar" at bounding box center [115, 56] width 46 height 13
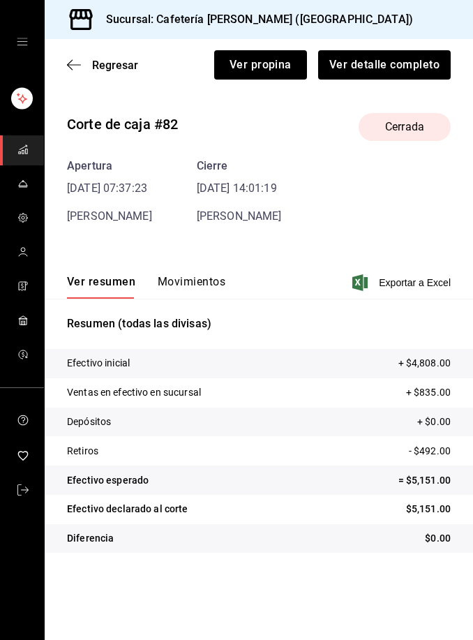
click at [116, 64] on span "Regresar" at bounding box center [115, 65] width 46 height 13
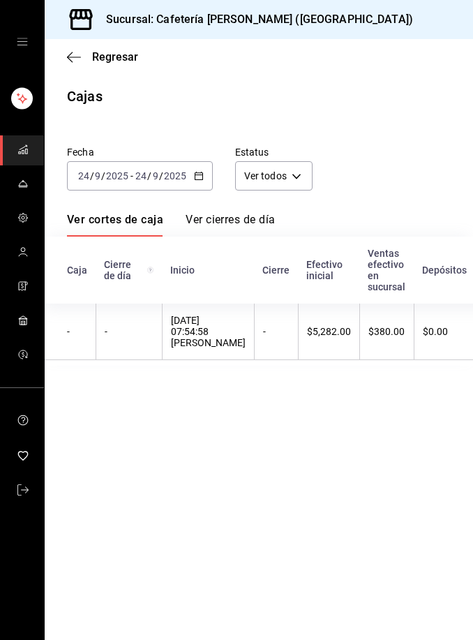
click at [202, 172] on icon "button" at bounding box center [199, 176] width 10 height 10
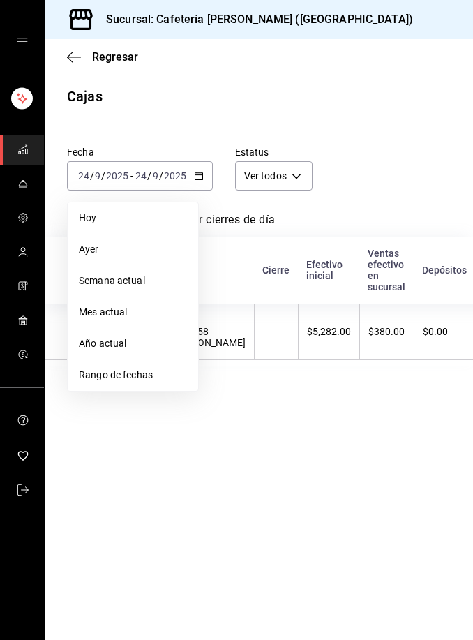
click at [142, 385] on li "Rango de fechas" at bounding box center [133, 374] width 130 height 31
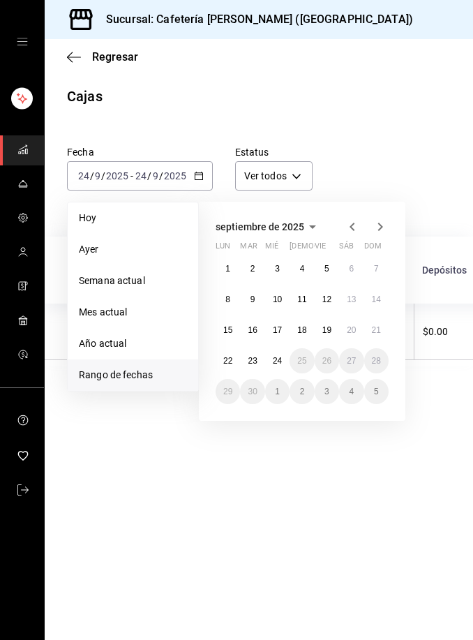
click at [383, 334] on button "21" at bounding box center [376, 329] width 24 height 25
click at [276, 359] on abbr "24" at bounding box center [277, 361] width 9 height 10
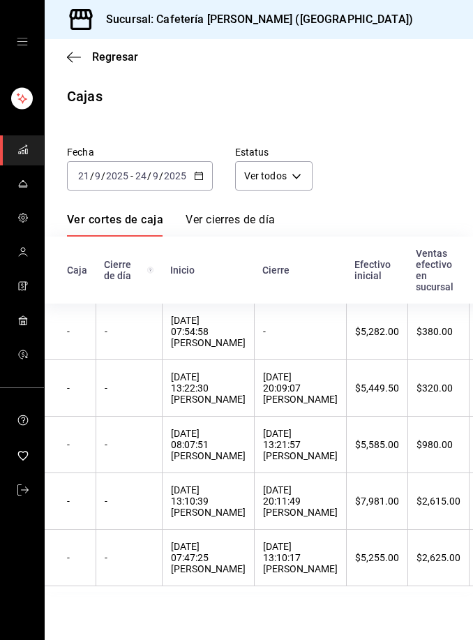
scroll to position [45, 0]
click at [212, 541] on div "21/09/2025 07:47:25 Oscarito Nah" at bounding box center [208, 557] width 75 height 33
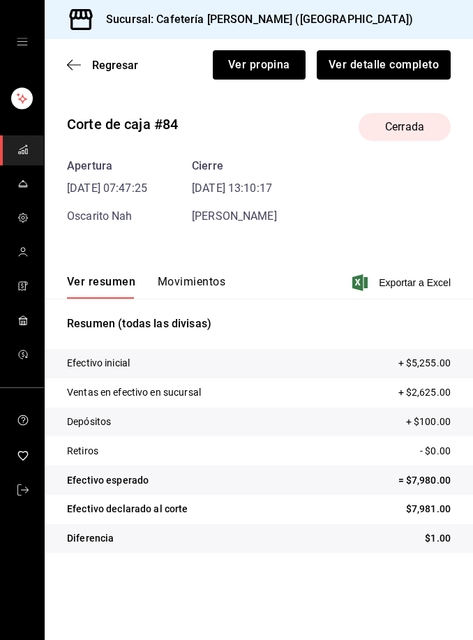
click at [410, 66] on button "Ver detalle completo" at bounding box center [384, 64] width 134 height 29
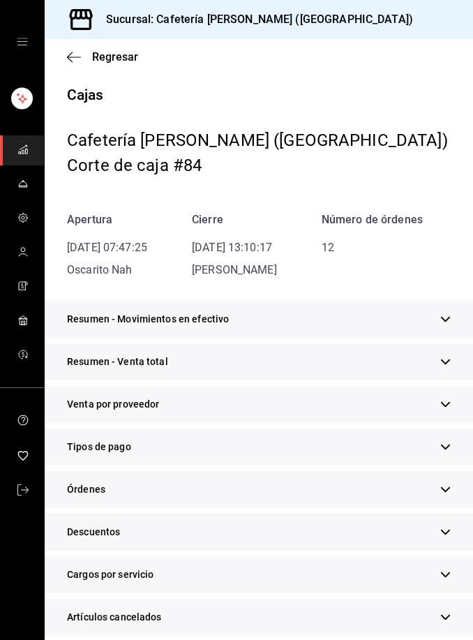
scroll to position [87, 0]
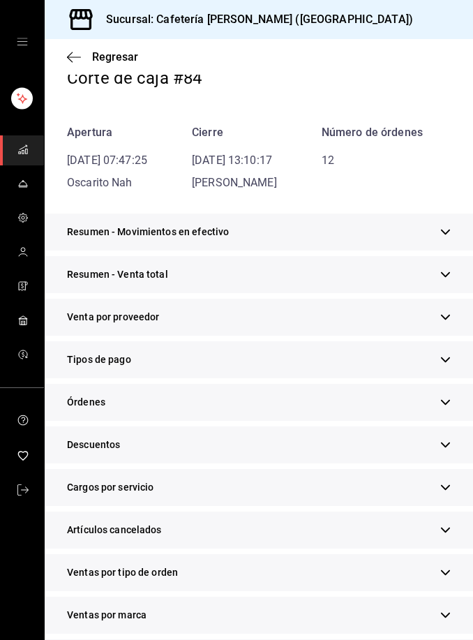
click at [450, 356] on icon "button" at bounding box center [445, 359] width 10 height 10
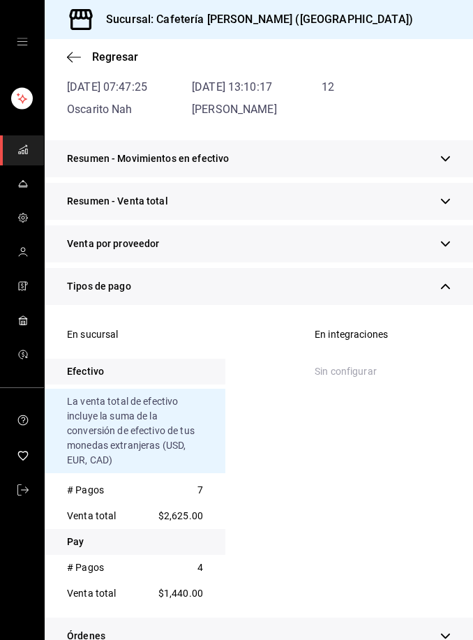
scroll to position [239, 0]
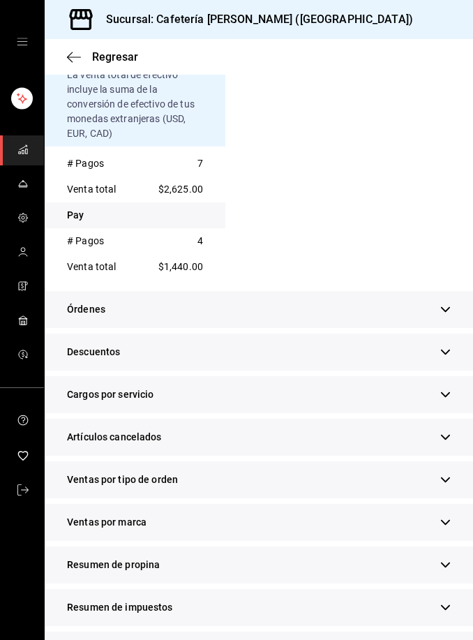
click at [450, 563] on icon "button" at bounding box center [445, 564] width 10 height 10
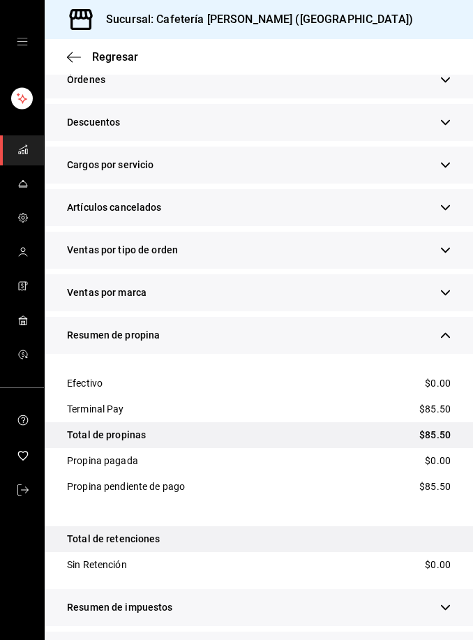
scroll to position [45, 0]
click at [449, 639] on icon "button" at bounding box center [445, 650] width 10 height 10
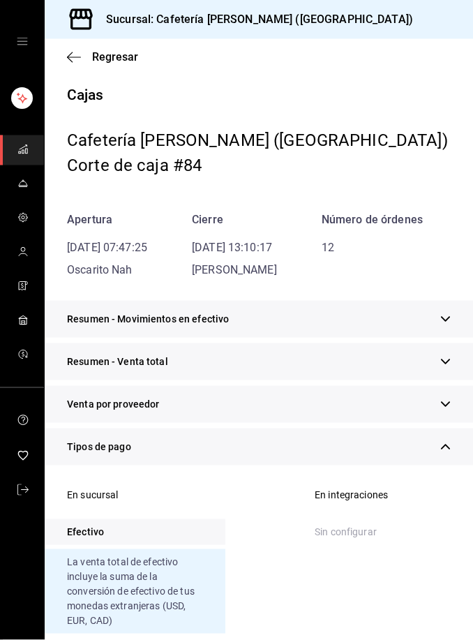
scroll to position [0, 0]
click at [116, 56] on span "Regresar" at bounding box center [115, 56] width 46 height 13
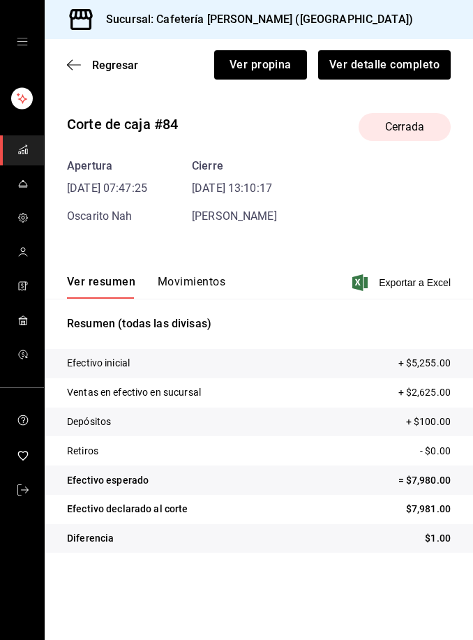
click at [113, 67] on span "Regresar" at bounding box center [115, 65] width 46 height 13
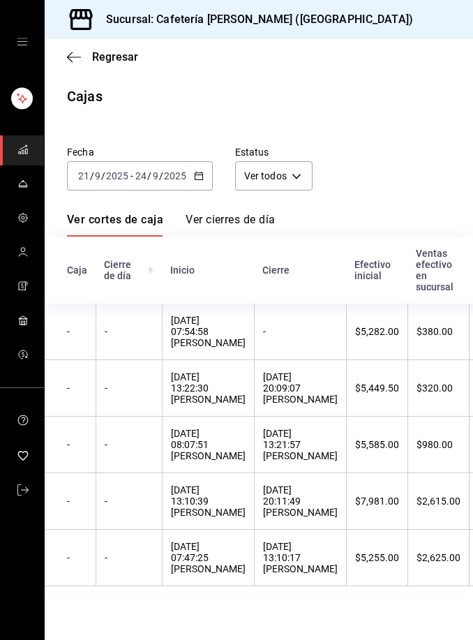
scroll to position [45, 0]
click at [202, 174] on \(Stroke\) "button" at bounding box center [199, 174] width 8 height 1
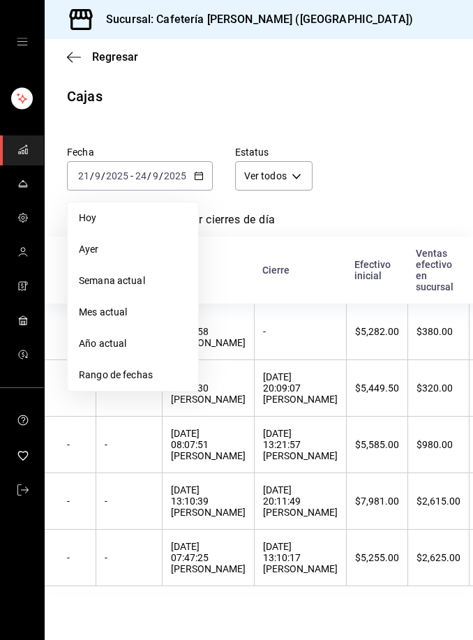
click at [161, 368] on span "Rango de fechas" at bounding box center [133, 375] width 108 height 15
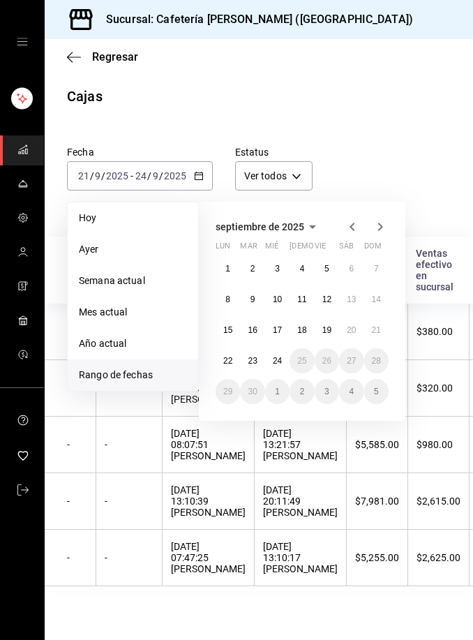
click at [356, 325] on abbr "20" at bounding box center [351, 330] width 9 height 10
click at [285, 348] on button "24" at bounding box center [277, 360] width 24 height 25
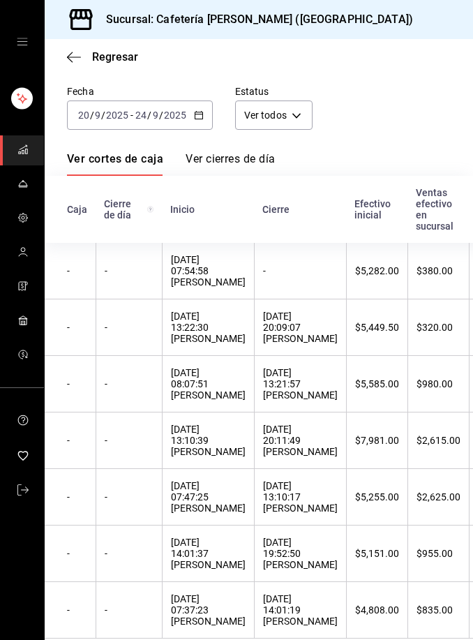
scroll to position [60, 0]
click at [219, 537] on div "20/09/2025 14:01:37 Carlos Rivero" at bounding box center [208, 553] width 75 height 33
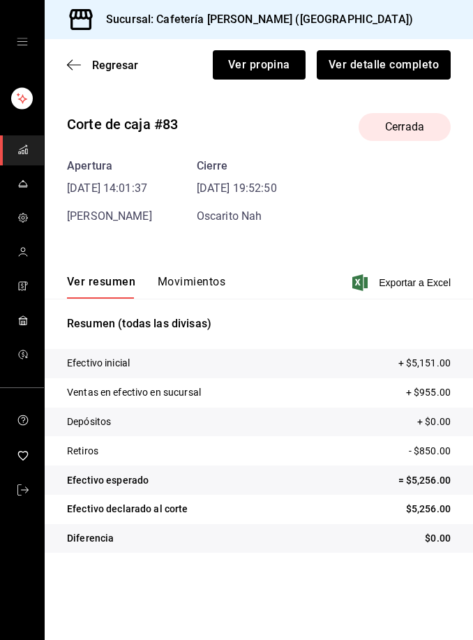
click at [419, 69] on button "Ver detalle completo" at bounding box center [384, 64] width 134 height 29
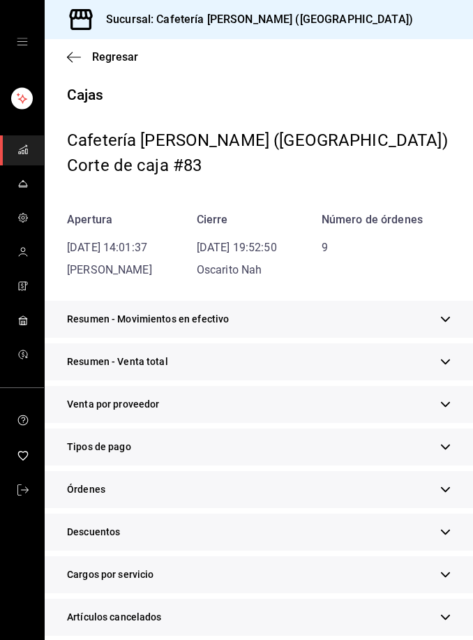
click at [195, 453] on div "Tipos de pago" at bounding box center [259, 446] width 428 height 37
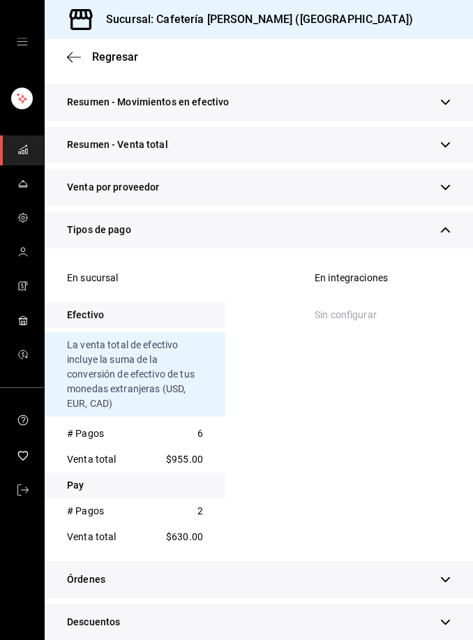
scroll to position [222, 0]
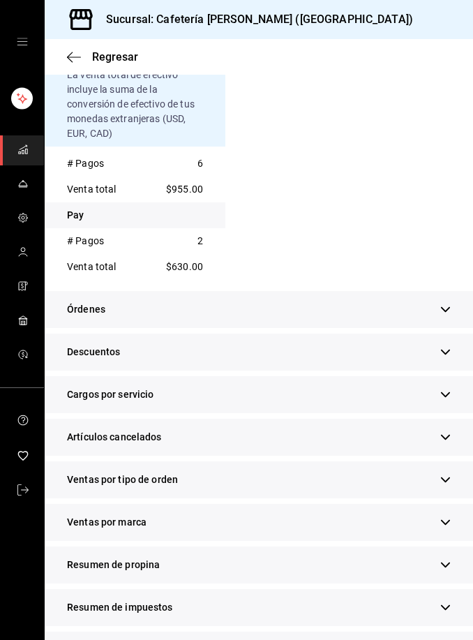
click at [449, 563] on icon "button" at bounding box center [445, 565] width 9 height 6
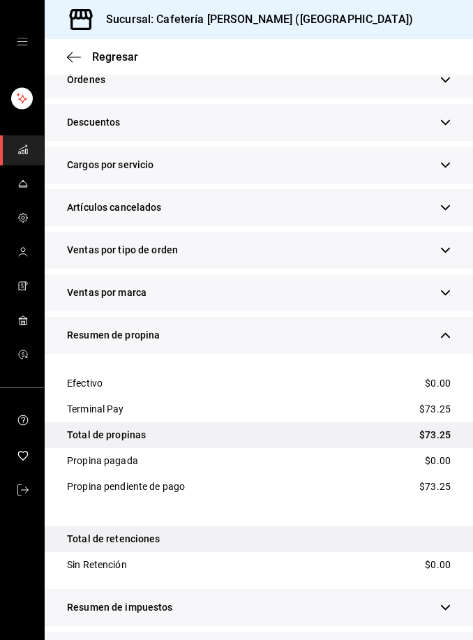
scroll to position [45, 0]
click at [448, 639] on icon "button" at bounding box center [445, 650] width 10 height 10
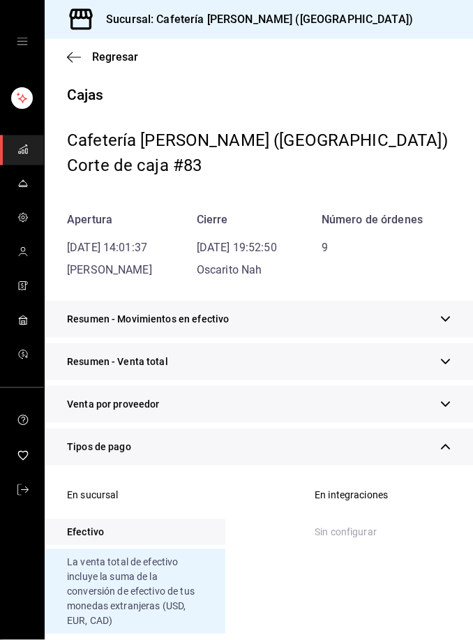
scroll to position [0, 0]
click at [109, 55] on span "Regresar" at bounding box center [115, 56] width 46 height 13
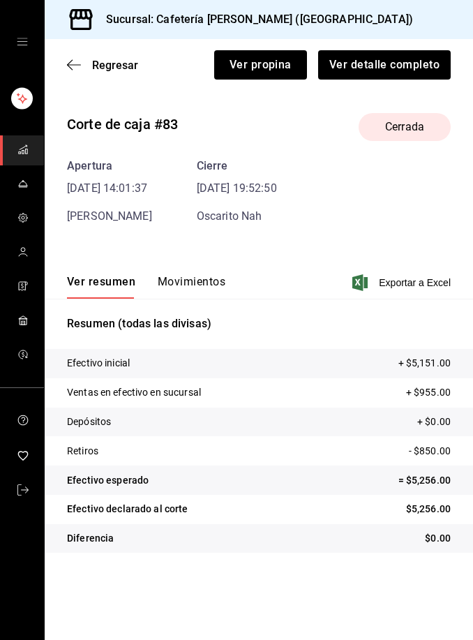
click at [129, 67] on span "Regresar" at bounding box center [115, 65] width 46 height 13
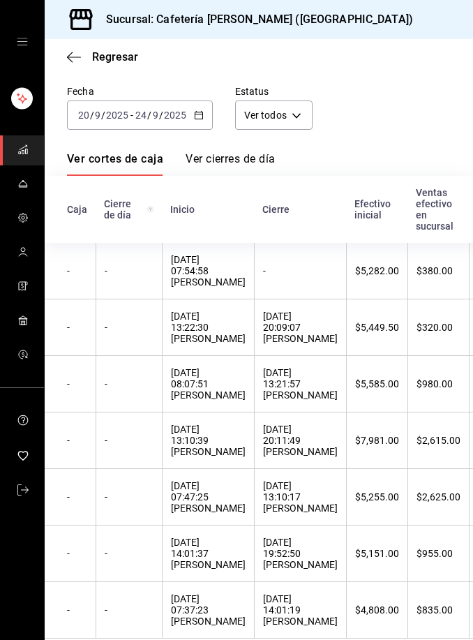
scroll to position [60, 0]
click at [229, 456] on div "21/09/2025 13:10:39 Luli Cervantes" at bounding box center [208, 440] width 75 height 33
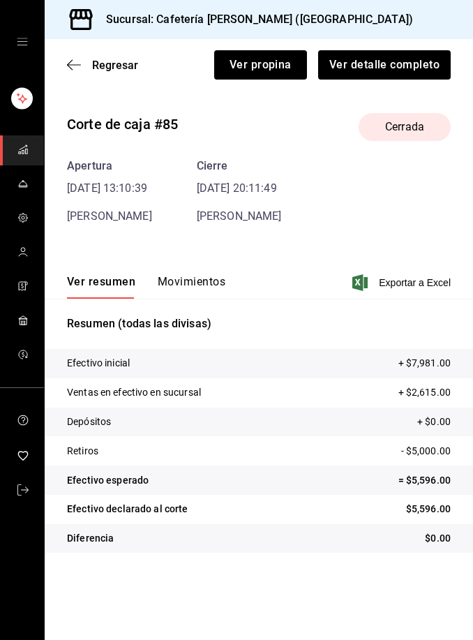
click at [391, 68] on button "Ver detalle completo" at bounding box center [384, 64] width 133 height 29
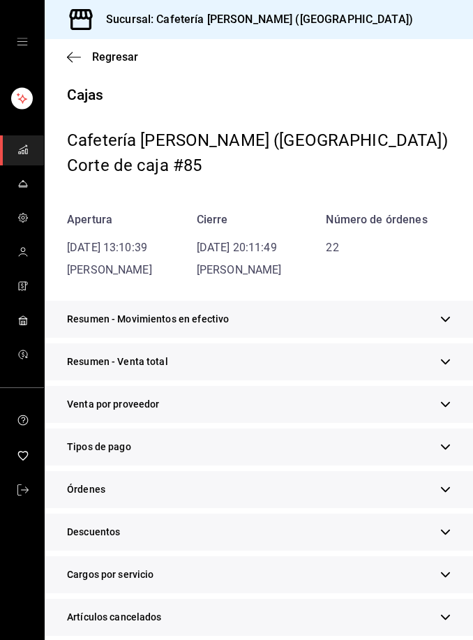
click at [221, 457] on div "Tipos de pago" at bounding box center [259, 446] width 428 height 37
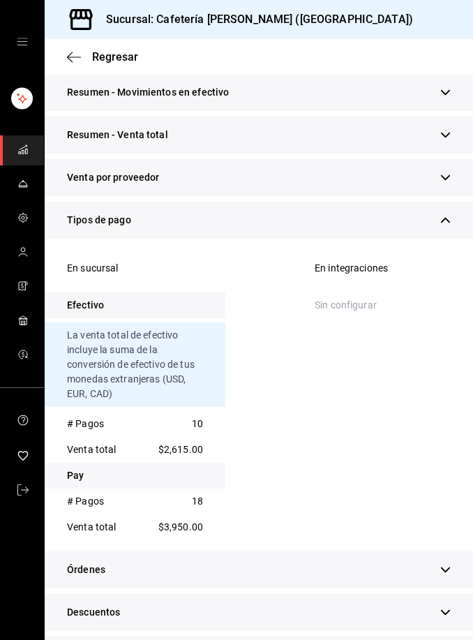
scroll to position [238, 0]
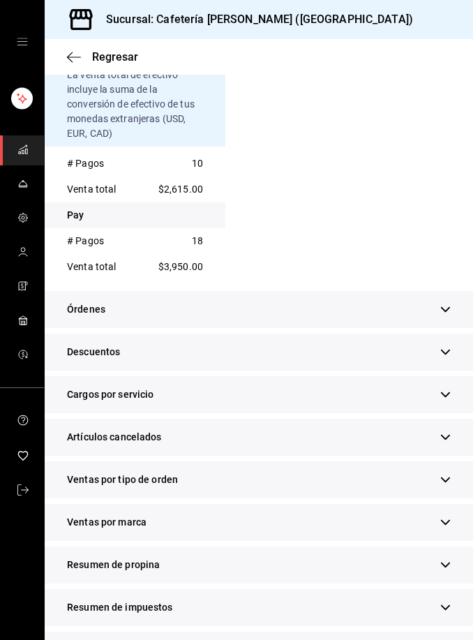
click at [443, 562] on icon "button" at bounding box center [445, 564] width 10 height 10
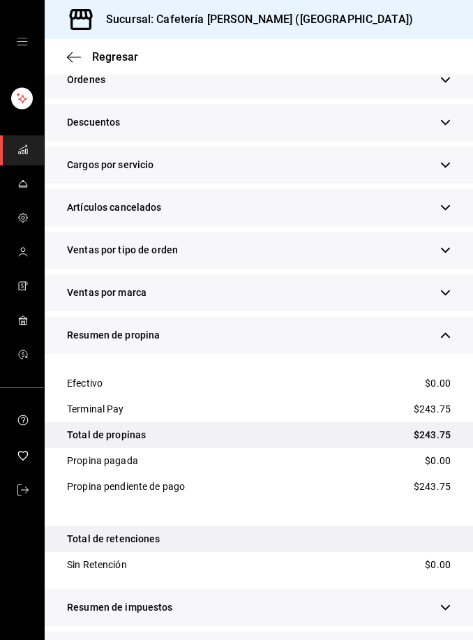
scroll to position [45, 0]
click at [449, 639] on icon "button" at bounding box center [445, 650] width 10 height 10
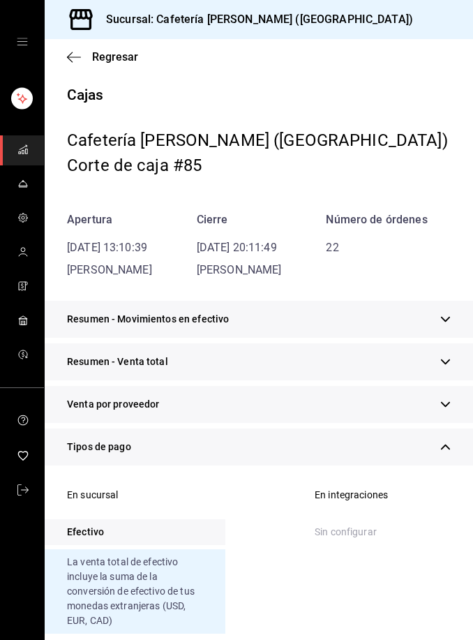
scroll to position [0, 0]
click at [119, 59] on span "Regresar" at bounding box center [115, 56] width 46 height 13
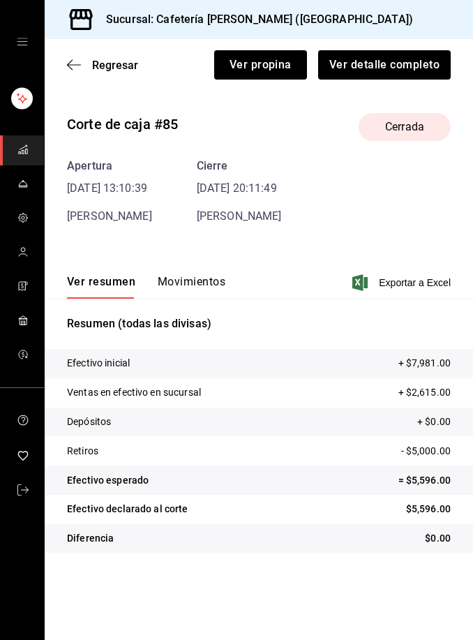
click at [111, 59] on span "Regresar" at bounding box center [115, 65] width 46 height 13
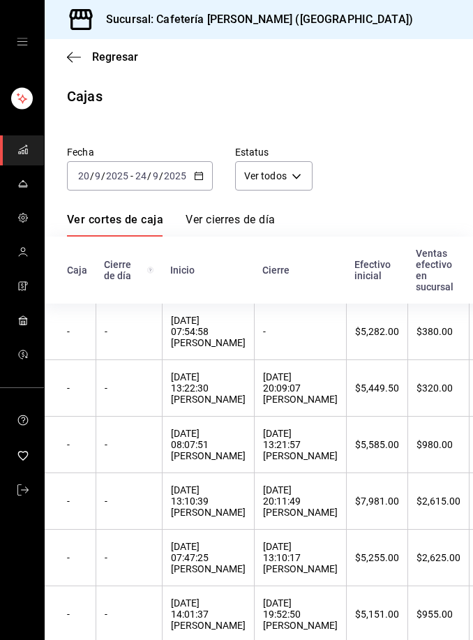
click at [200, 176] on icon "button" at bounding box center [199, 176] width 10 height 10
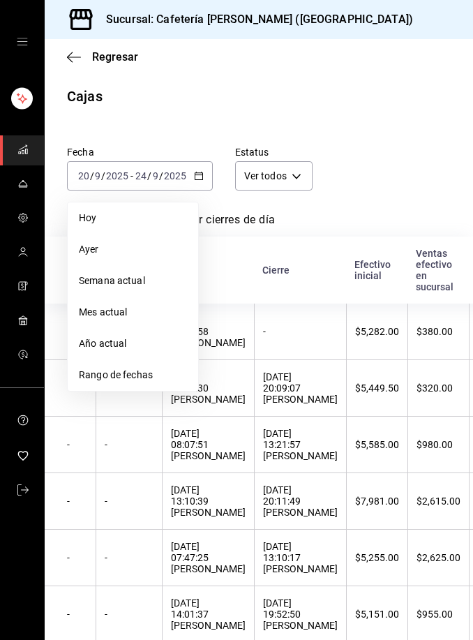
click at [148, 375] on span "Rango de fechas" at bounding box center [133, 375] width 108 height 15
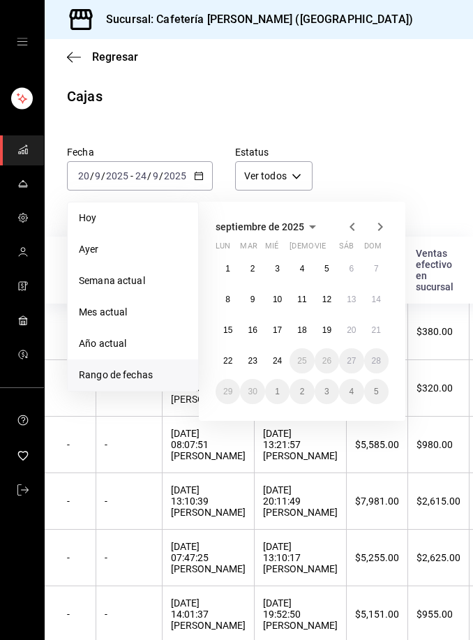
click at [253, 361] on abbr "23" at bounding box center [252, 361] width 9 height 10
click at [284, 362] on button "24" at bounding box center [277, 360] width 24 height 25
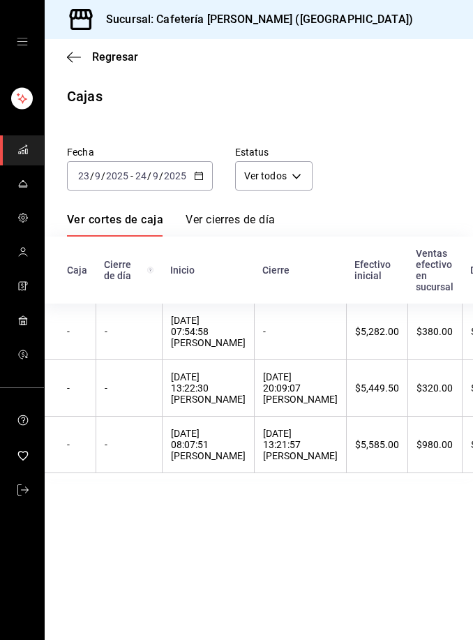
scroll to position [45, 0]
click at [297, 428] on div "23/09/2025 13:21:57 Luli Cervantes" at bounding box center [300, 444] width 75 height 33
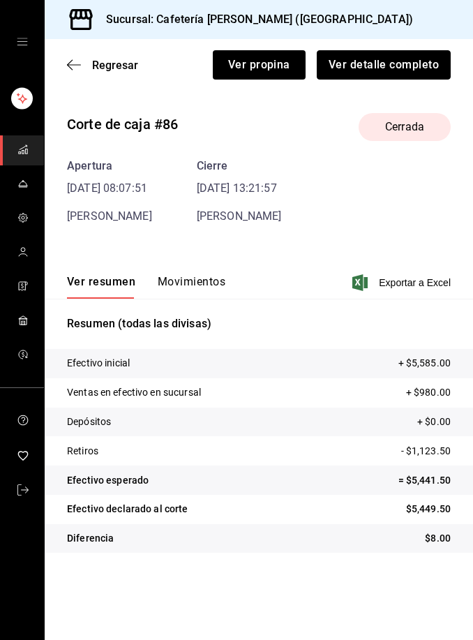
click at [403, 64] on button "Ver detalle completo" at bounding box center [384, 64] width 134 height 29
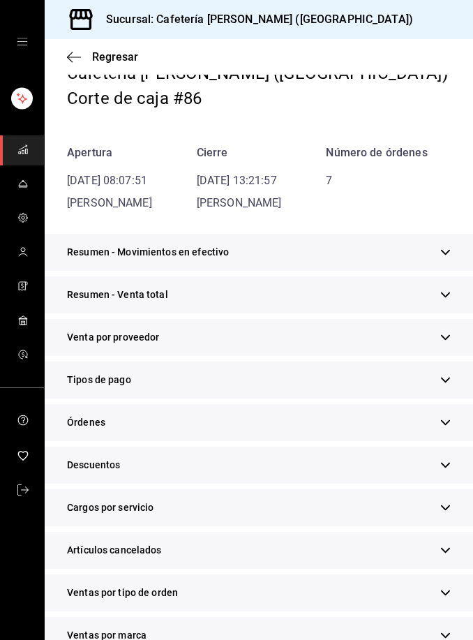
scroll to position [73, 0]
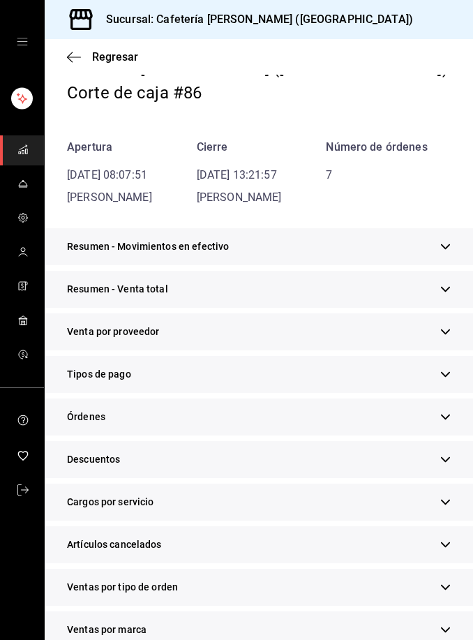
click at [450, 373] on icon "button" at bounding box center [445, 374] width 10 height 10
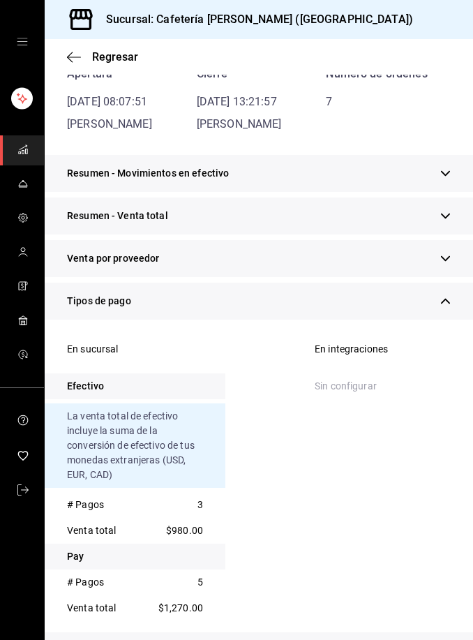
scroll to position [209, 0]
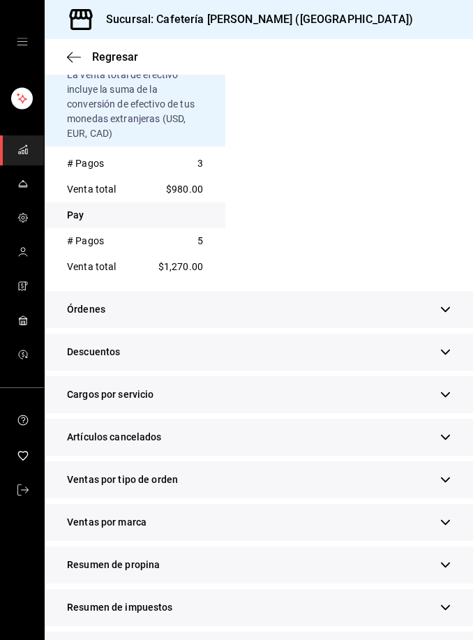
click at [450, 567] on icon "button" at bounding box center [445, 564] width 10 height 10
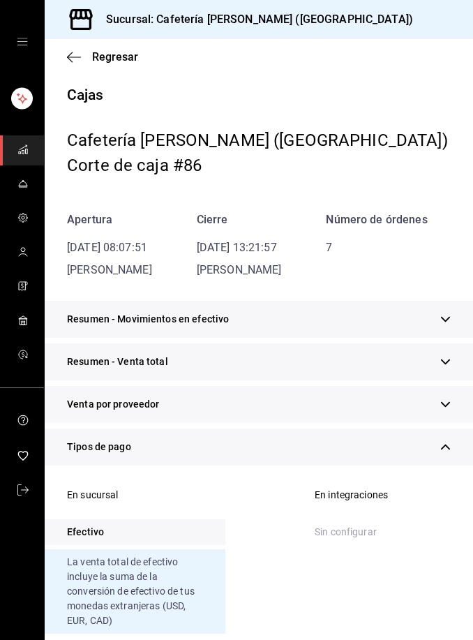
scroll to position [0, 0]
click at [113, 57] on span "Regresar" at bounding box center [115, 56] width 46 height 13
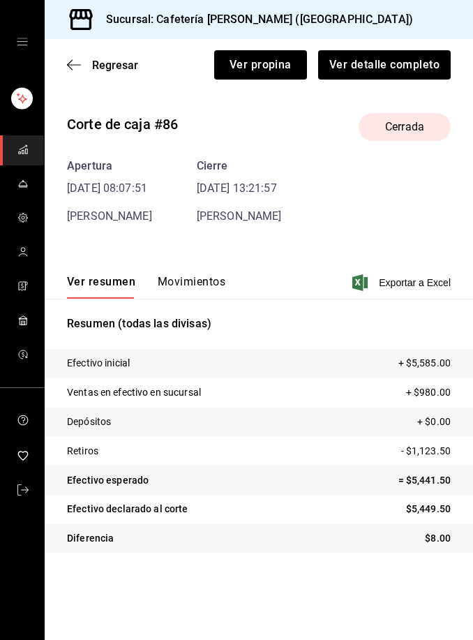
click at [119, 61] on span "Regresar" at bounding box center [115, 65] width 46 height 13
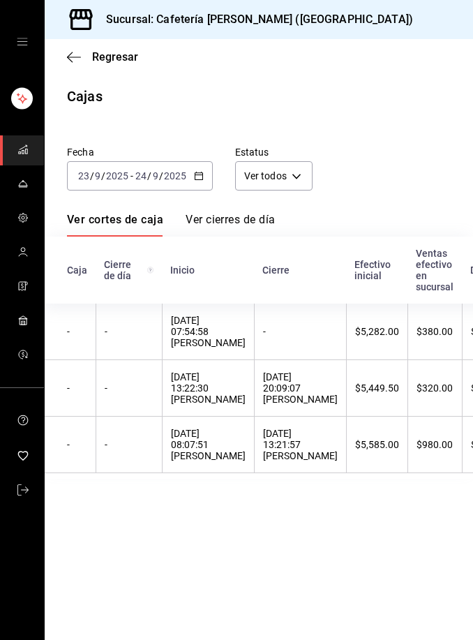
click at [222, 392] on div "23/09/2025 13:22:30 Luli Cervantes" at bounding box center [208, 387] width 75 height 33
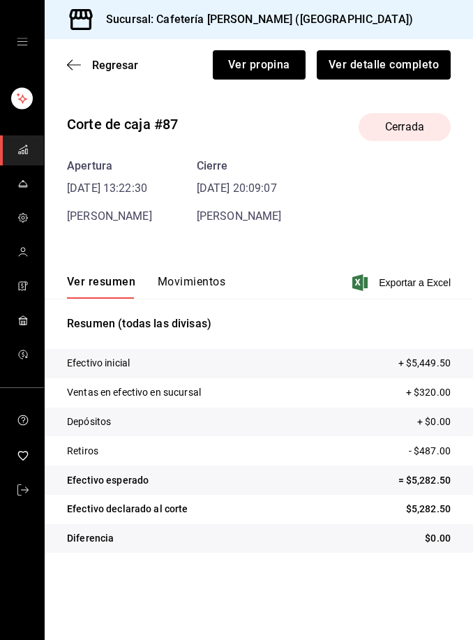
click at [396, 63] on button "Ver detalle completo" at bounding box center [384, 64] width 134 height 29
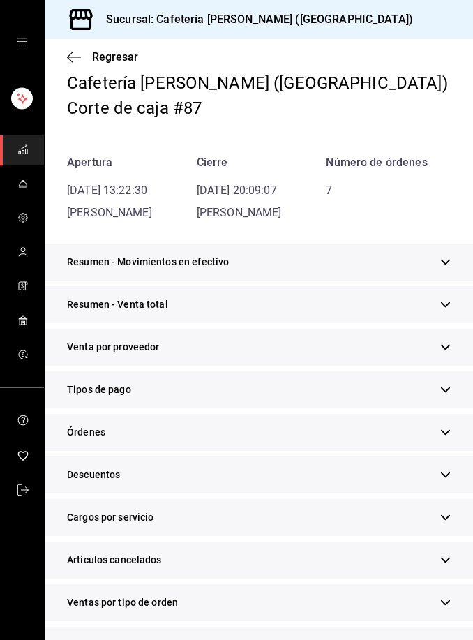
scroll to position [69, 0]
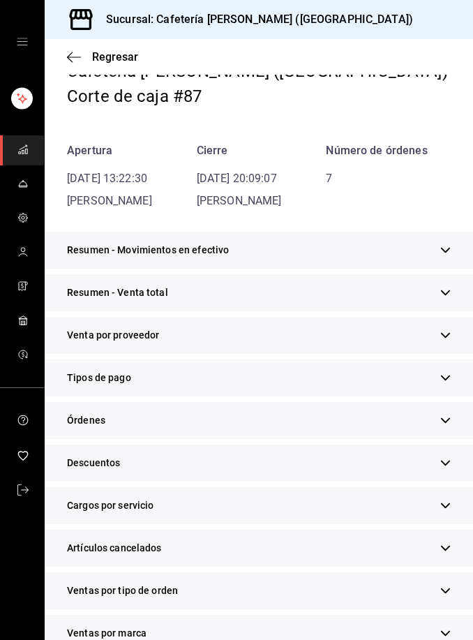
click at [292, 375] on div "Tipos de pago" at bounding box center [259, 377] width 428 height 37
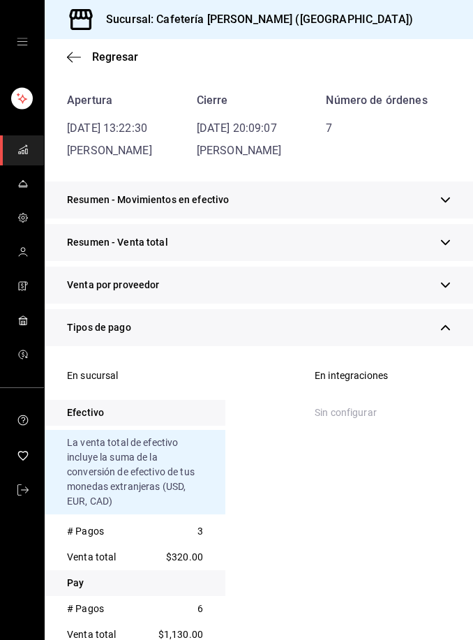
scroll to position [204, 0]
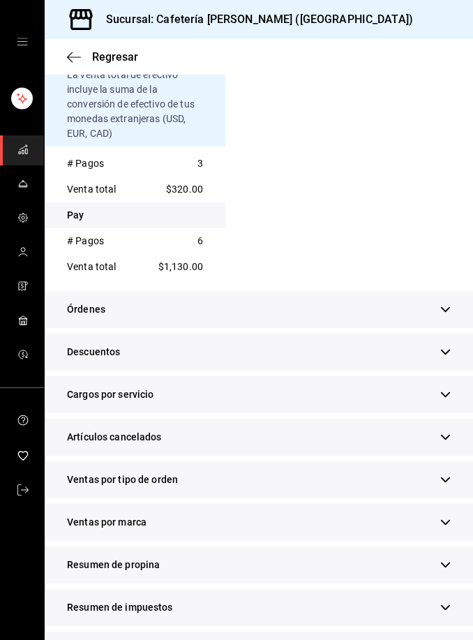
click at [449, 562] on icon "button" at bounding box center [445, 565] width 9 height 6
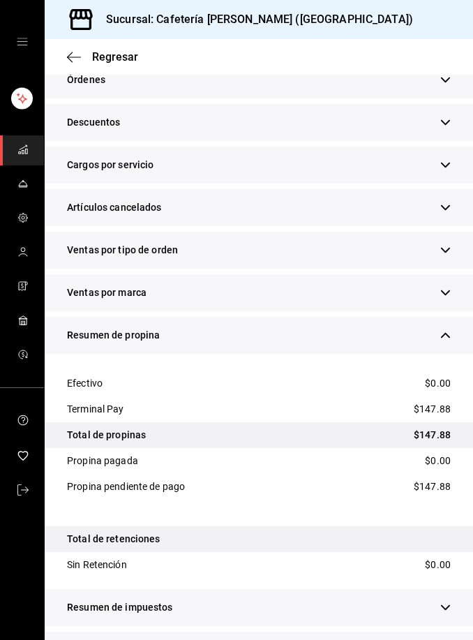
scroll to position [45, 0]
click at [449, 639] on icon "button" at bounding box center [445, 650] width 9 height 6
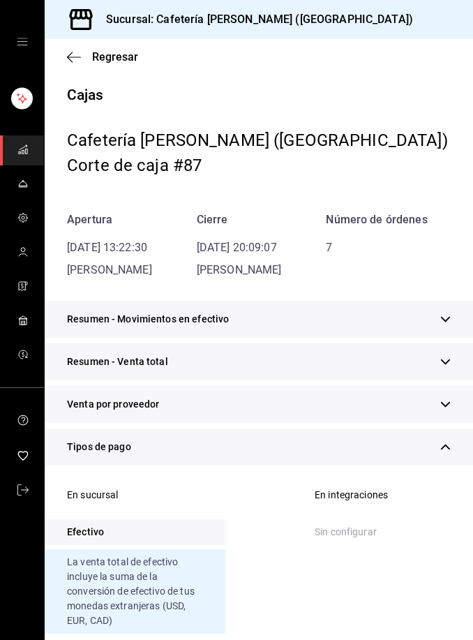
scroll to position [0, 0]
click at [121, 53] on span "Regresar" at bounding box center [115, 56] width 46 height 13
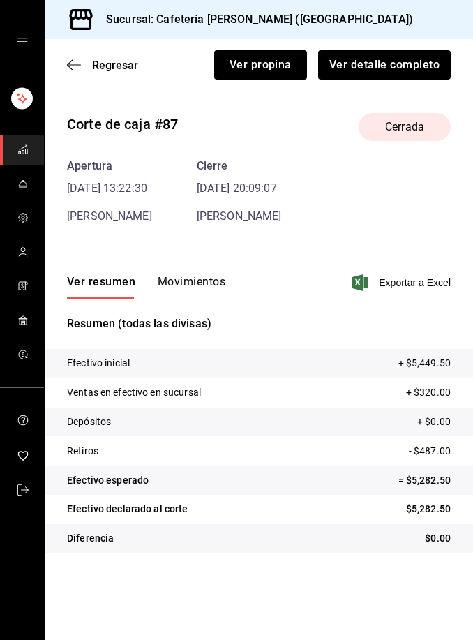
click at [121, 63] on span "Regresar" at bounding box center [115, 65] width 46 height 13
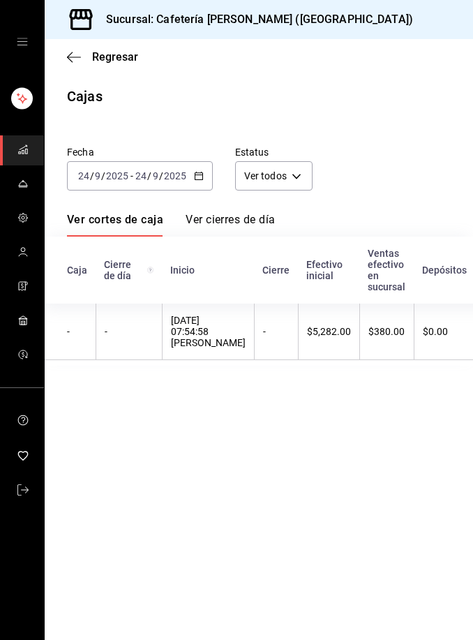
click at [198, 178] on icon "button" at bounding box center [199, 176] width 10 height 10
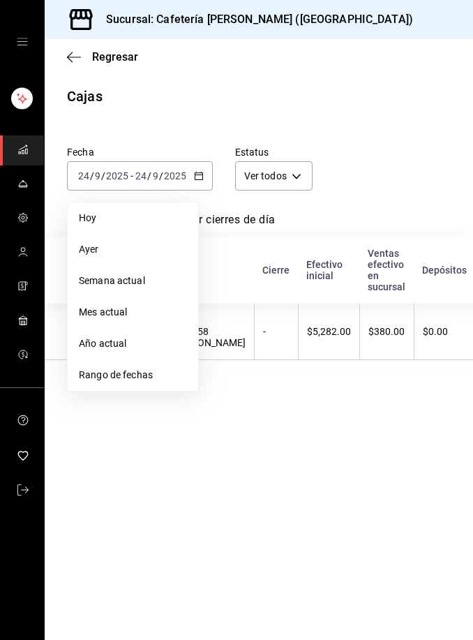
click at [153, 378] on span "Rango de fechas" at bounding box center [133, 375] width 108 height 15
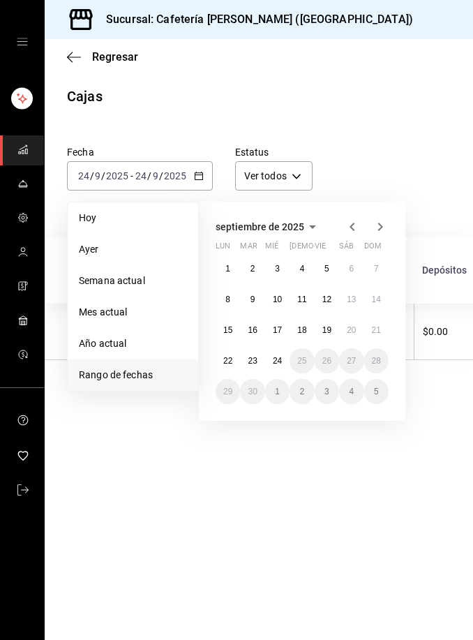
click at [260, 366] on button "23" at bounding box center [252, 360] width 24 height 25
click at [282, 361] on abbr "24" at bounding box center [277, 361] width 9 height 10
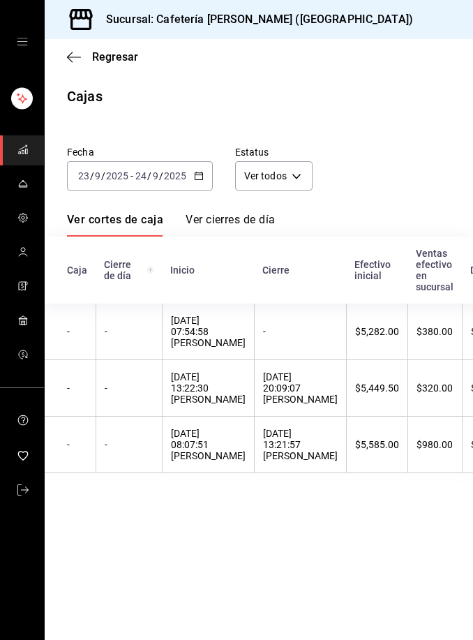
click at [285, 453] on div "23/09/2025 13:21:57 Luli Cervantes" at bounding box center [300, 444] width 75 height 33
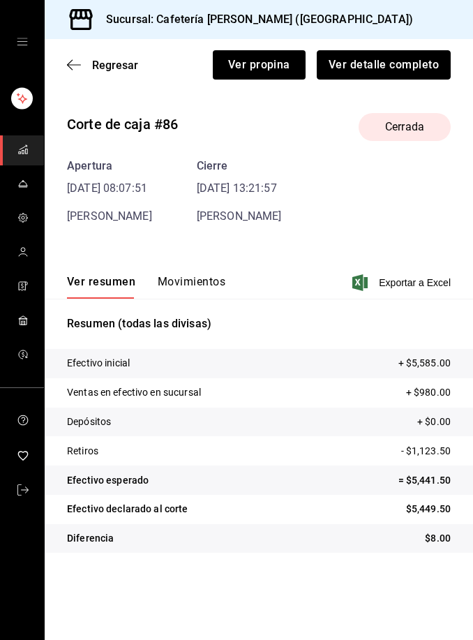
click at [404, 63] on button "Ver detalle completo" at bounding box center [384, 64] width 134 height 29
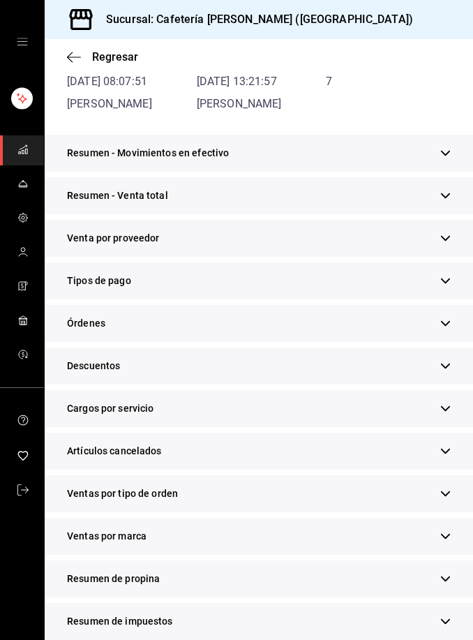
scroll to position [167, 0]
click at [349, 280] on div "Tipos de pago" at bounding box center [259, 280] width 428 height 37
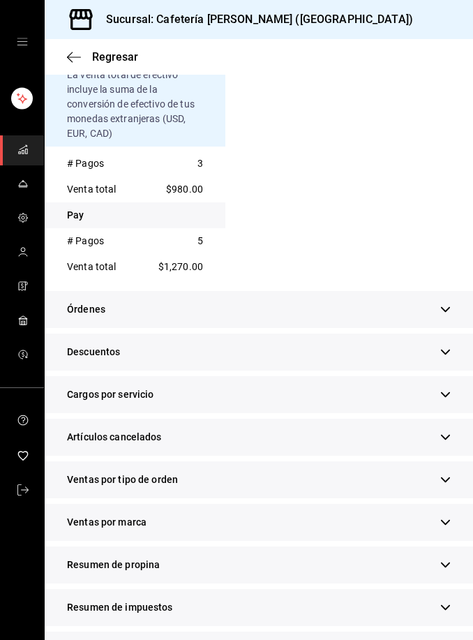
scroll to position [45, 0]
click at [302, 631] on div "Resumen de ventas" at bounding box center [259, 649] width 428 height 37
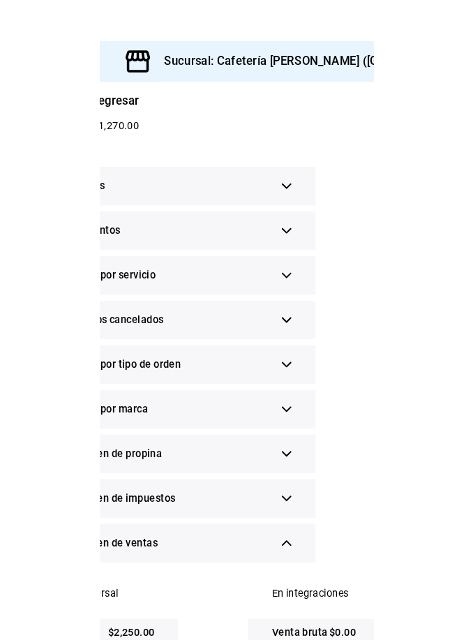
scroll to position [660, 0]
